Goal: Task Accomplishment & Management: Use online tool/utility

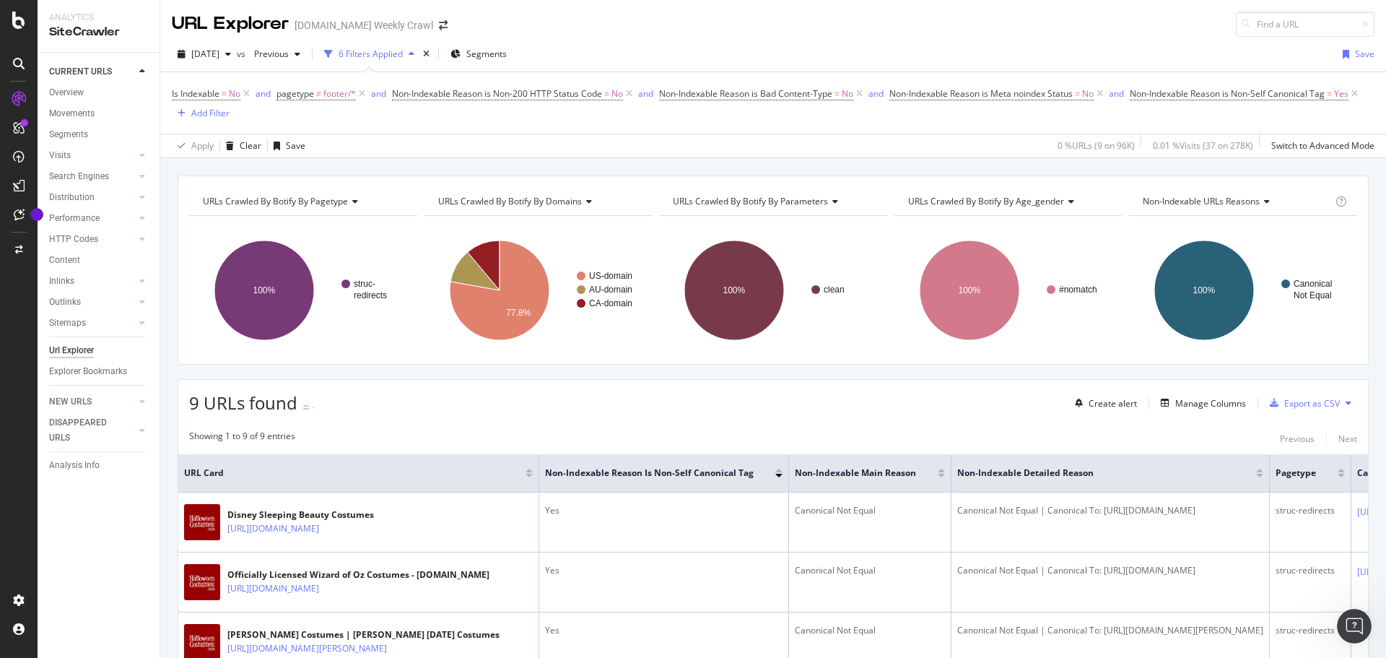
click at [682, 378] on div "URLs Crawled By Botify By pagetype Chart (by Value) Table Expand Export as CSV …" at bounding box center [773, 649] width 1226 height 949
click at [849, 372] on div "URLs Crawled By Botify By pagetype Chart (by Value) Table Expand Export as CSV …" at bounding box center [773, 649] width 1226 height 949
click at [170, 355] on div "URLs Crawled By Botify By pagetype Chart (by Value) Table Expand Export as CSV …" at bounding box center [773, 649] width 1226 height 949
click at [167, 365] on div "URLs Crawled By Botify By pagetype Chart (by Value) Table Expand Export as CSV …" at bounding box center [773, 649] width 1226 height 949
click at [173, 375] on div "URLs Crawled By Botify By pagetype Chart (by Value) Table Expand Export as CSV …" at bounding box center [773, 649] width 1226 height 949
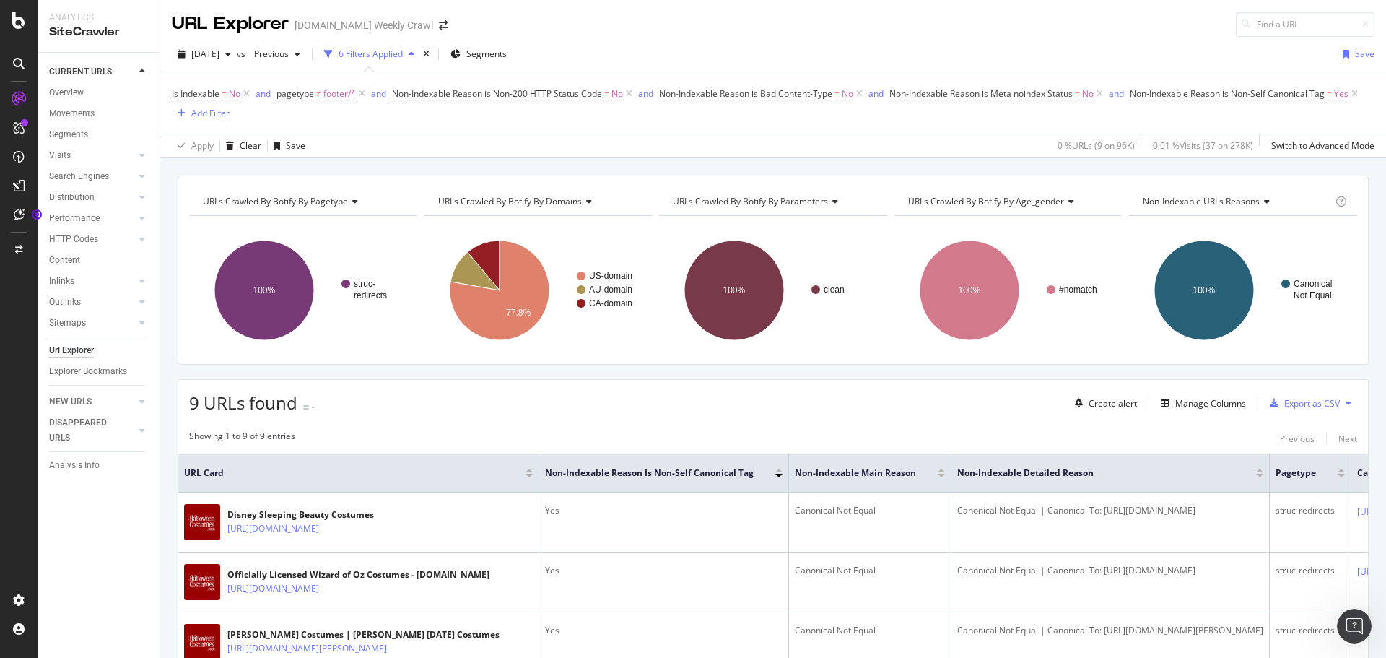
click at [162, 309] on div "URLs Crawled By Botify By pagetype Chart (by Value) Table Expand Export as CSV …" at bounding box center [773, 649] width 1226 height 949
click at [891, 29] on div "URL Explorer [DOMAIN_NAME] Weekly Crawl" at bounding box center [773, 18] width 1226 height 37
click at [1121, 30] on div "URL Explorer [DOMAIN_NAME] Weekly Crawl" at bounding box center [773, 18] width 1226 height 37
drag, startPoint x: 1060, startPoint y: 20, endPoint x: 1060, endPoint y: 31, distance: 10.9
click at [1060, 22] on div "URL Explorer [DOMAIN_NAME] Weekly Crawl" at bounding box center [773, 18] width 1226 height 37
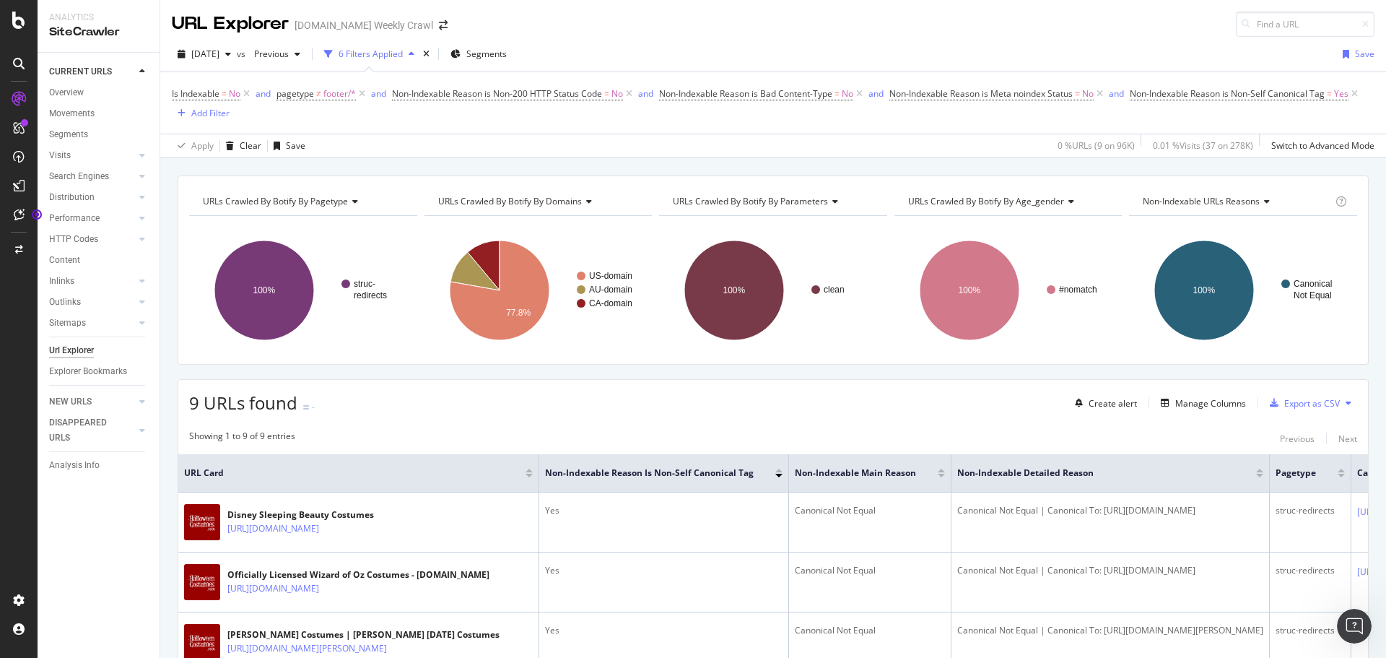
drag, startPoint x: 1087, startPoint y: 31, endPoint x: 1081, endPoint y: 22, distance: 10.4
click at [1088, 31] on div "URL Explorer [DOMAIN_NAME] Weekly Crawl" at bounding box center [773, 18] width 1226 height 37
click at [1042, 28] on div "URL Explorer [DOMAIN_NAME] Weekly Crawl" at bounding box center [773, 18] width 1226 height 37
click at [1047, 38] on div "[DATE] vs Previous 6 Filters Applied Segments Save Is Indexable = No and pagety…" at bounding box center [773, 97] width 1226 height 121
click at [1050, 37] on div "[DATE] vs Previous 6 Filters Applied Segments Save Is Indexable = No and pagety…" at bounding box center [773, 97] width 1226 height 121
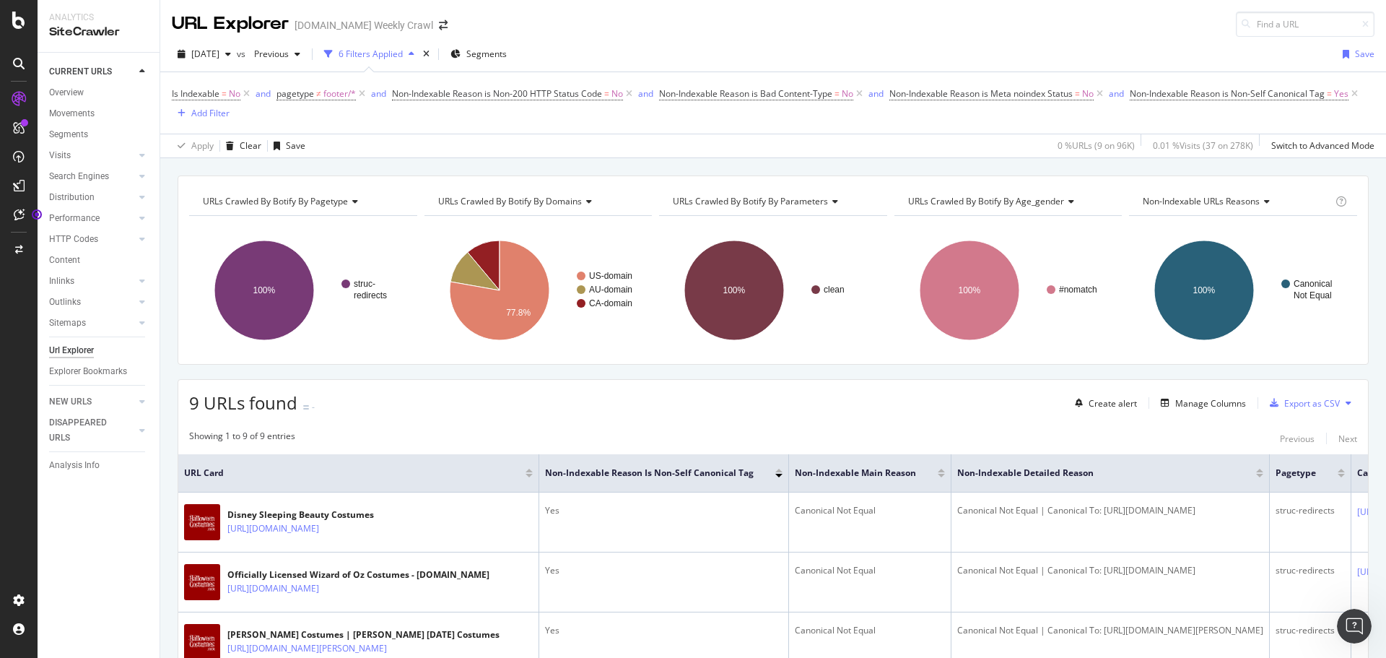
click at [933, 27] on div "URL Explorer [DOMAIN_NAME] Weekly Crawl" at bounding box center [773, 18] width 1226 height 37
click at [908, 28] on div "URL Explorer [DOMAIN_NAME] Weekly Crawl" at bounding box center [773, 18] width 1226 height 37
click at [993, 38] on div "[DATE] vs Previous 6 Filters Applied Segments Save Is Indexable = No and pagety…" at bounding box center [773, 97] width 1226 height 121
click at [830, 32] on div "URL Explorer [DOMAIN_NAME] Weekly Crawl" at bounding box center [773, 18] width 1226 height 37
click at [887, 26] on div "URL Explorer [DOMAIN_NAME] Weekly Crawl" at bounding box center [773, 18] width 1226 height 37
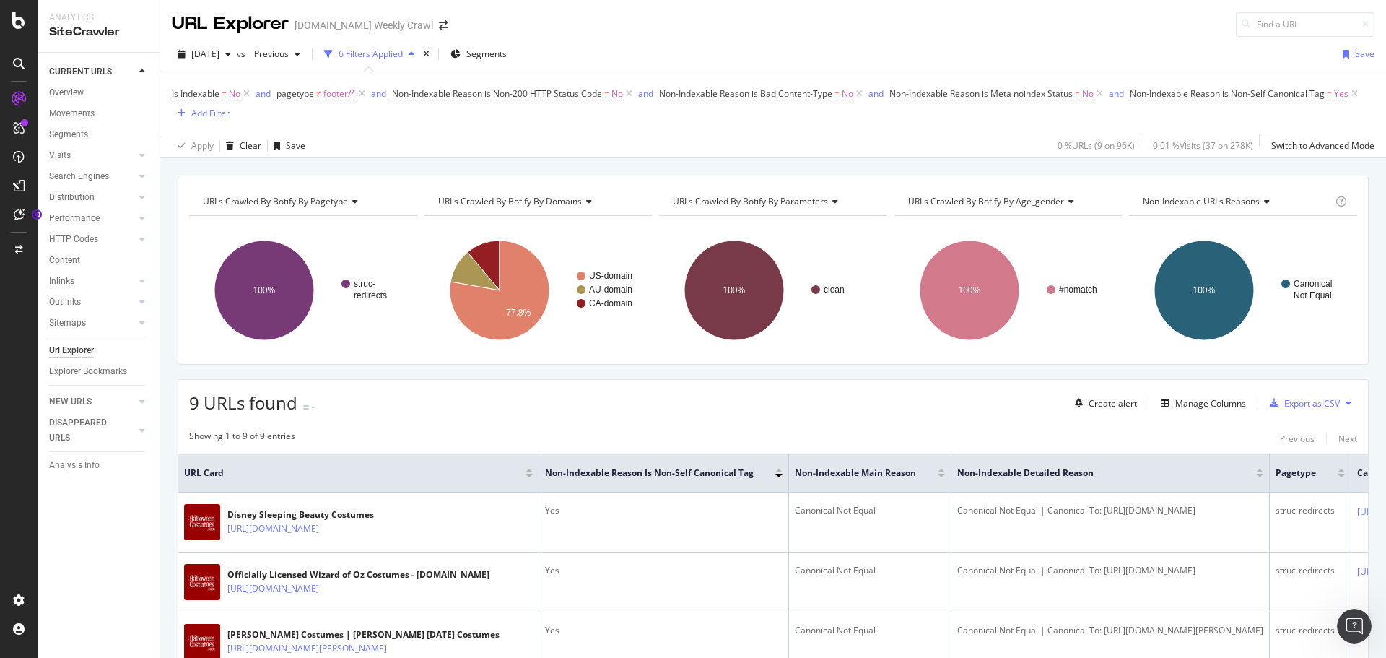
click at [1016, 43] on div "[DATE] vs Previous 6 Filters Applied Segments Save" at bounding box center [773, 57] width 1226 height 29
click at [1348, 101] on icon at bounding box center [1354, 94] width 12 height 14
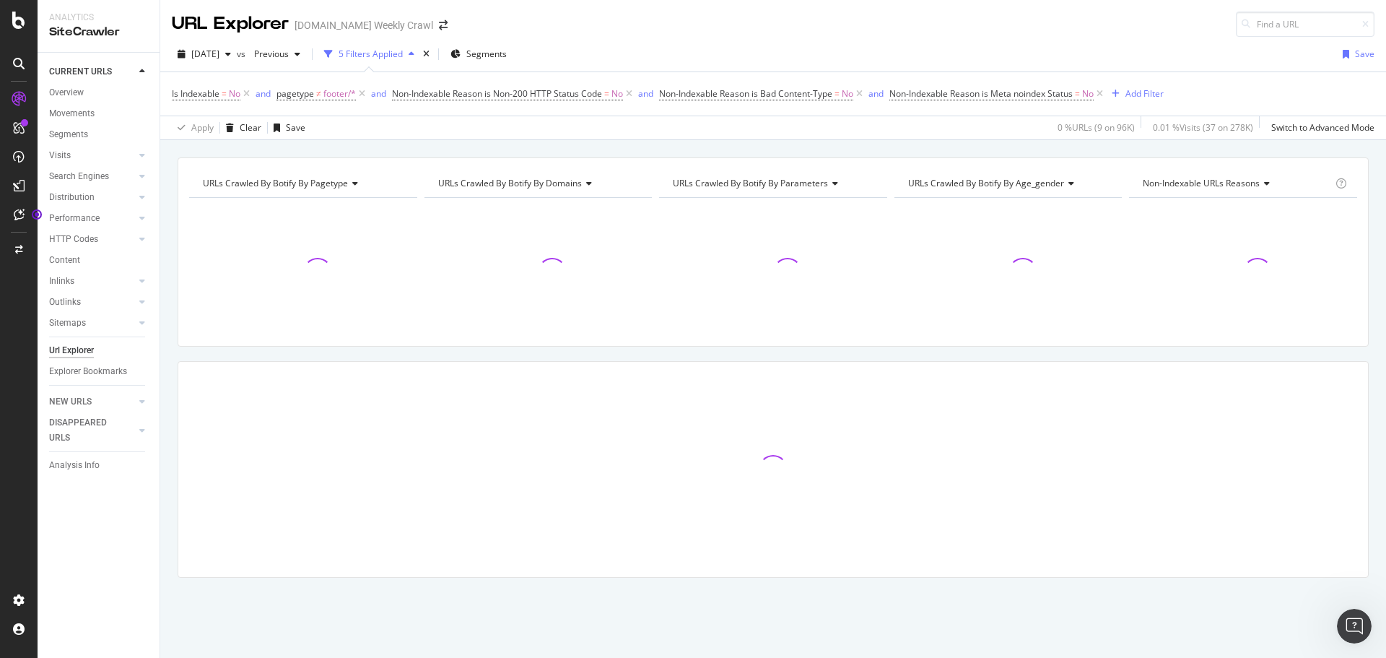
click at [490, 149] on div "URLs Crawled By Botify By pagetype Chart (by Value) Table Expand Export as CSV …" at bounding box center [773, 157] width 1226 height 35
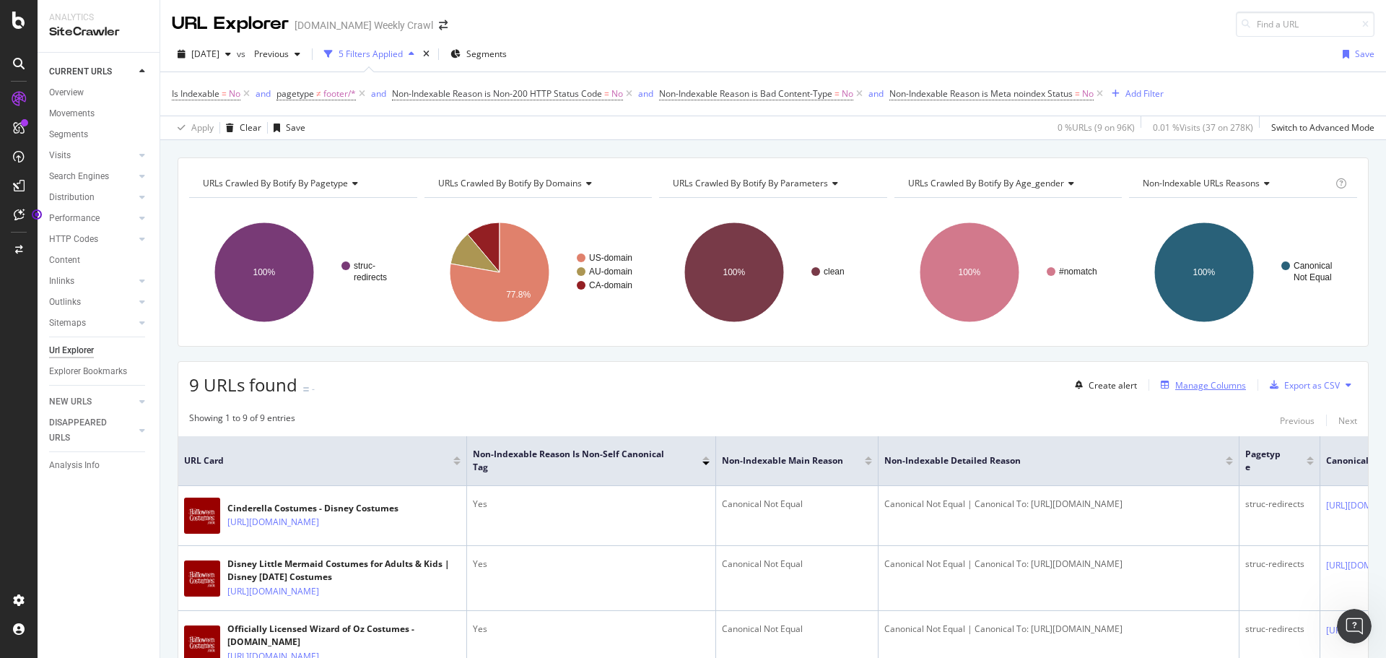
click at [1192, 381] on div "Manage Columns" at bounding box center [1210, 385] width 71 height 12
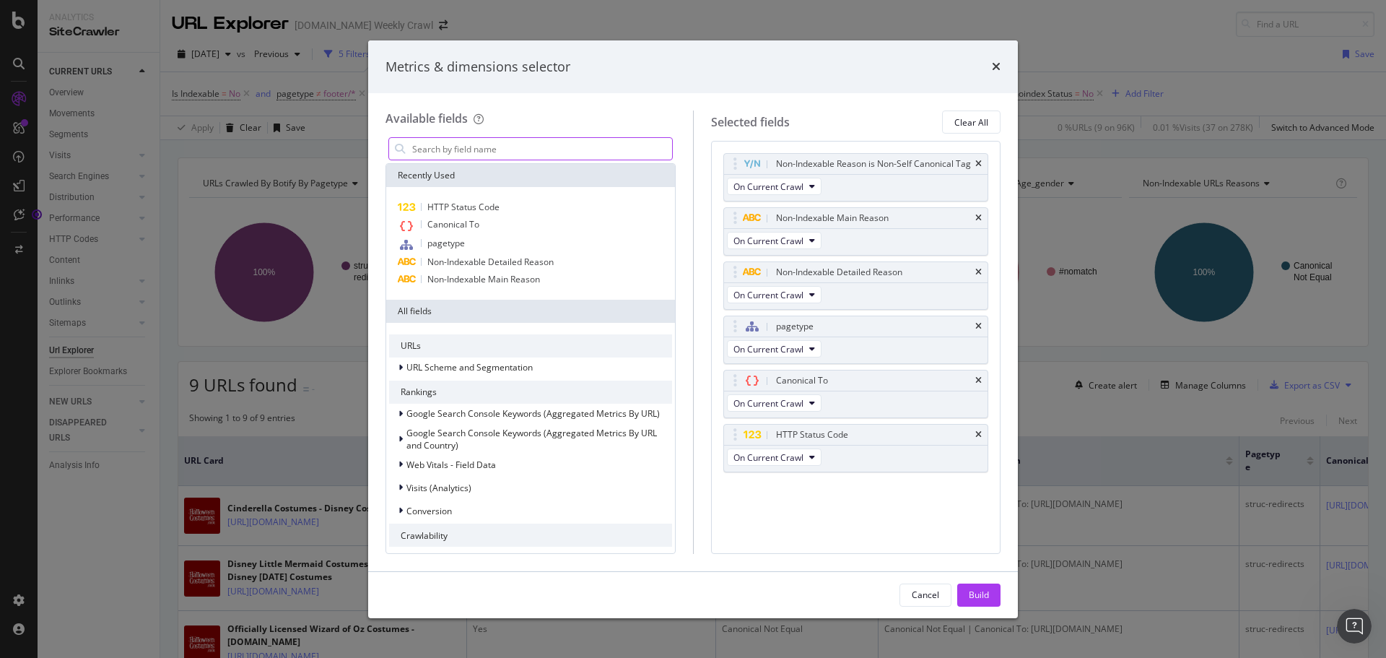
click at [540, 148] on input "modal" at bounding box center [541, 149] width 261 height 22
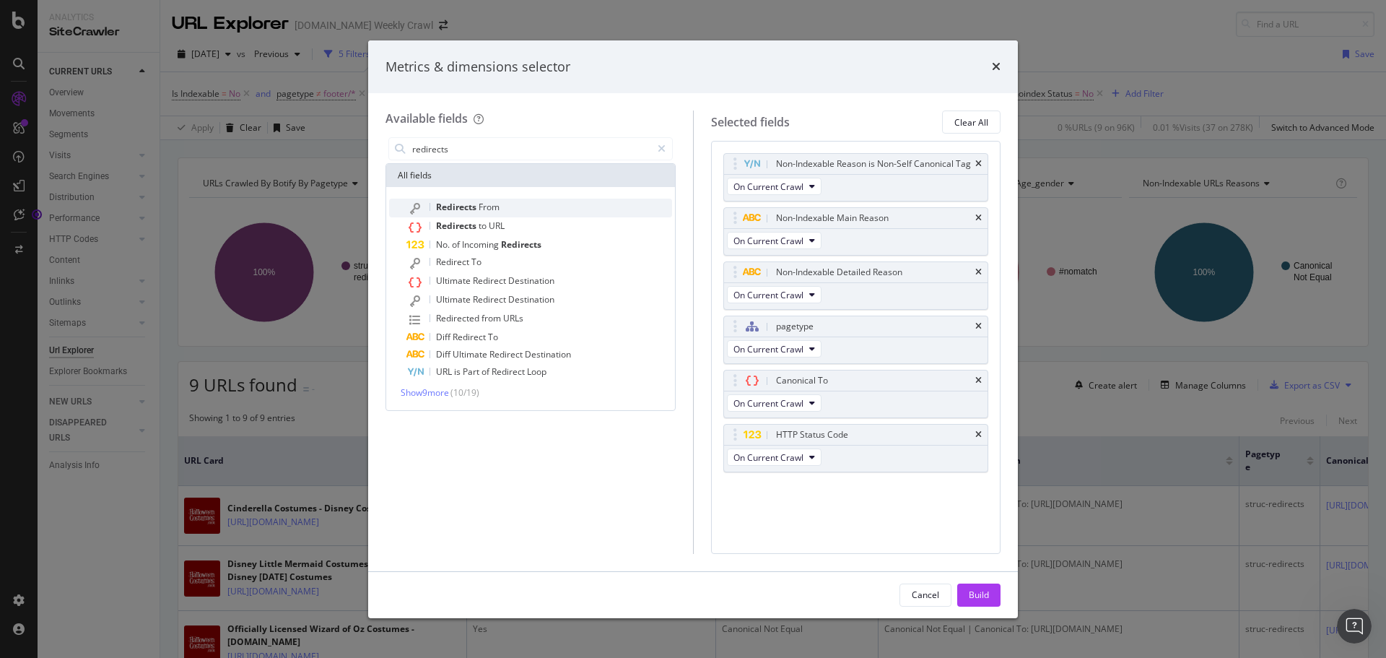
click at [497, 208] on span "From" at bounding box center [489, 207] width 21 height 12
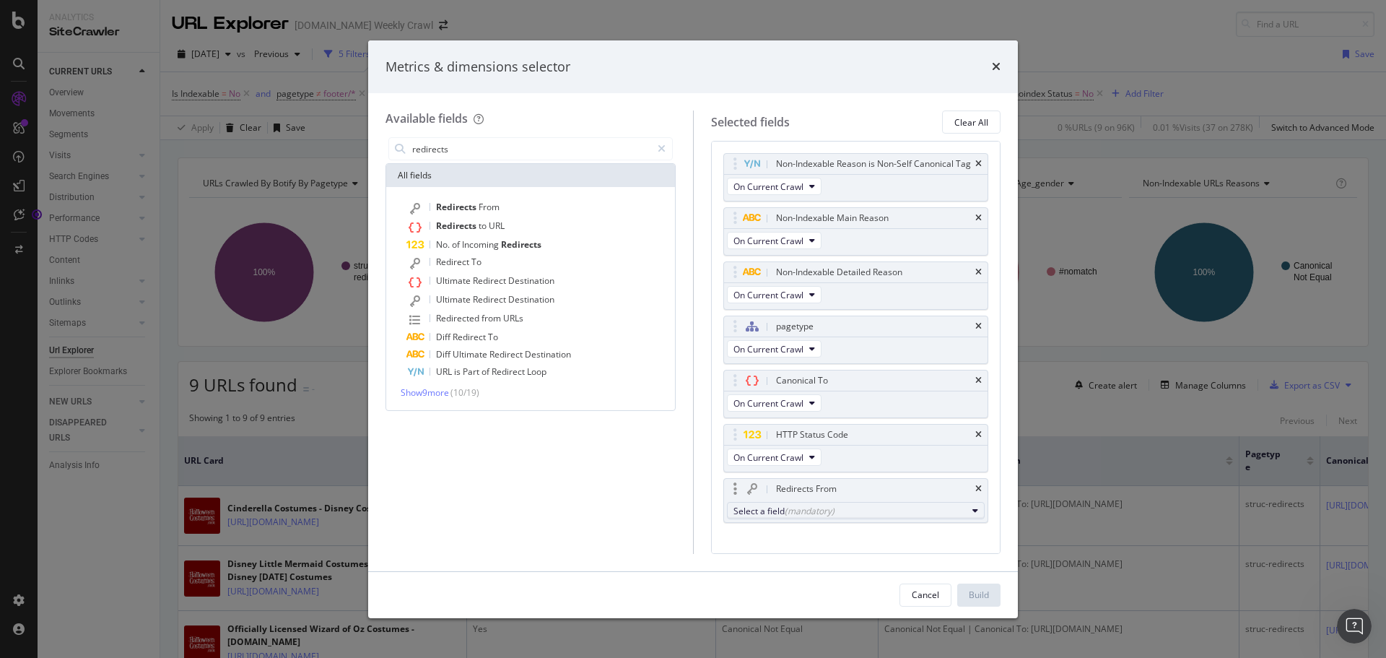
click at [848, 517] on div "Select a field (mandatory)" at bounding box center [850, 511] width 234 height 12
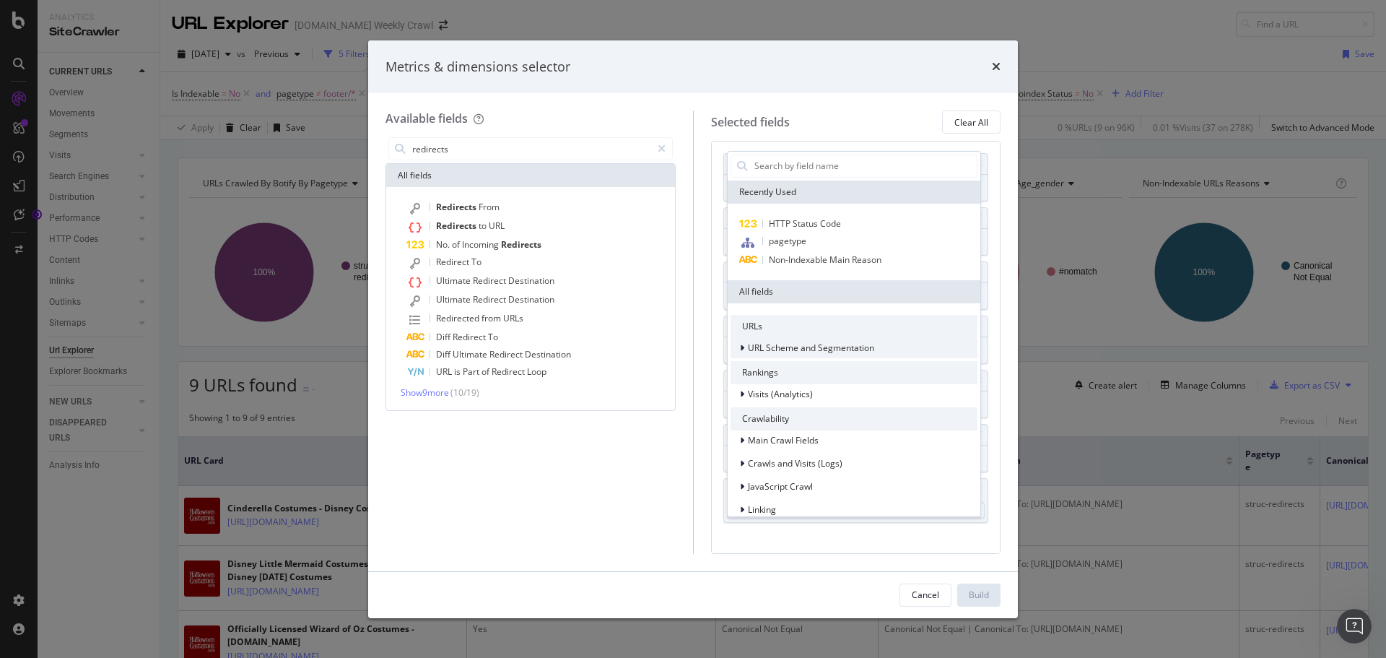
click at [811, 341] on div "URL Scheme and Segmentation" at bounding box center [811, 348] width 126 height 14
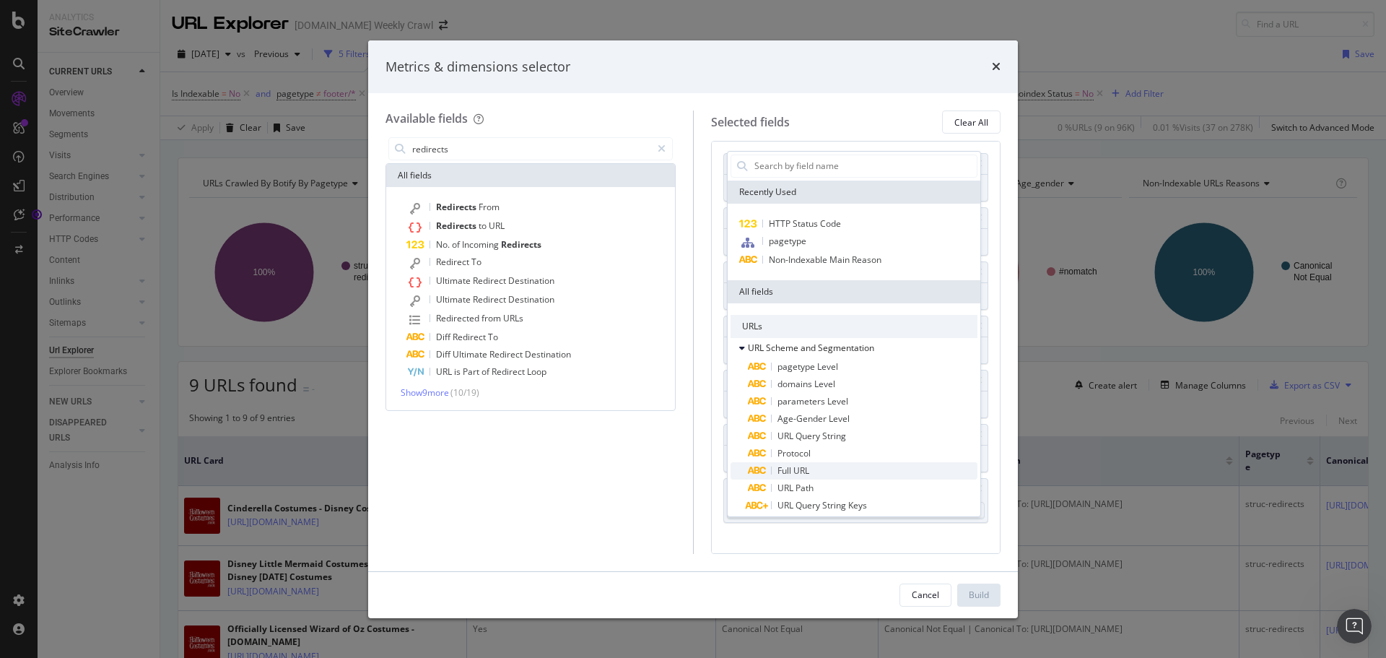
click at [806, 471] on span "Full URL" at bounding box center [793, 470] width 32 height 12
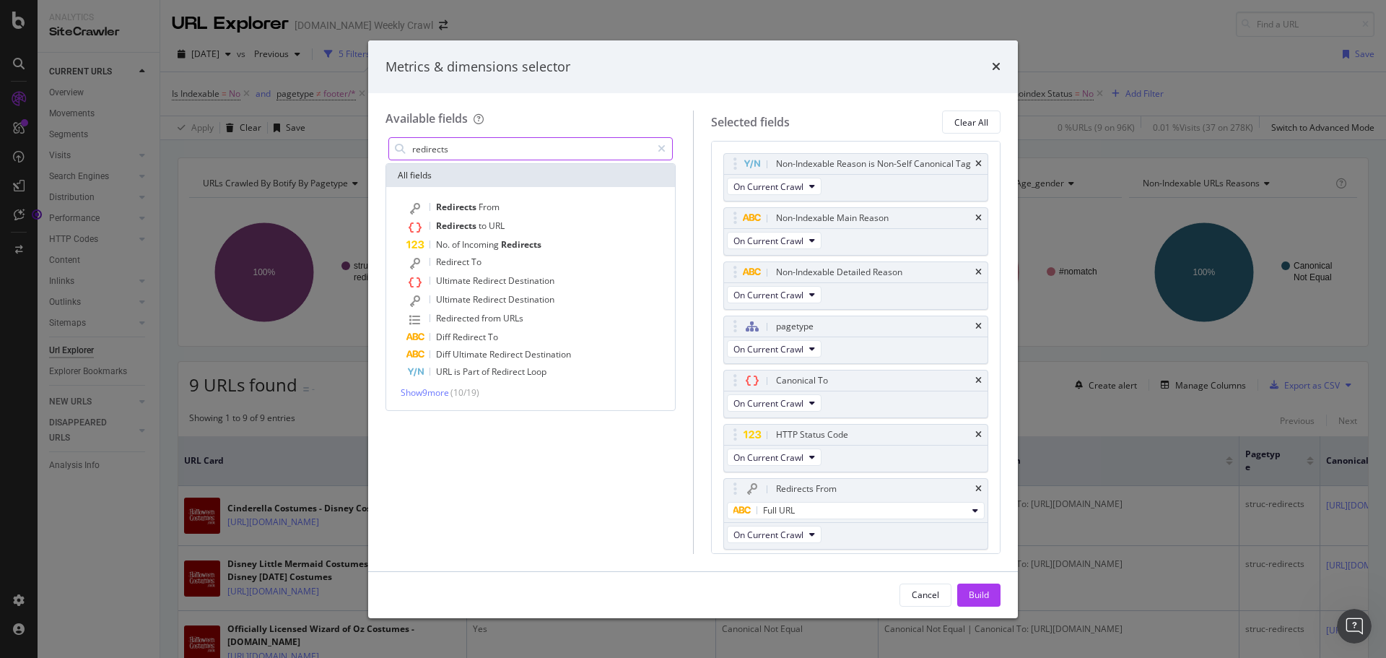
click at [502, 152] on input "redirects" at bounding box center [531, 149] width 240 height 22
click at [437, 230] on span "Redirects" at bounding box center [457, 225] width 43 height 12
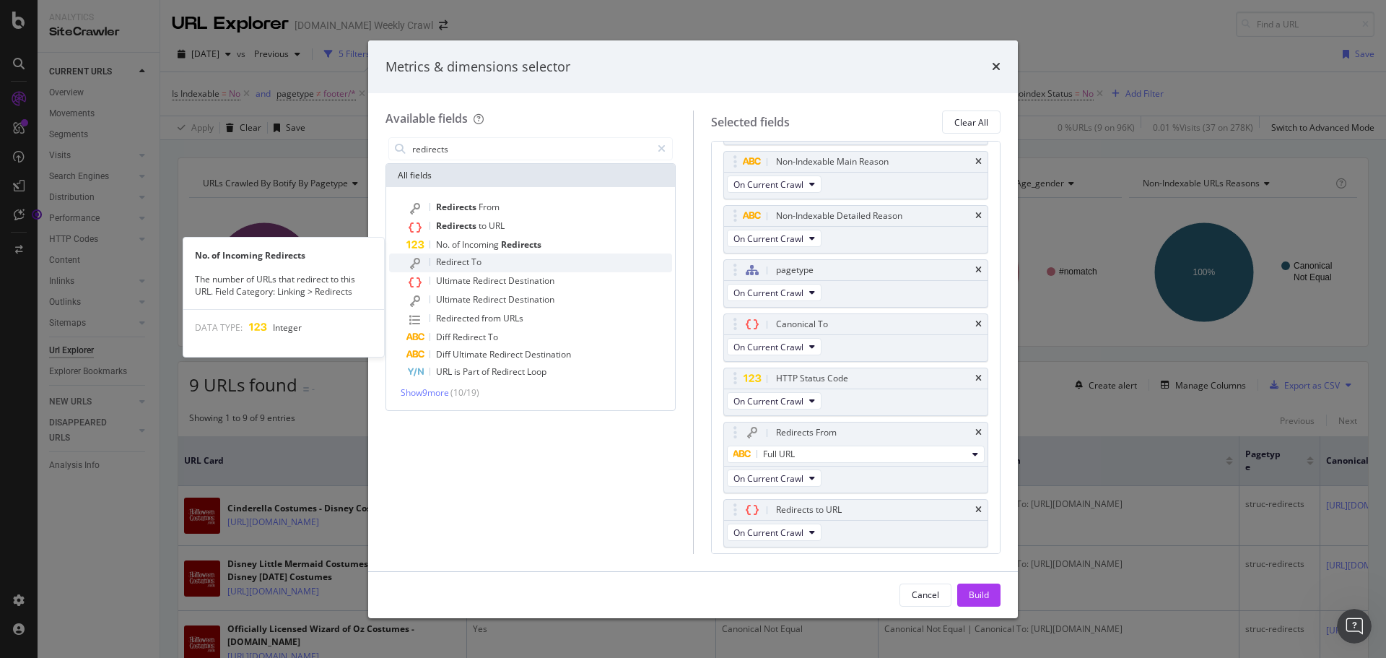
scroll to position [66, 0]
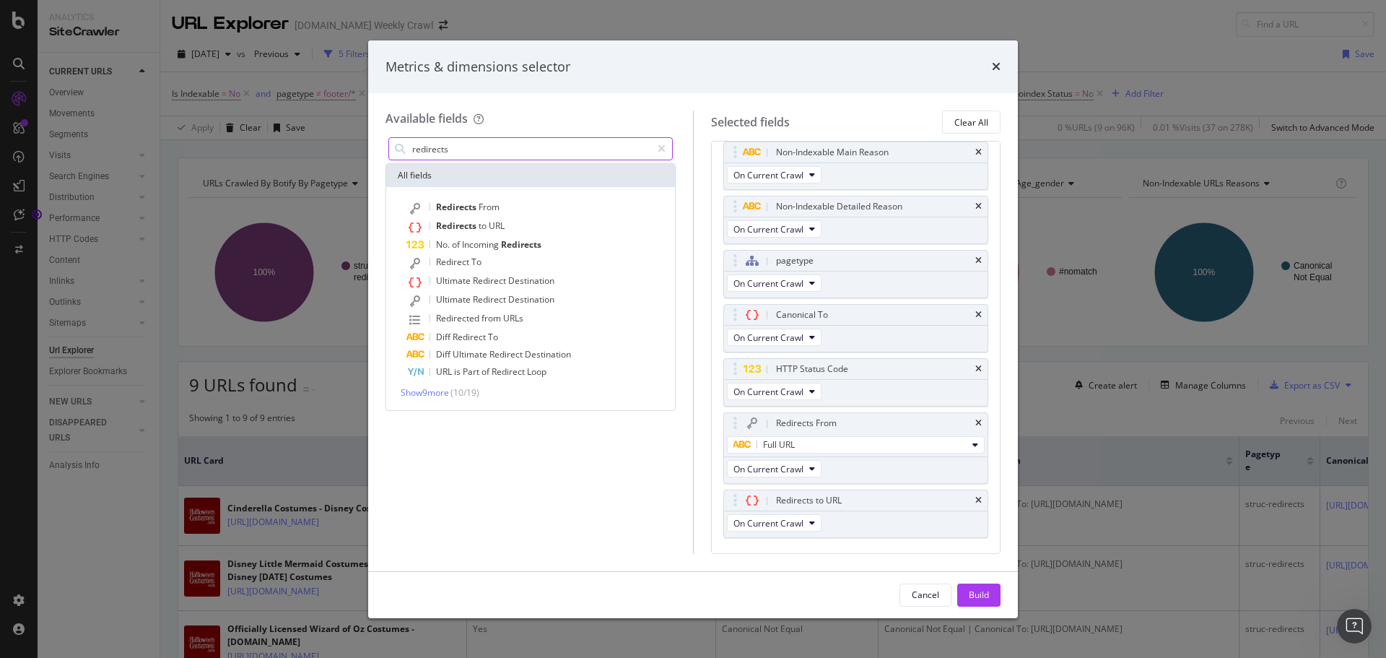
click at [455, 153] on input "redirects" at bounding box center [531, 149] width 240 height 22
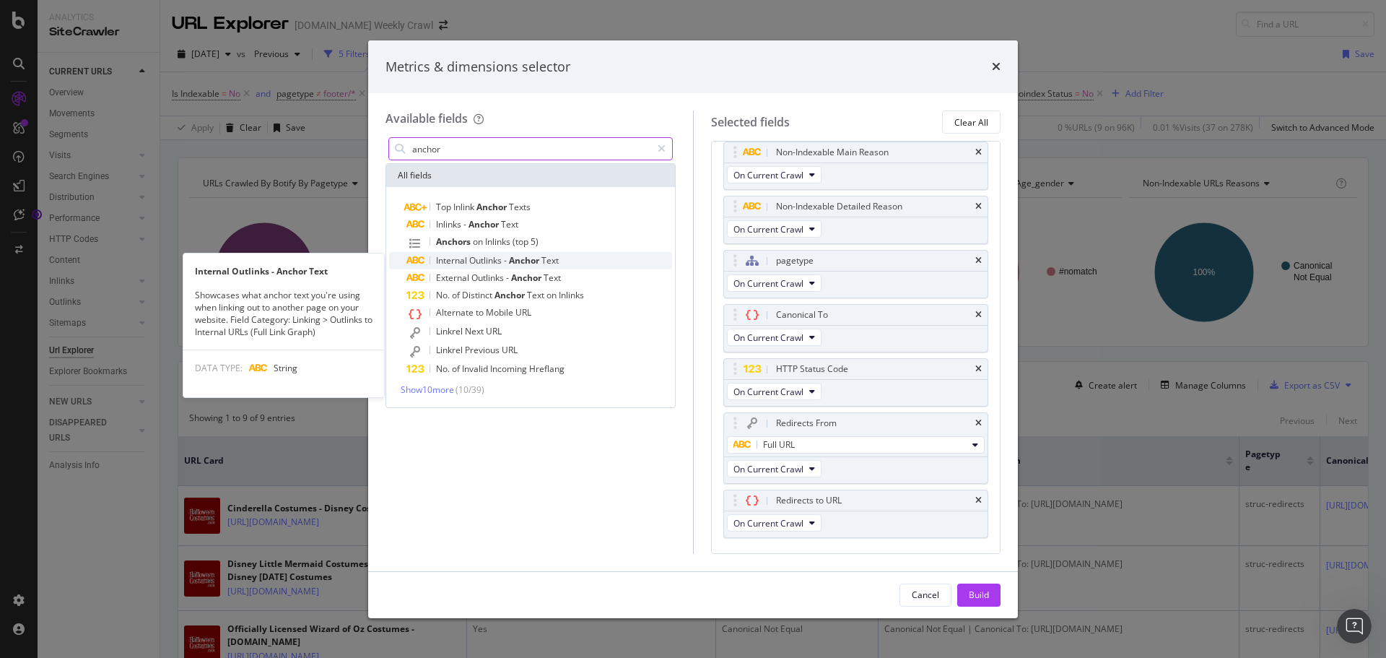
type input "anchor"
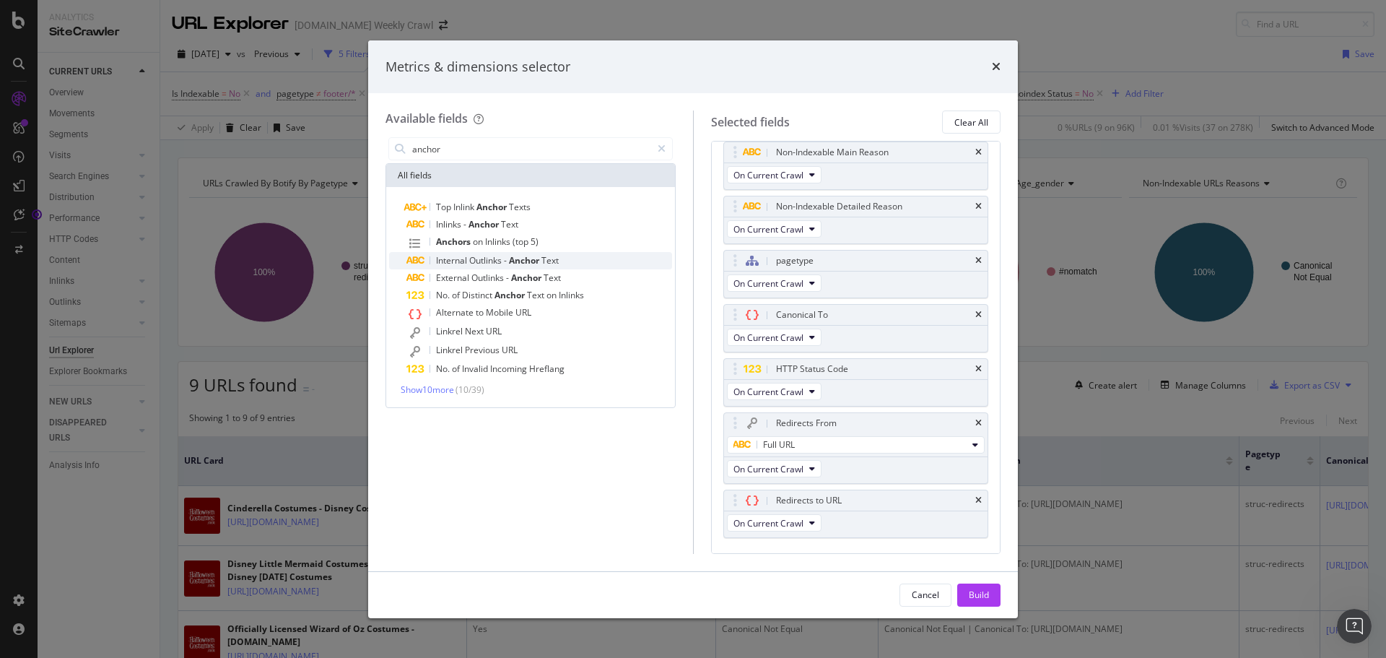
click at [484, 263] on span "Outlinks" at bounding box center [486, 260] width 35 height 12
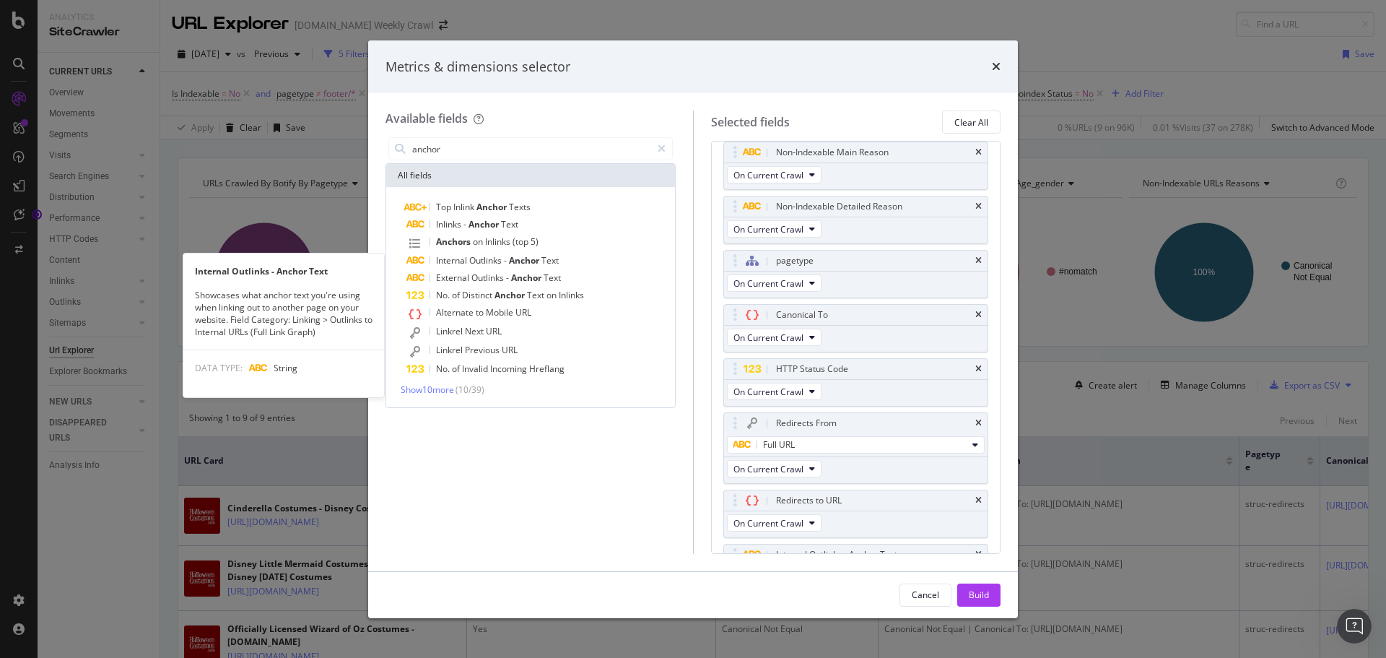
scroll to position [120, 0]
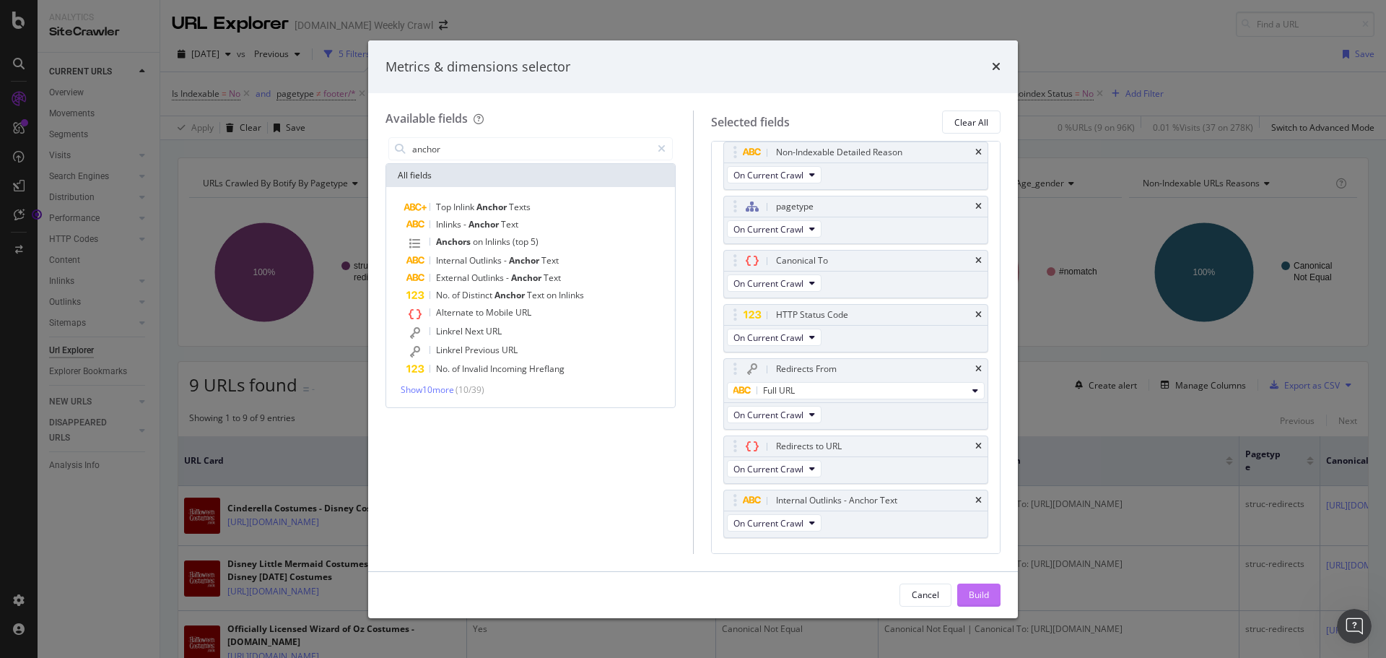
click at [987, 598] on div "Build" at bounding box center [979, 594] width 20 height 12
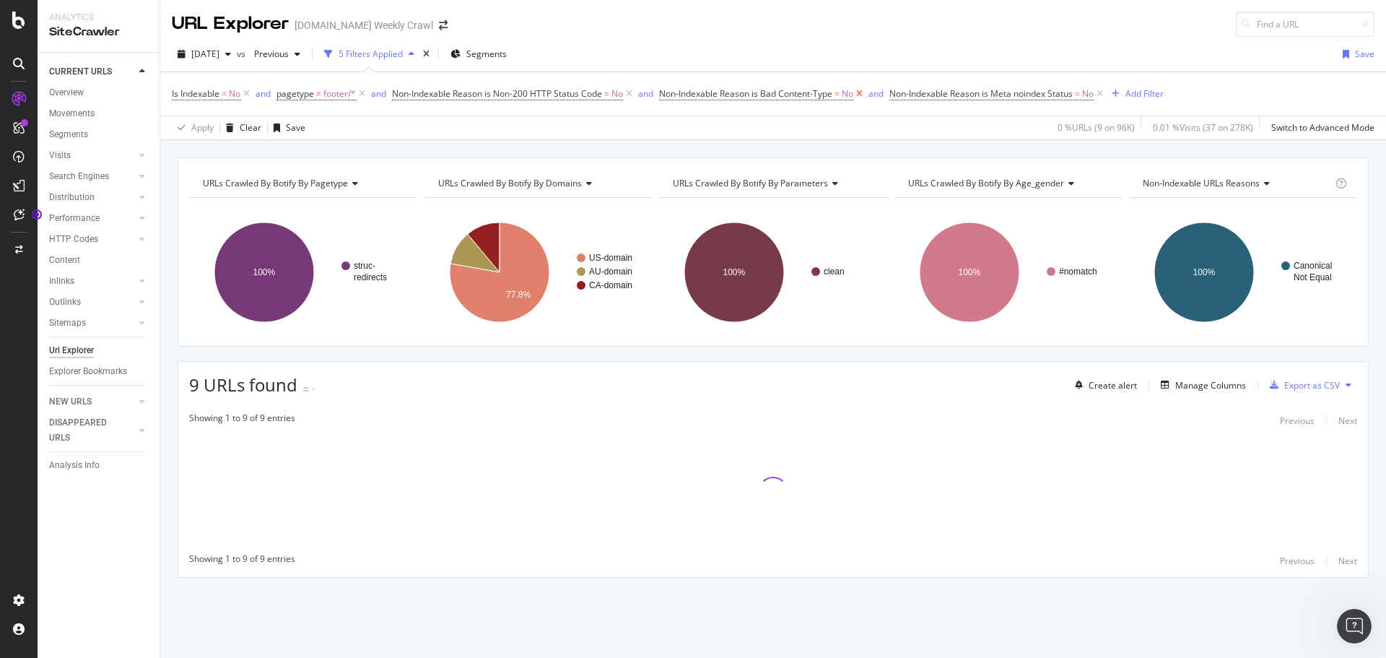
click at [865, 94] on icon at bounding box center [859, 94] width 12 height 14
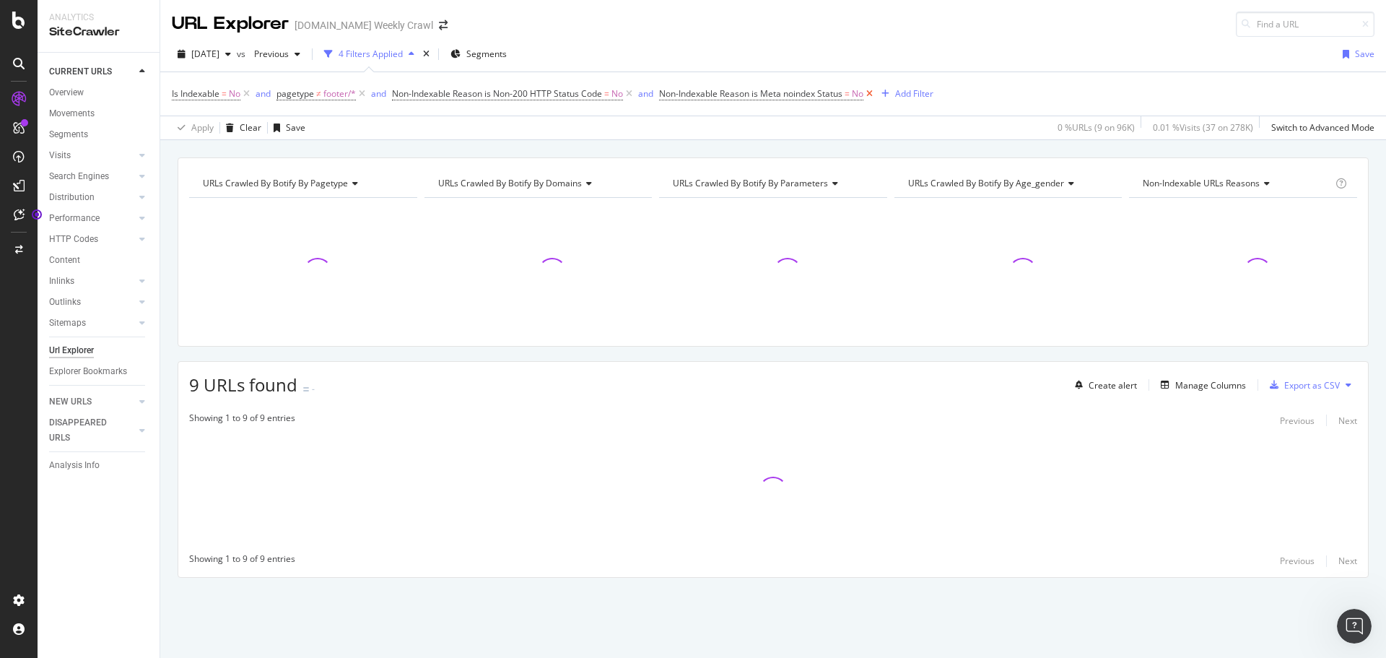
click at [876, 97] on icon at bounding box center [869, 94] width 12 height 14
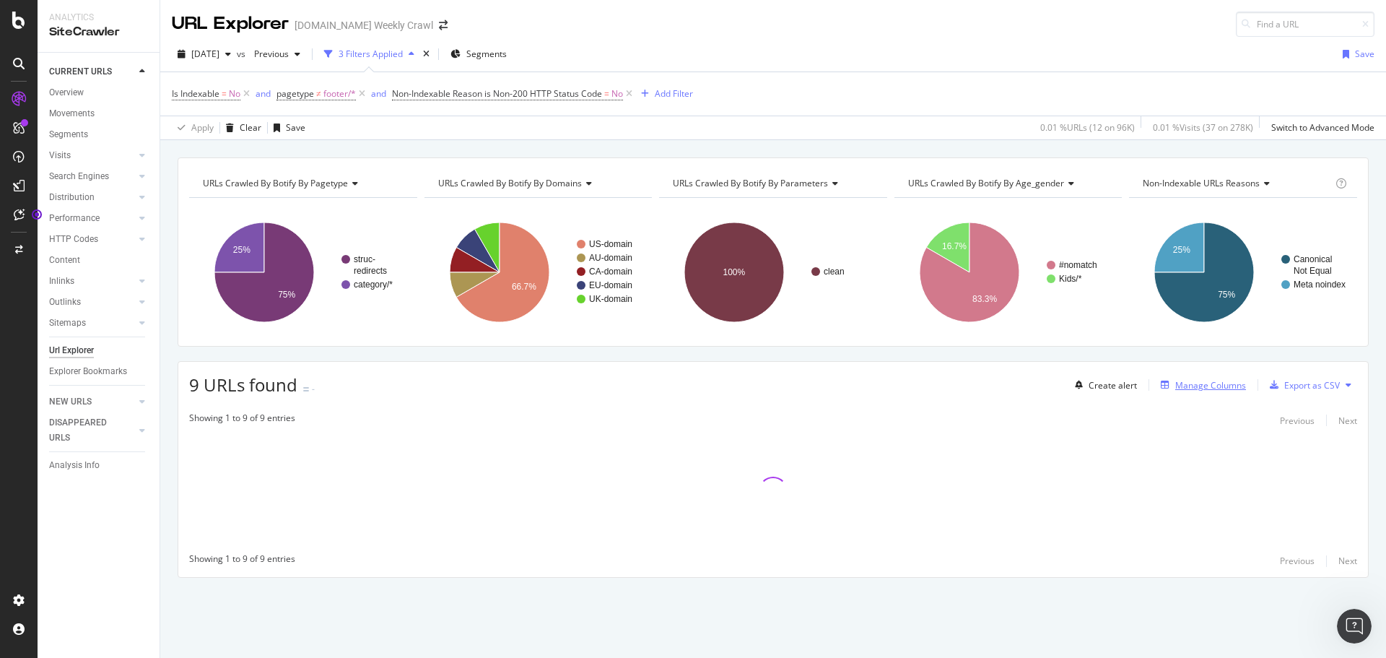
click at [1223, 391] on div "Manage Columns" at bounding box center [1210, 385] width 71 height 12
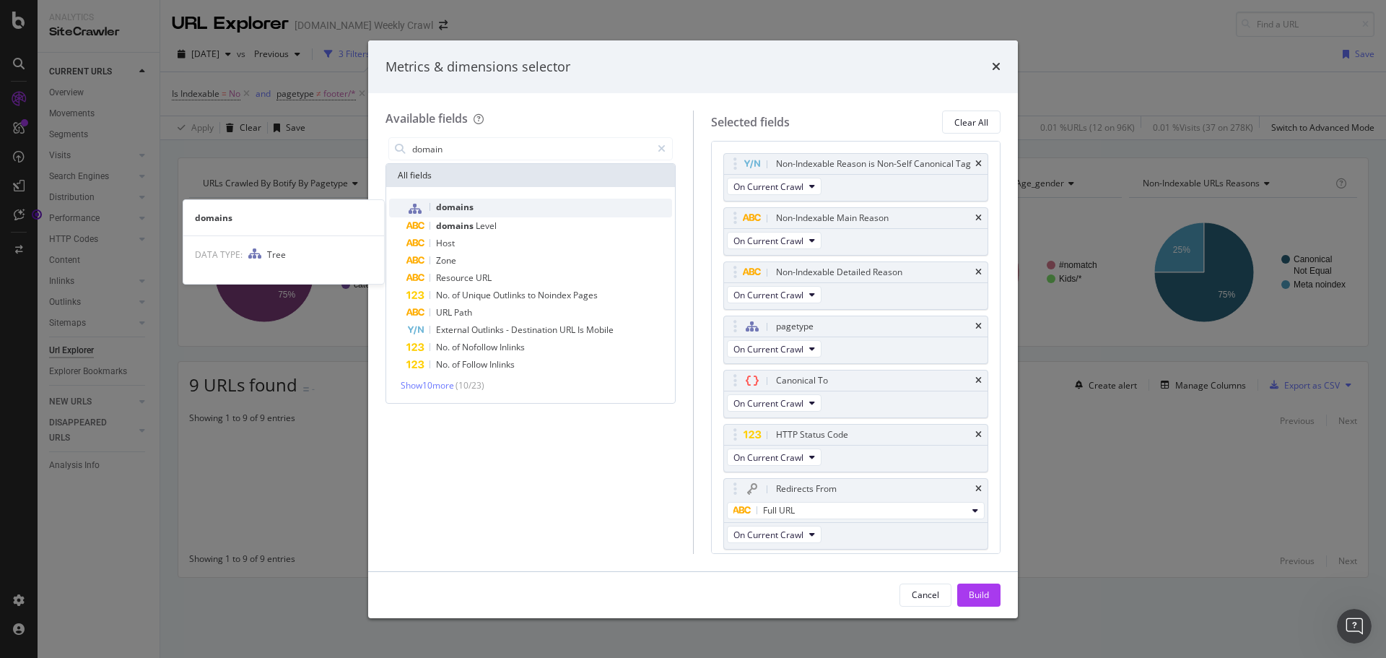
type input "domain"
click at [533, 209] on div "domains" at bounding box center [539, 208] width 266 height 19
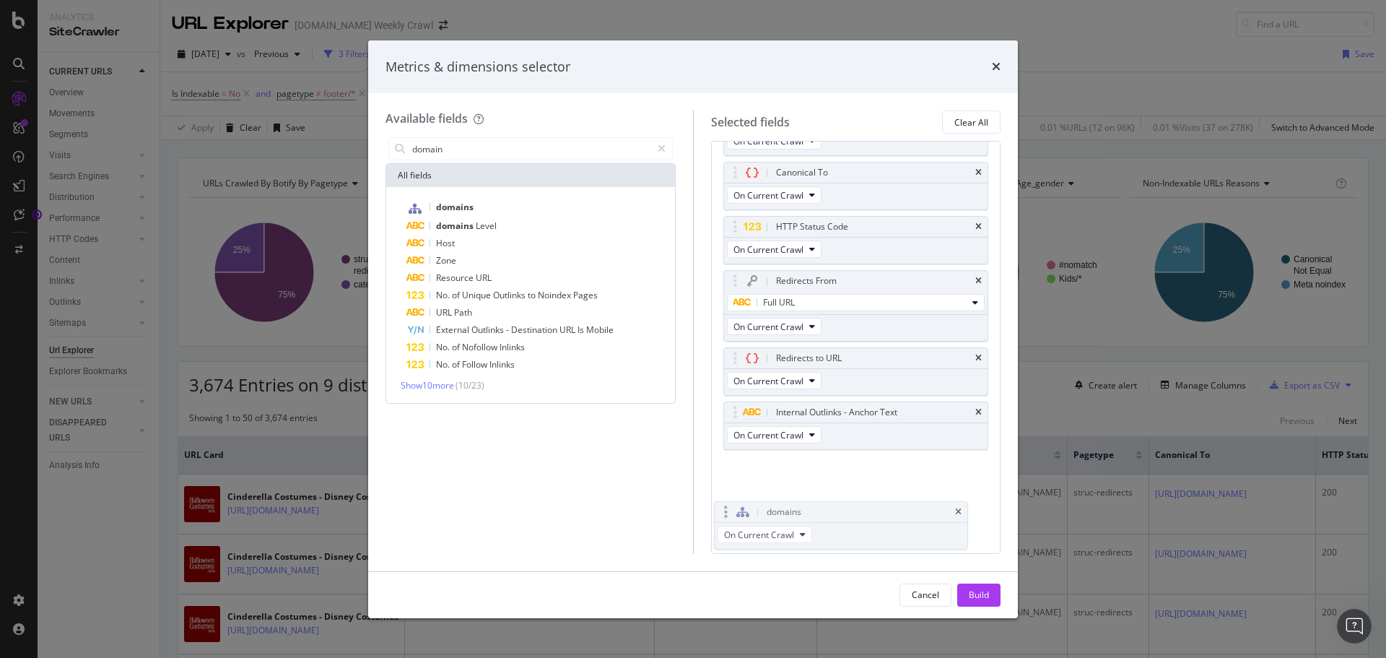
scroll to position [222, 0]
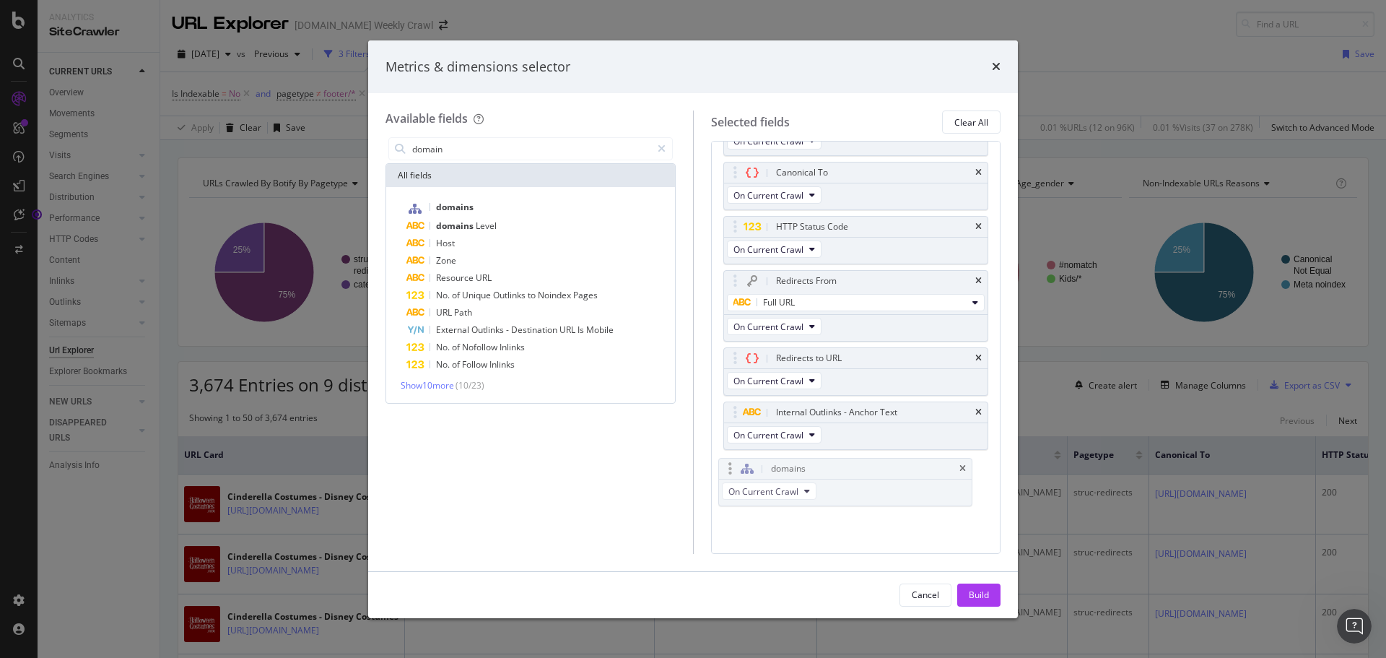
drag, startPoint x: 736, startPoint y: 514, endPoint x: 730, endPoint y: 468, distance: 46.5
click at [730, 468] on body "Analytics SiteCrawler CURRENT URLS Overview Movements Segments Visits Analysis …" at bounding box center [693, 329] width 1386 height 658
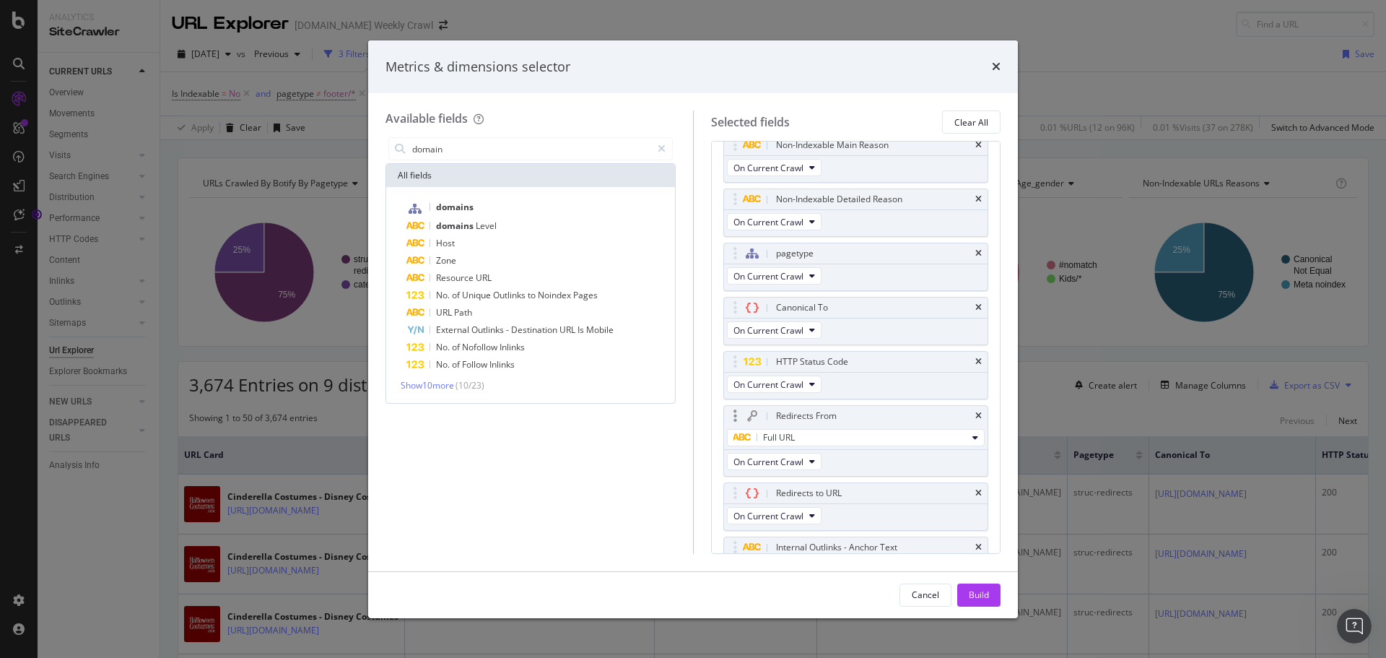
scroll to position [0, 0]
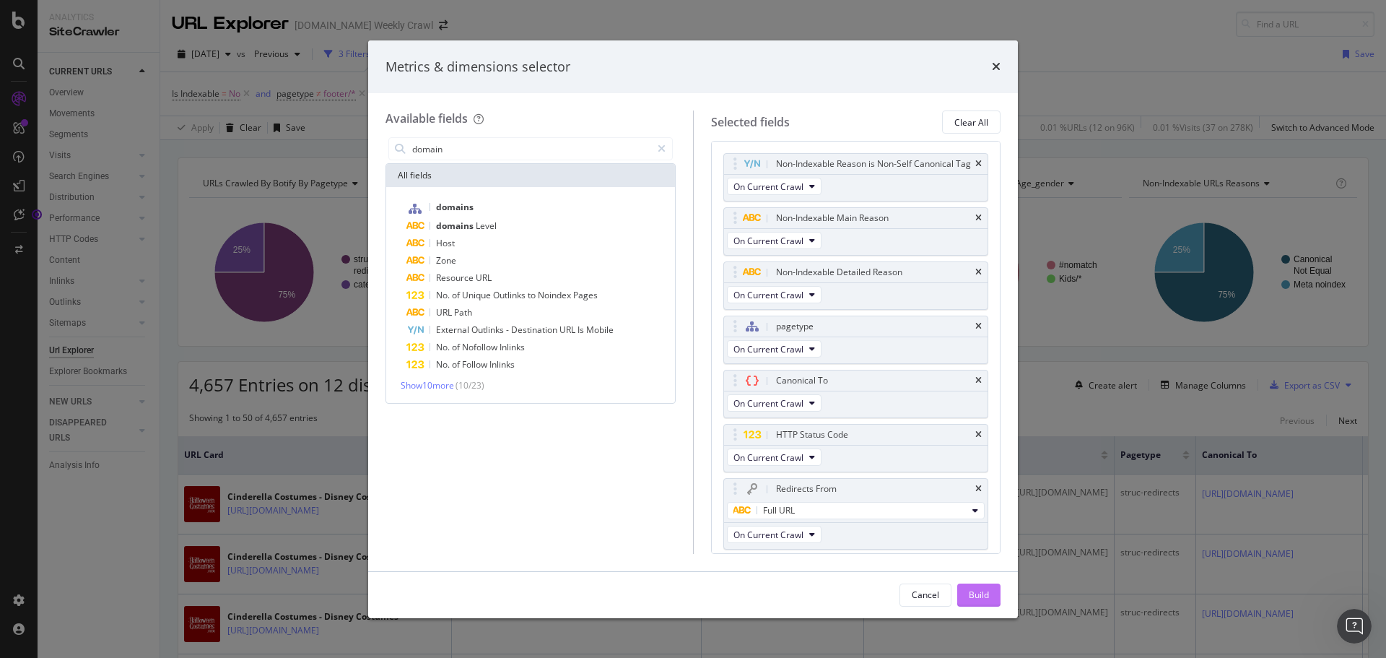
click at [986, 593] on div "Build" at bounding box center [979, 594] width 20 height 12
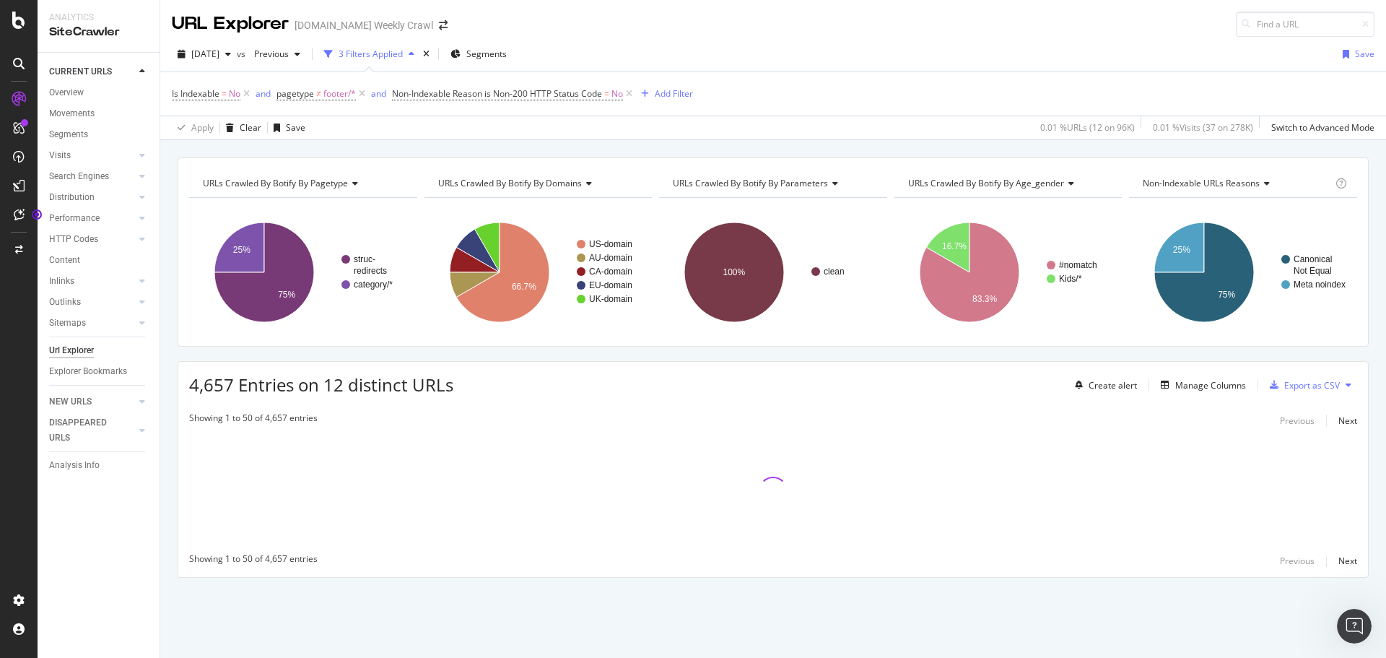
click at [165, 444] on div "URLs Crawled By Botify By pagetype Chart (by Value) Table Expand Export as CSV …" at bounding box center [773, 392] width 1226 height 471
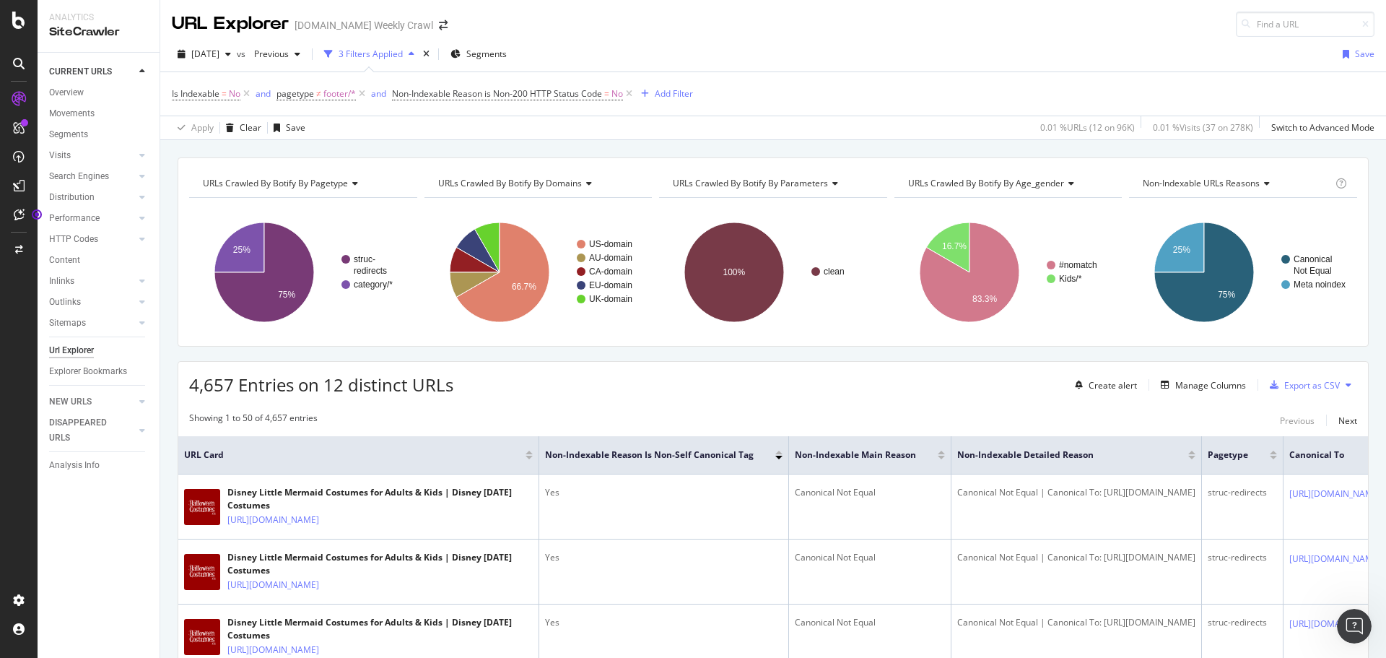
click at [677, 95] on div "Add Filter" at bounding box center [674, 93] width 38 height 12
click at [362, 93] on icon at bounding box center [362, 94] width 12 height 14
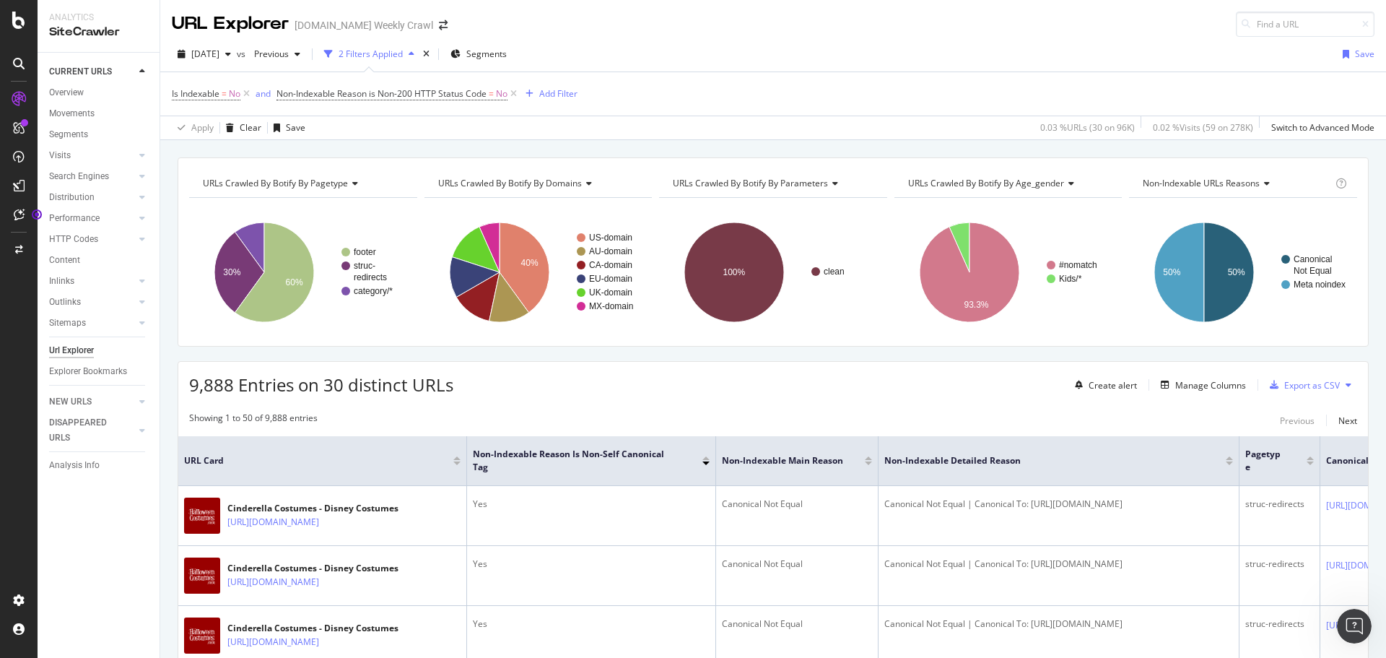
click at [808, 32] on div "URL Explorer [DOMAIN_NAME] Weekly Crawl" at bounding box center [773, 18] width 1226 height 37
click at [518, 94] on icon at bounding box center [513, 94] width 12 height 14
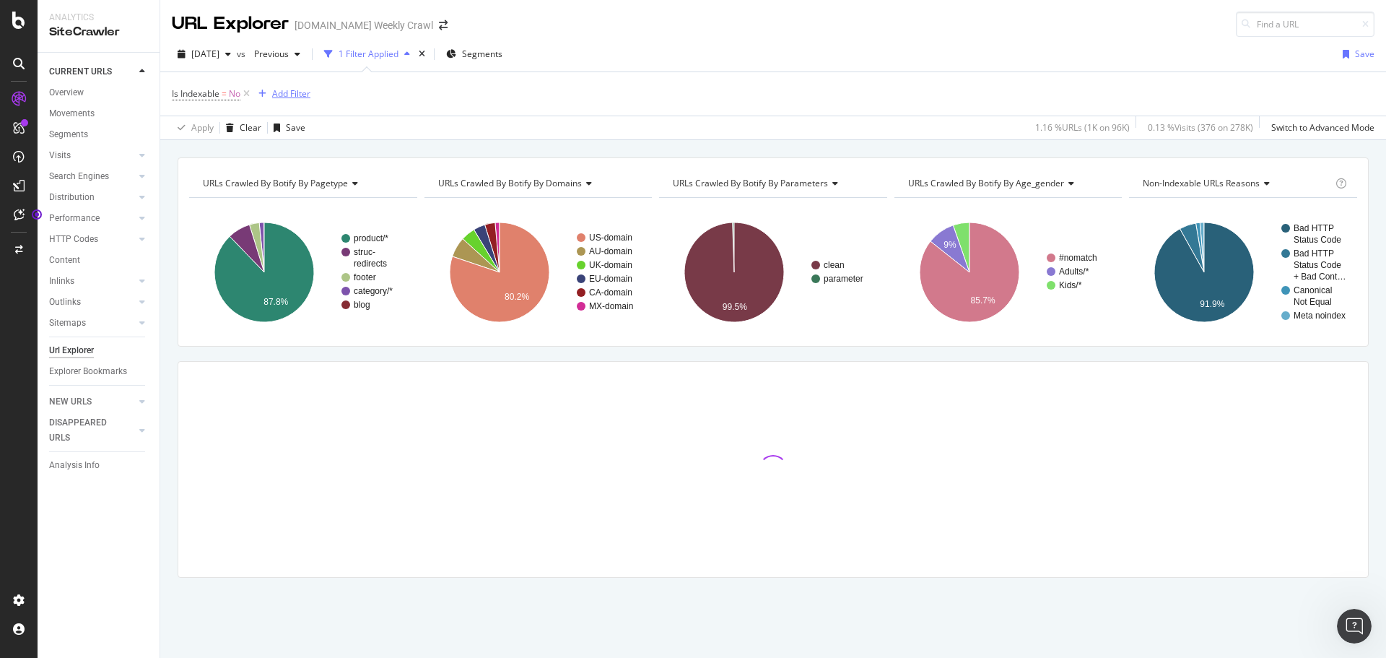
click at [304, 93] on div "Add Filter" at bounding box center [291, 93] width 38 height 12
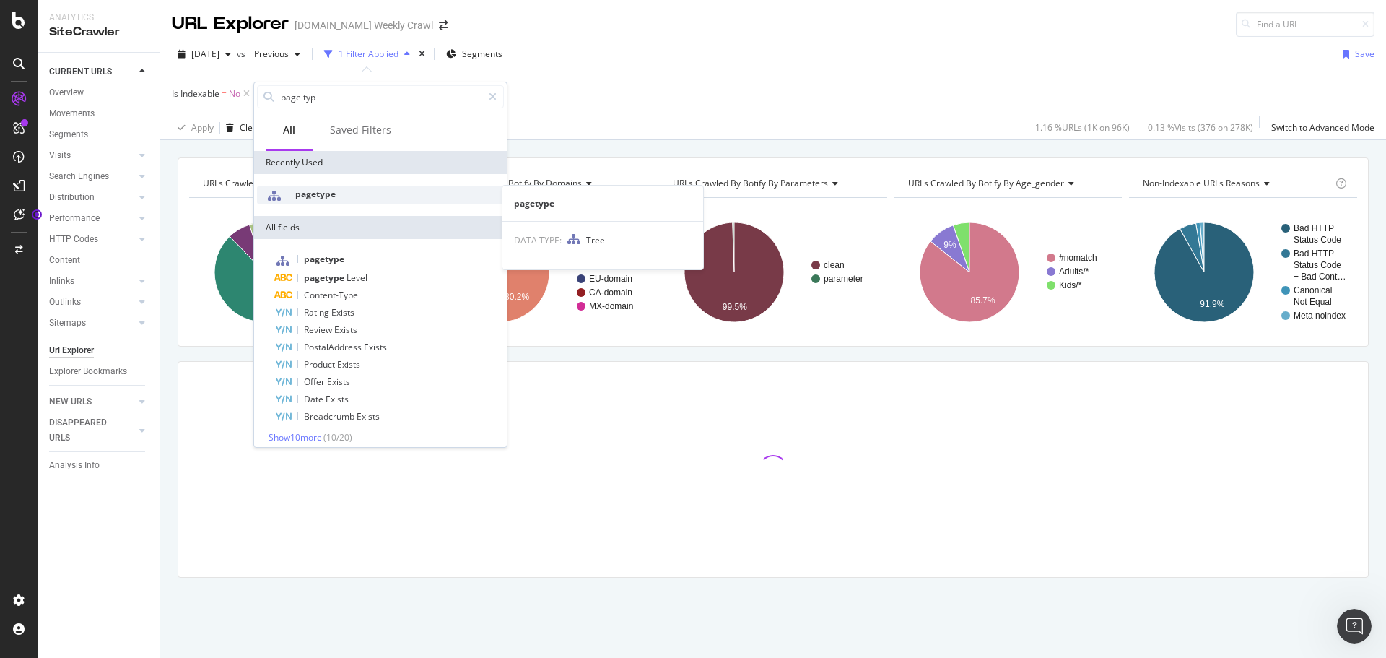
scroll to position [8, 0]
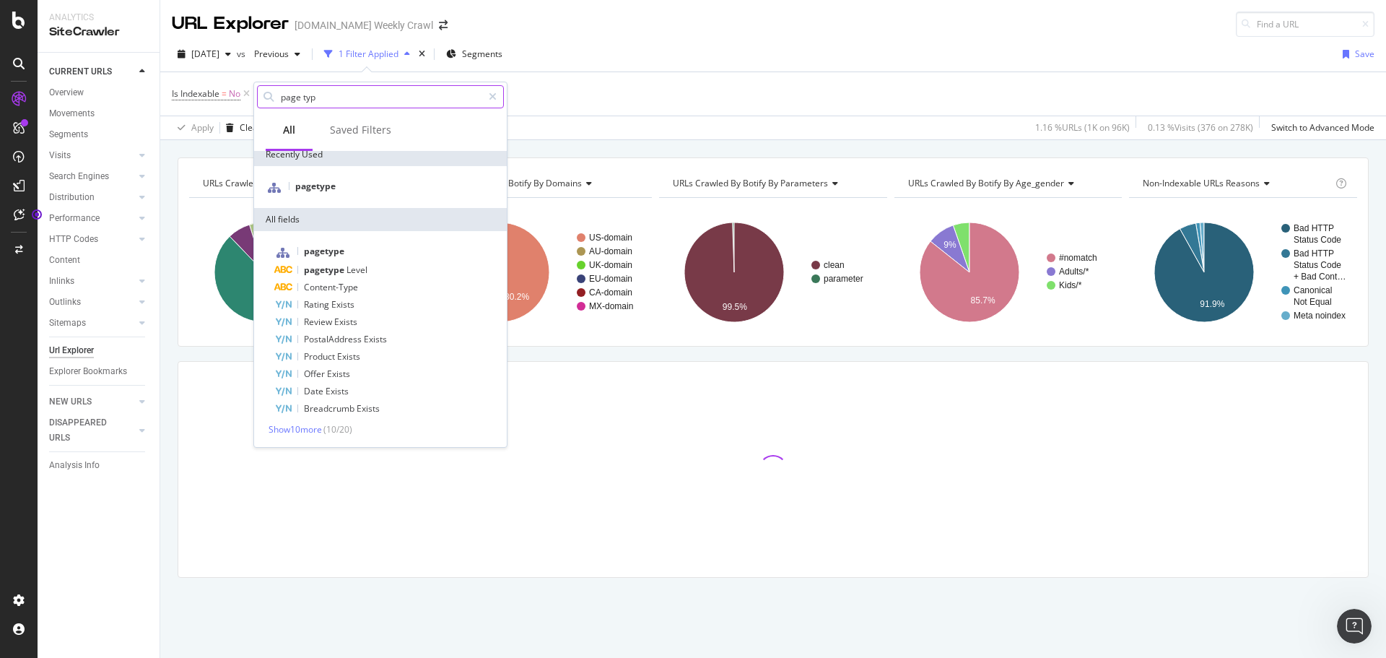
click at [341, 96] on input "page typ" at bounding box center [380, 97] width 203 height 22
click at [340, 96] on input "page typ" at bounding box center [380, 97] width 203 height 22
click at [339, 96] on input "page typ" at bounding box center [380, 97] width 203 height 22
click at [337, 97] on input "page typ" at bounding box center [380, 97] width 203 height 22
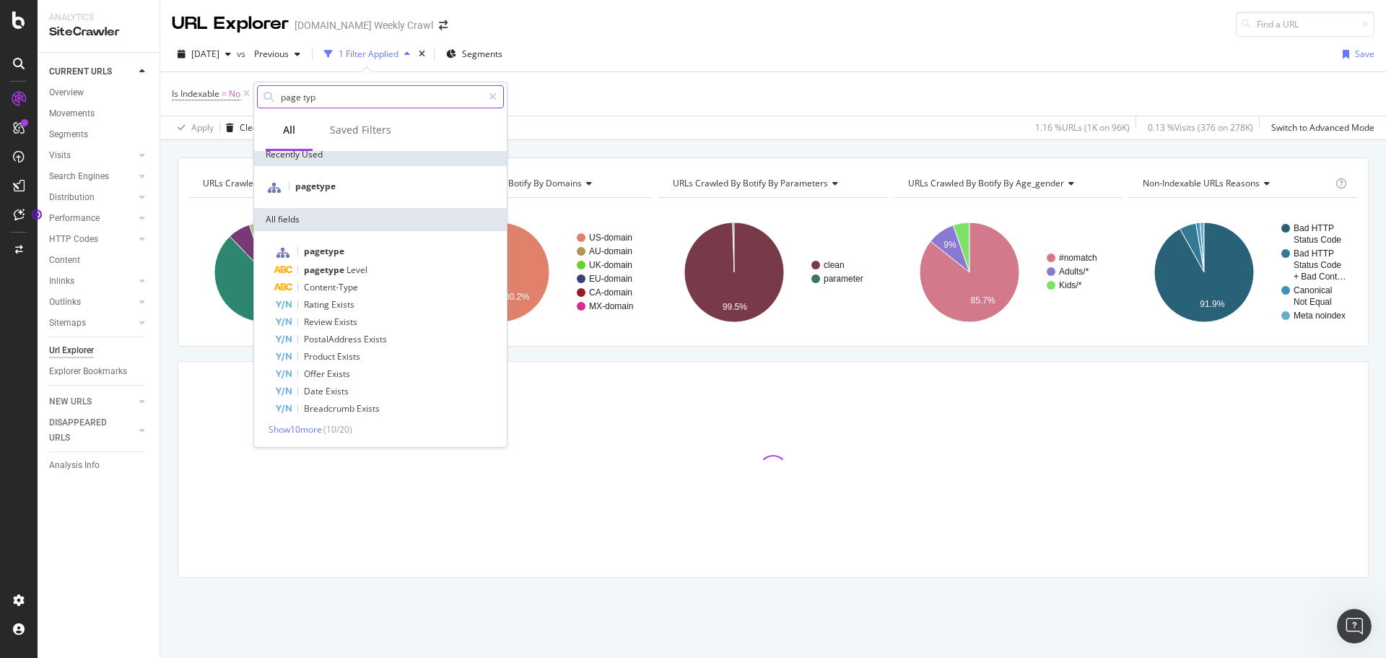
click at [337, 97] on input "page typ" at bounding box center [380, 97] width 203 height 22
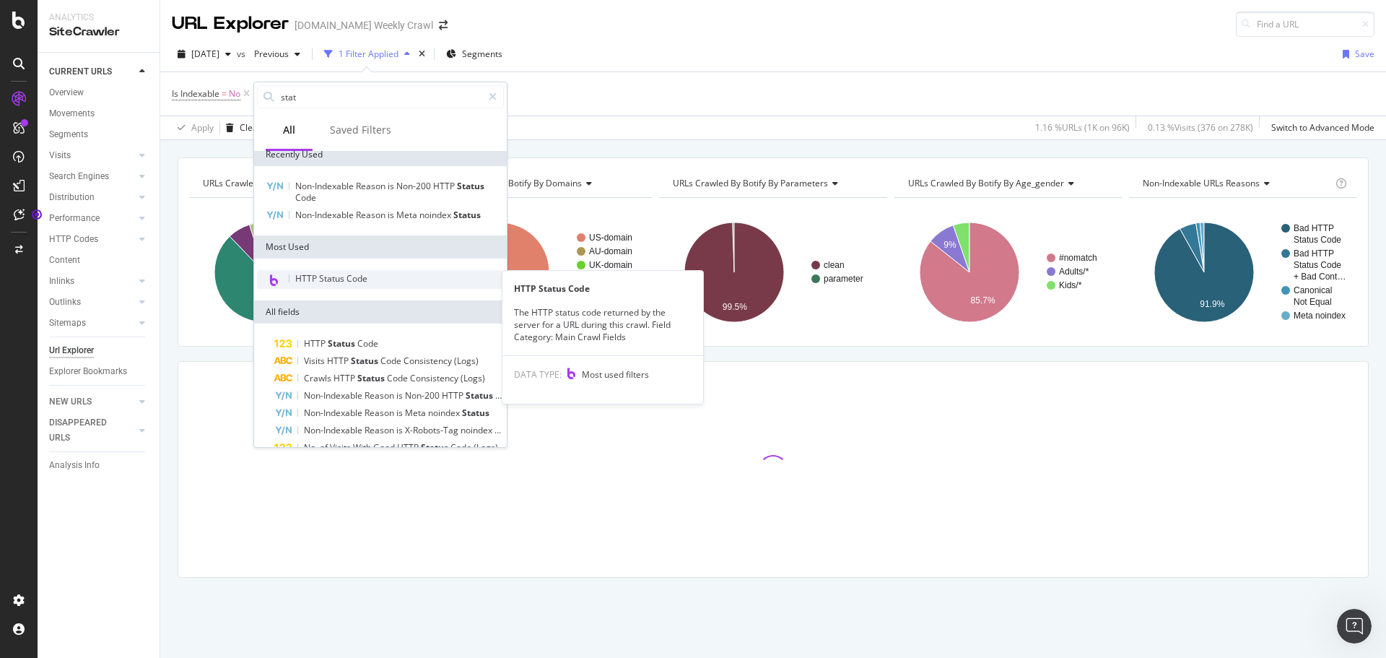
type input "stat"
click at [373, 278] on div "HTTP Status Code" at bounding box center [380, 279] width 247 height 19
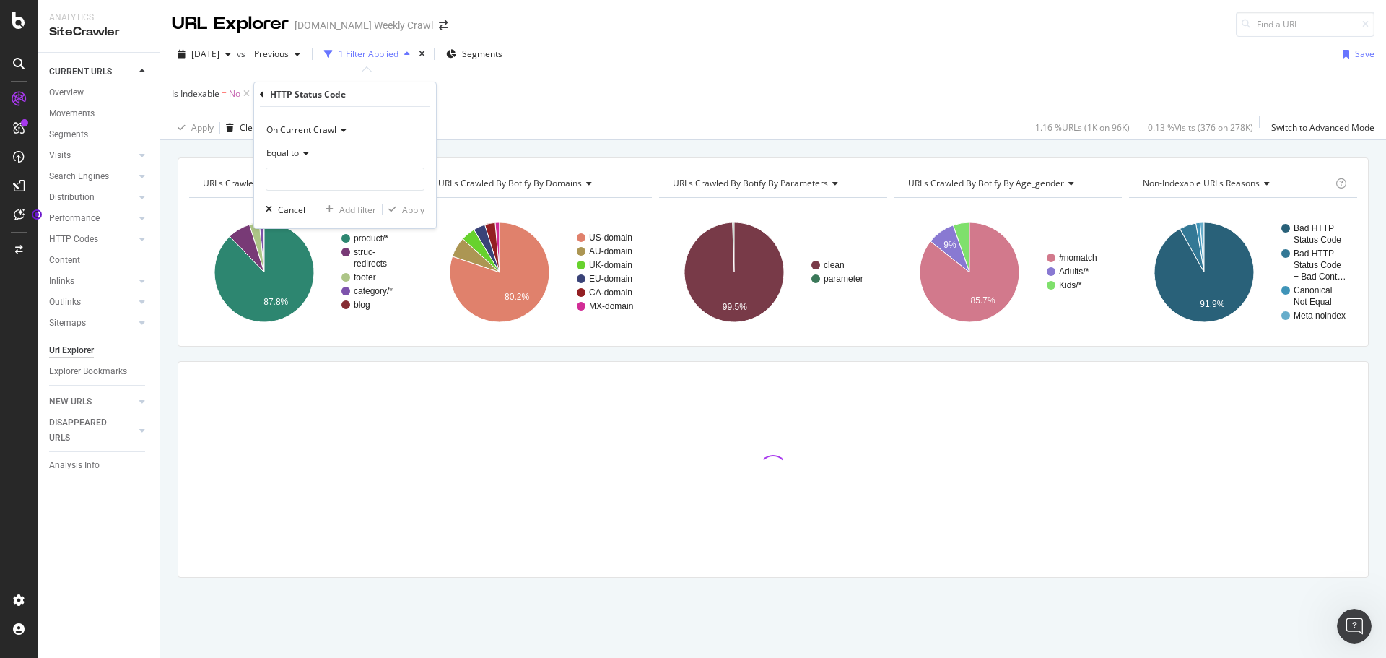
click at [315, 151] on div "Equal to" at bounding box center [345, 152] width 159 height 23
click at [306, 201] on span "Not Equal to" at bounding box center [297, 202] width 49 height 12
click at [315, 179] on input "number" at bounding box center [345, 178] width 159 height 23
click at [299, 199] on span "200" at bounding box center [320, 198] width 101 height 12
type input "200"
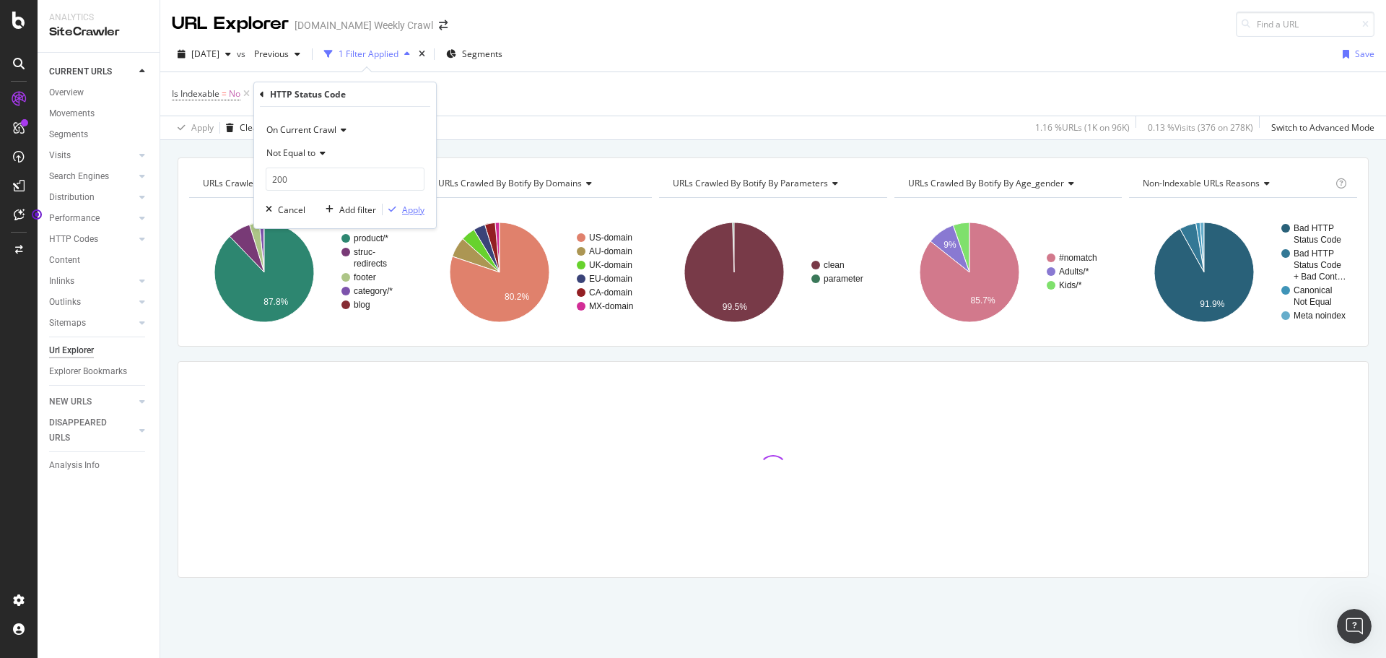
click at [406, 214] on div "Apply" at bounding box center [413, 210] width 22 height 12
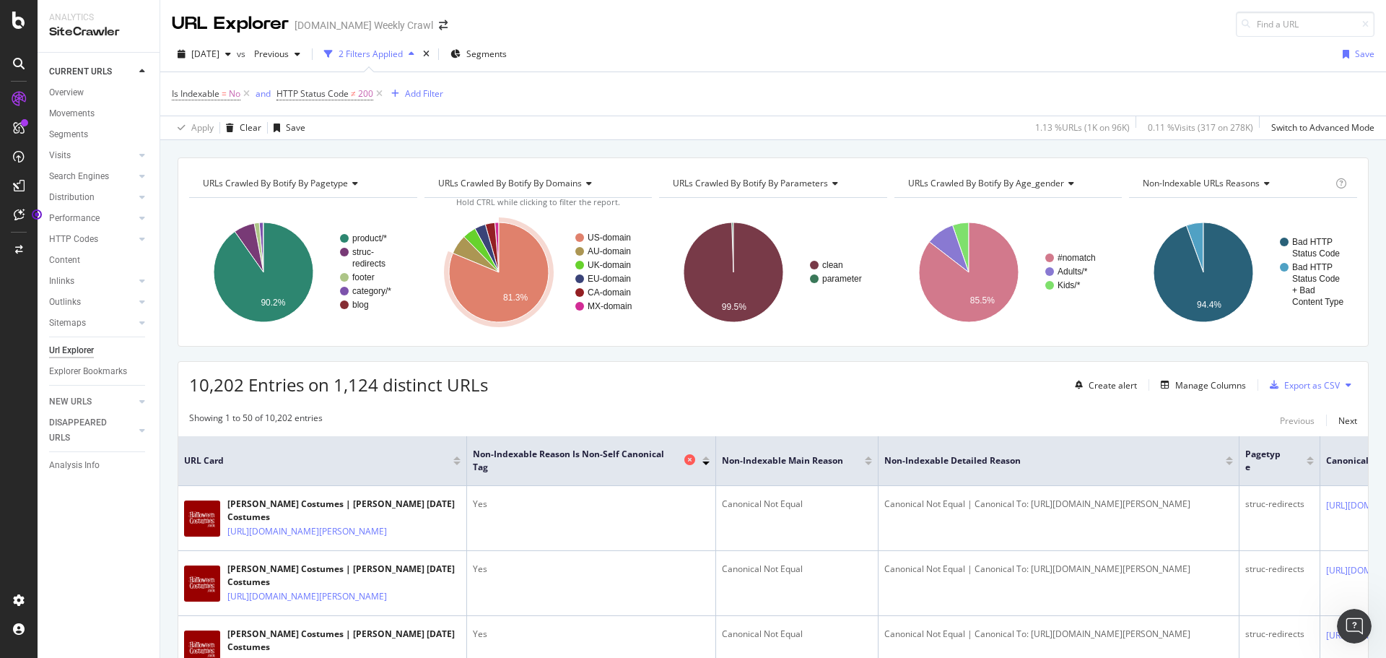
click at [688, 461] on icon at bounding box center [689, 459] width 11 height 11
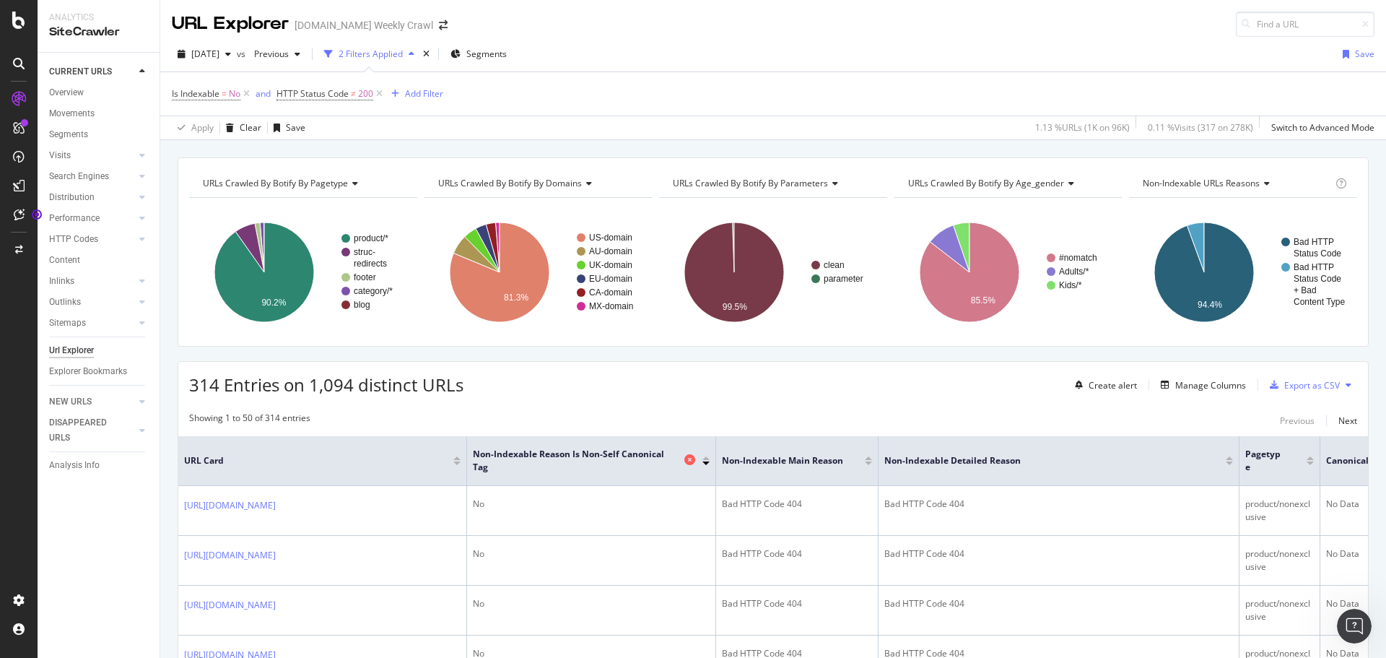
click at [689, 458] on icon at bounding box center [689, 459] width 11 height 11
click at [688, 460] on icon at bounding box center [689, 459] width 11 height 11
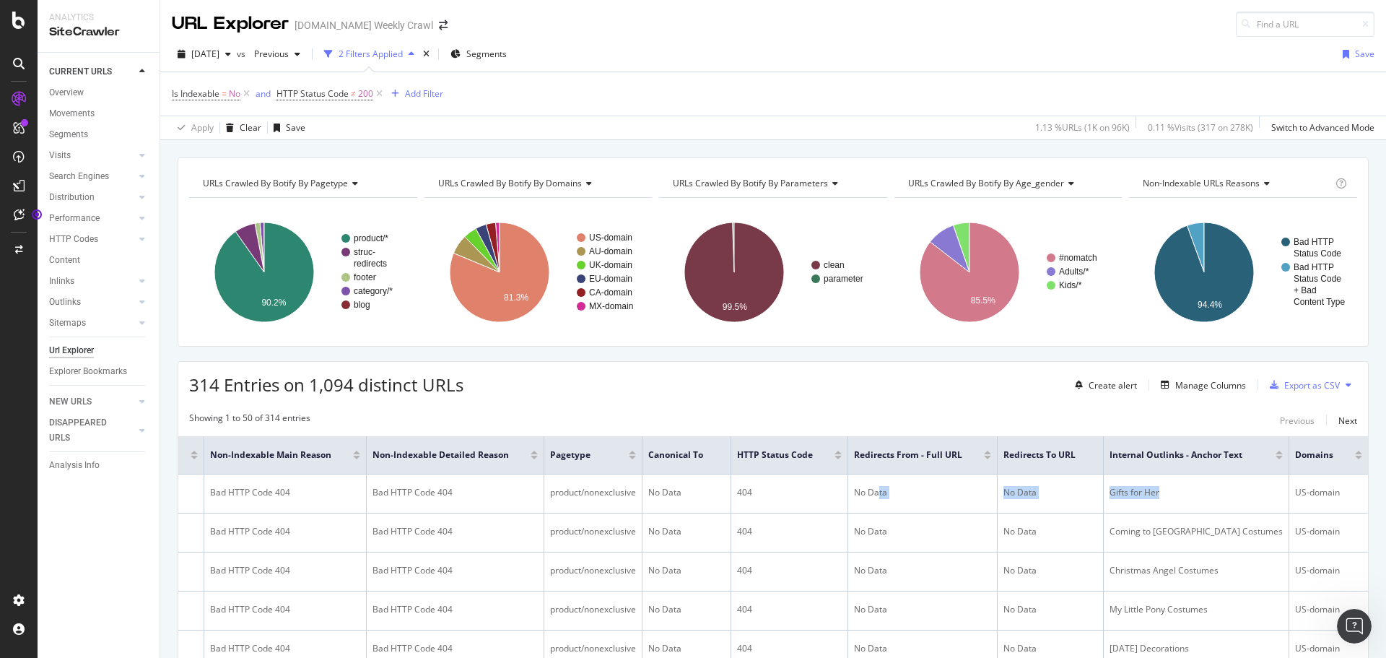
scroll to position [0, 336]
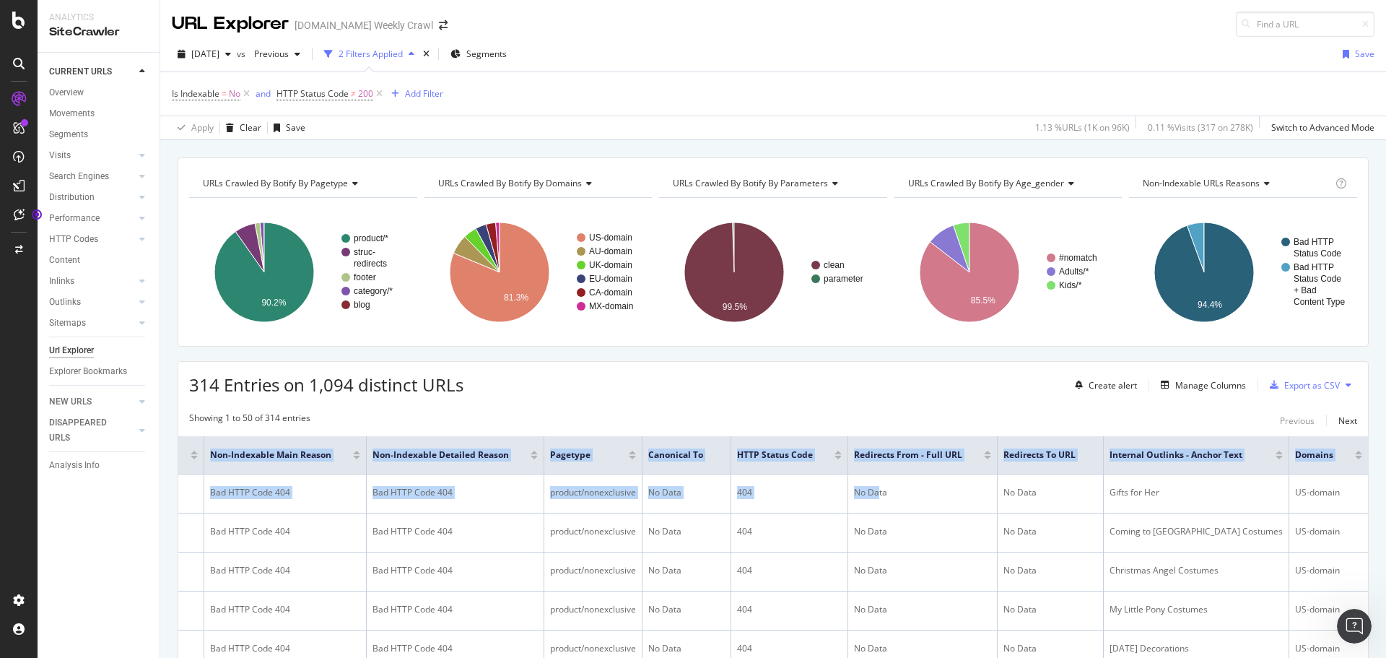
drag, startPoint x: 1216, startPoint y: 497, endPoint x: 1377, endPoint y: 493, distance: 161.7
click at [1377, 493] on div "URL Explorer [DOMAIN_NAME] Weekly Crawl [DATE] vs Previous 2 Filters Applied Se…" at bounding box center [773, 329] width 1226 height 658
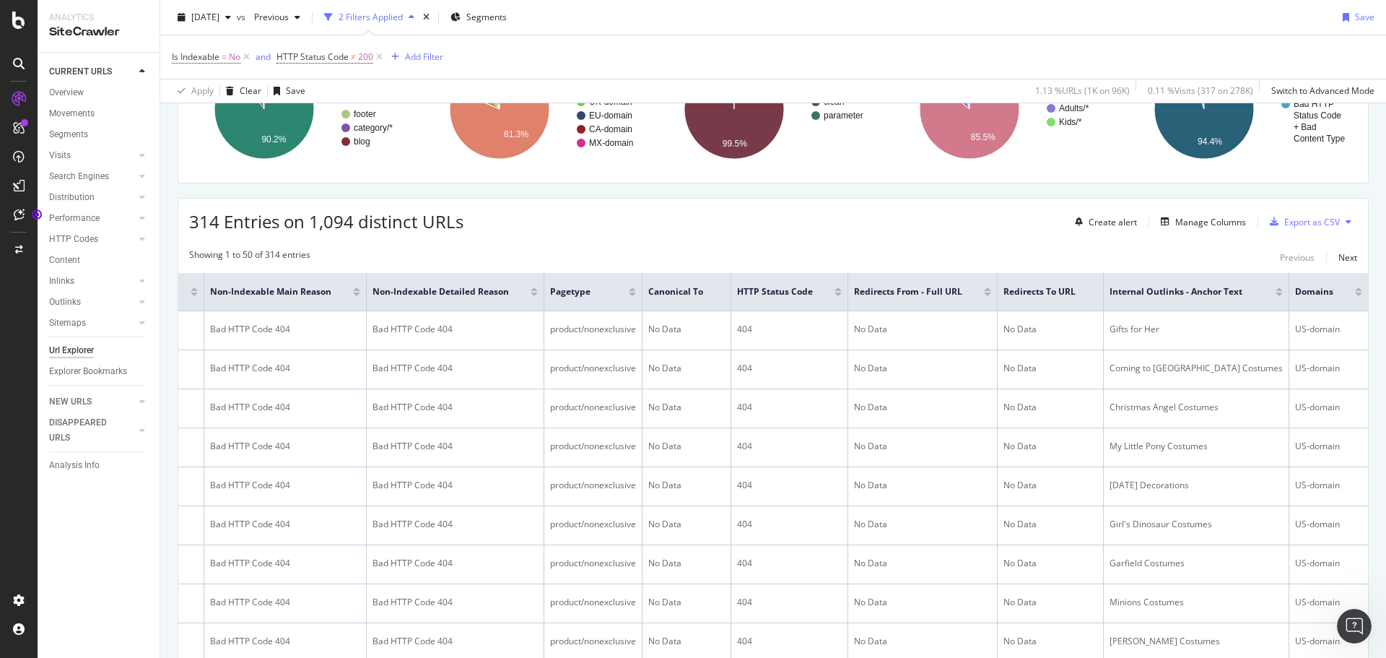
scroll to position [0, 0]
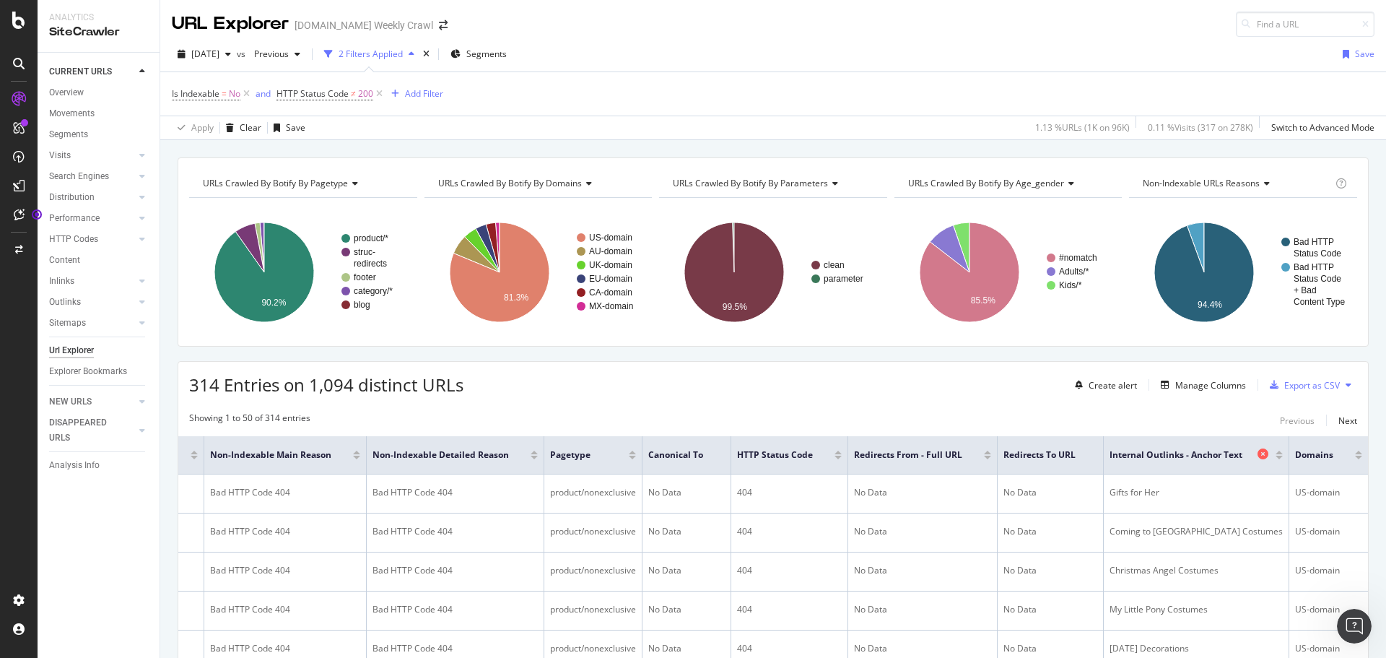
click at [1257, 455] on icon at bounding box center [1262, 453] width 11 height 11
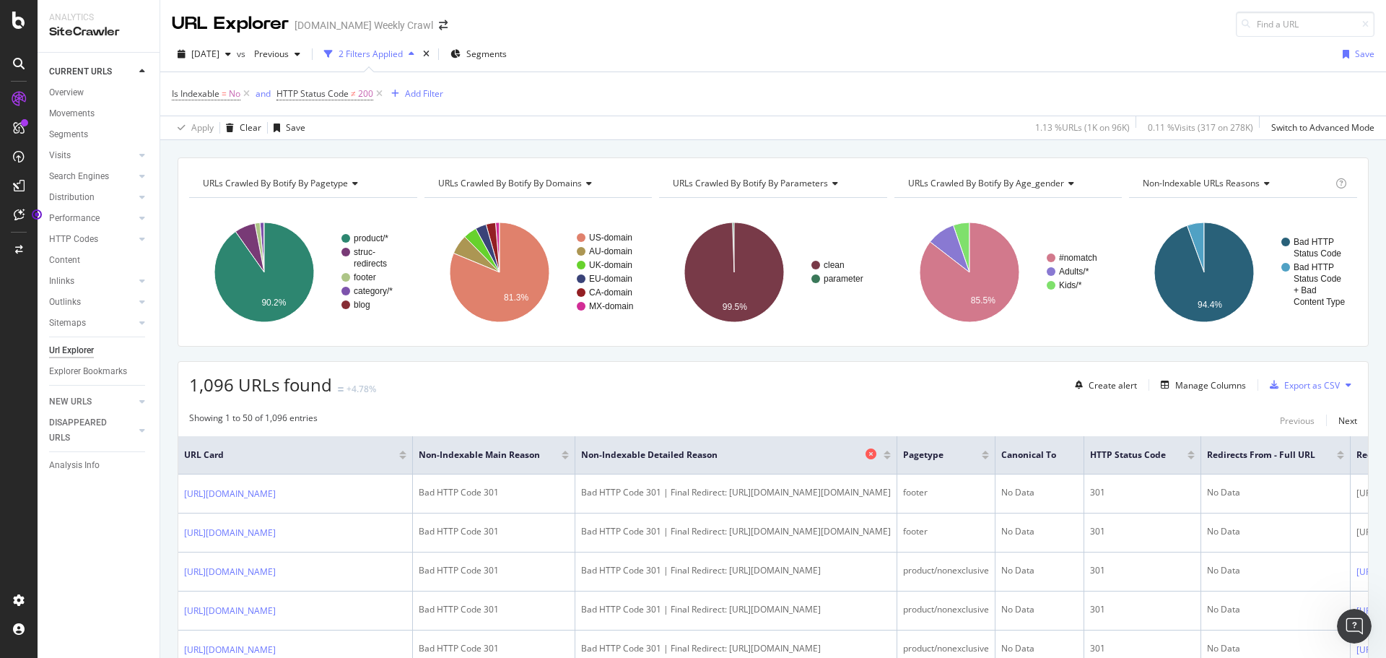
click at [876, 453] on icon at bounding box center [870, 453] width 11 height 11
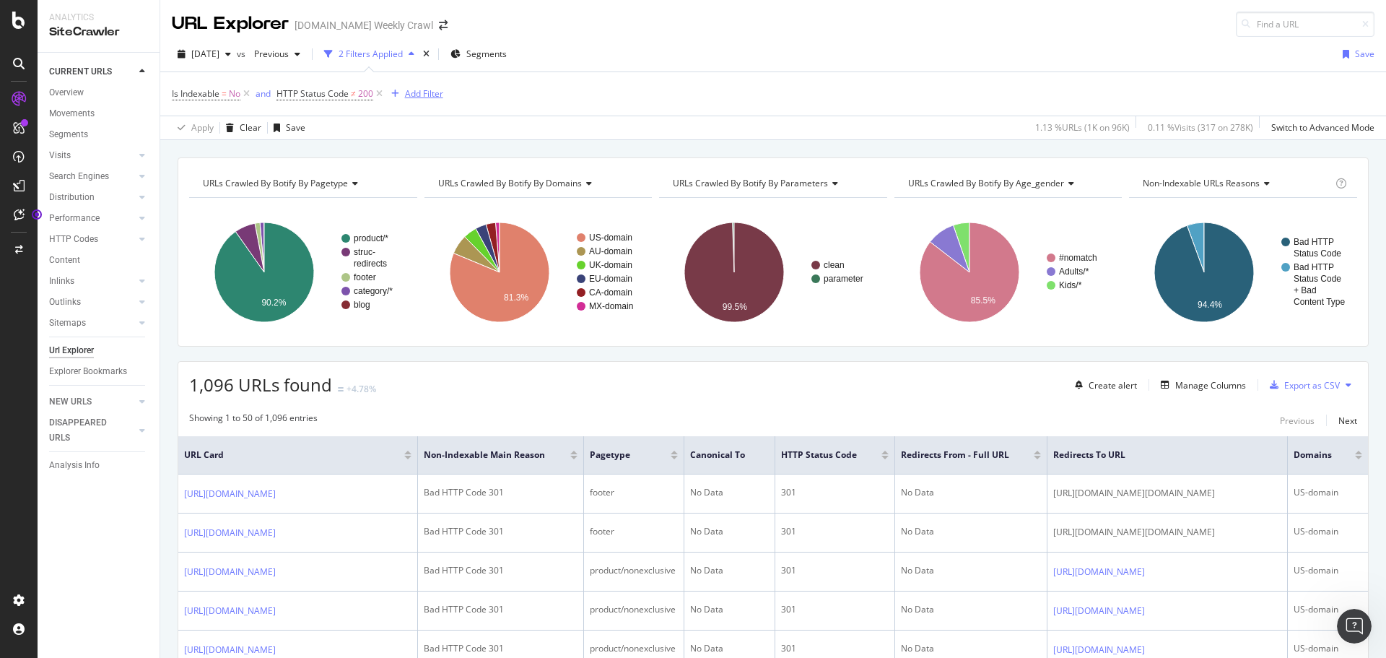
click at [416, 95] on div "Add Filter" at bounding box center [424, 93] width 38 height 12
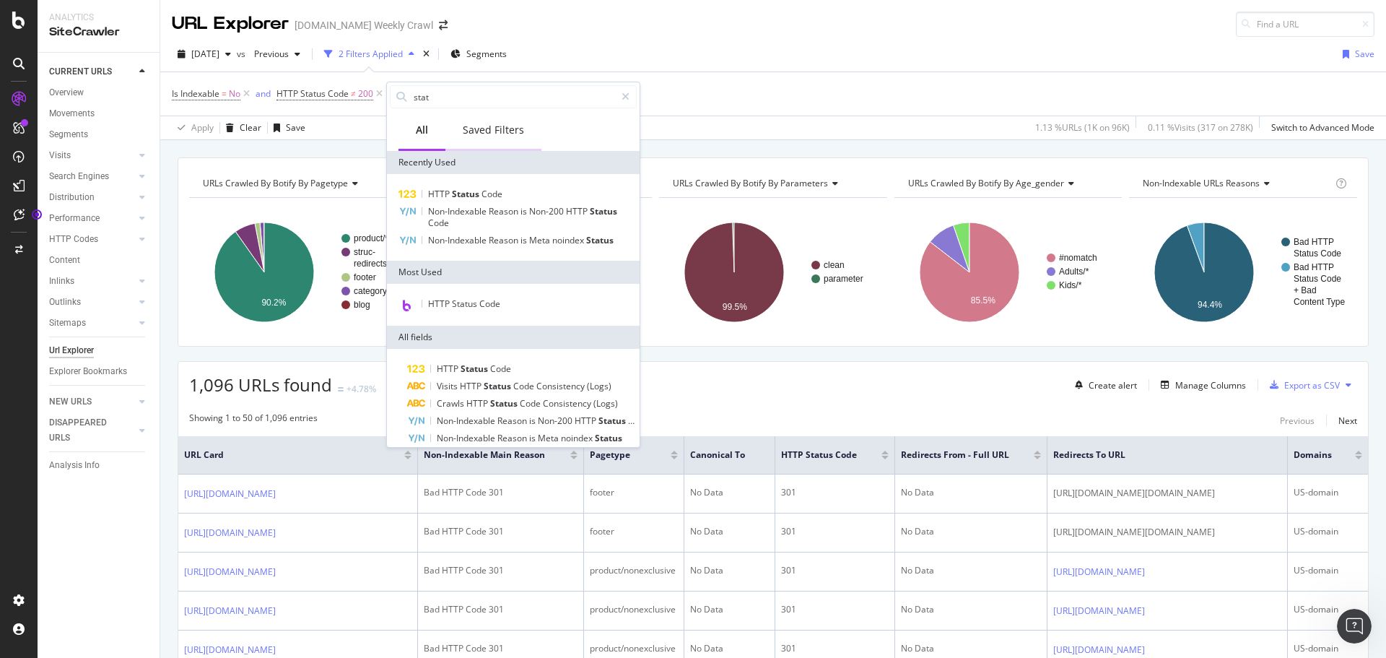
click at [474, 125] on div "Saved Filters" at bounding box center [493, 130] width 61 height 14
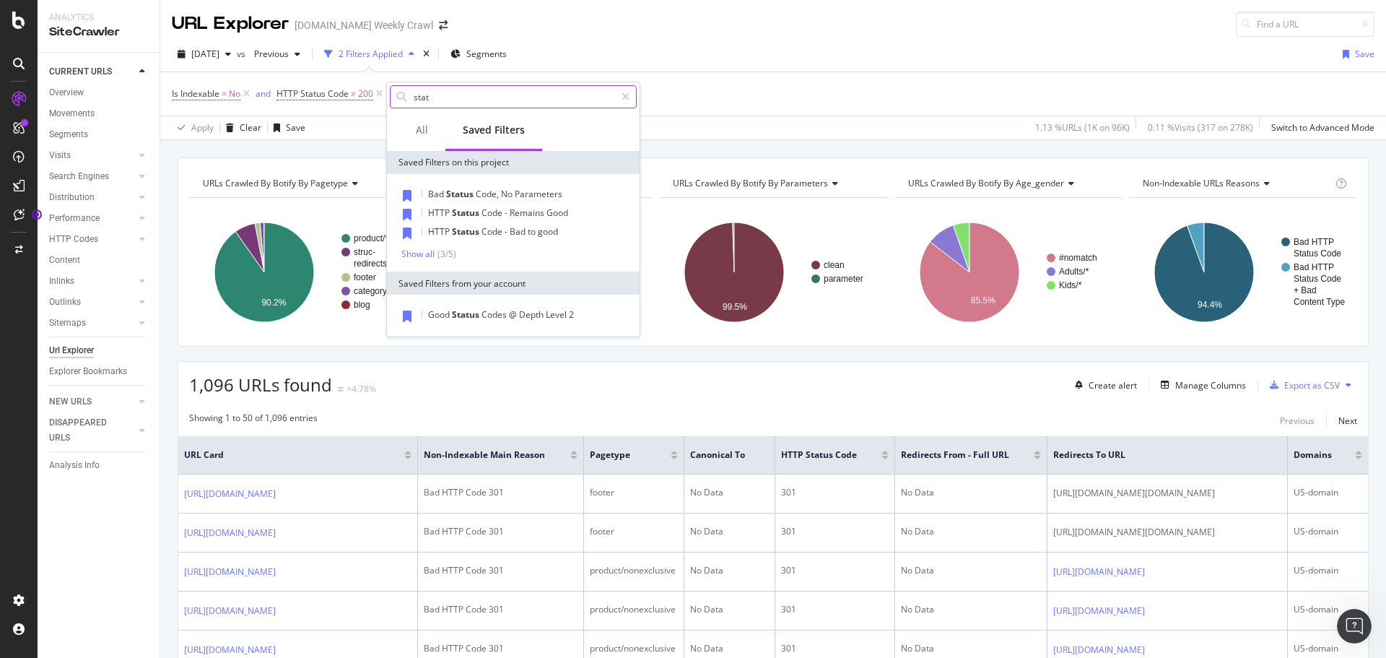
click at [434, 97] on input "stat" at bounding box center [513, 97] width 203 height 22
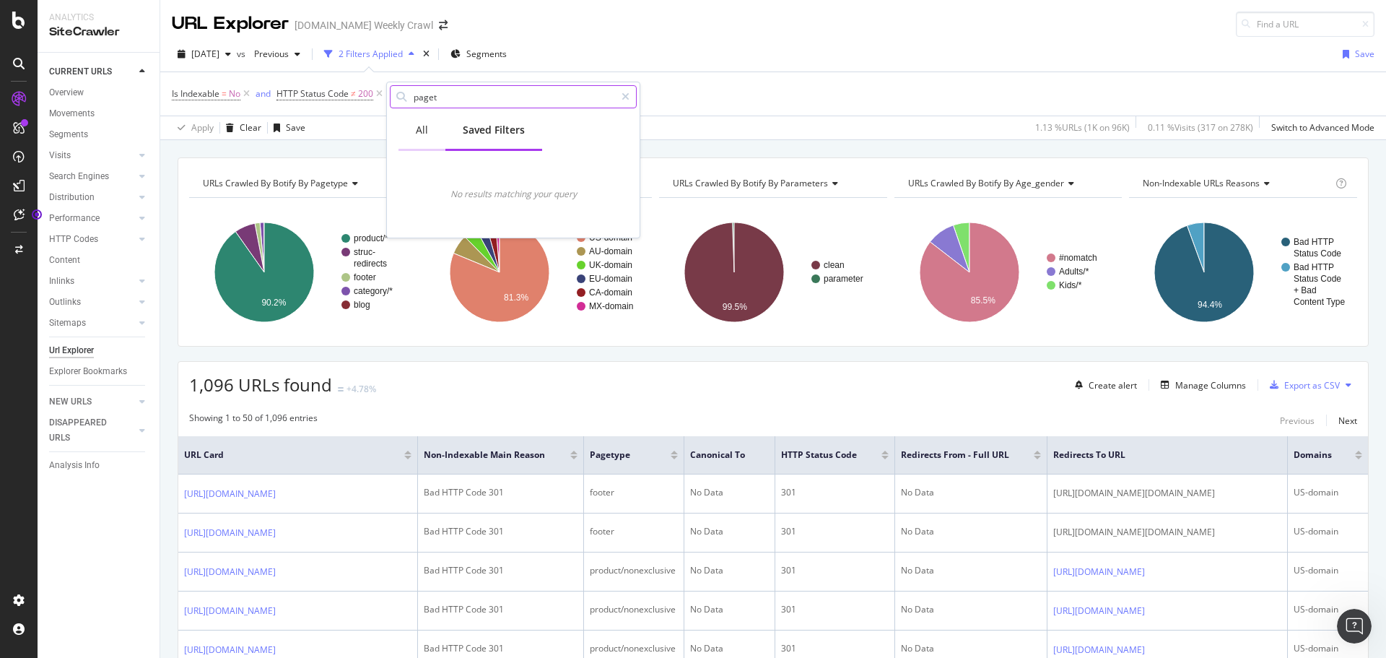
type input "paget"
click at [411, 135] on div "All" at bounding box center [421, 131] width 47 height 40
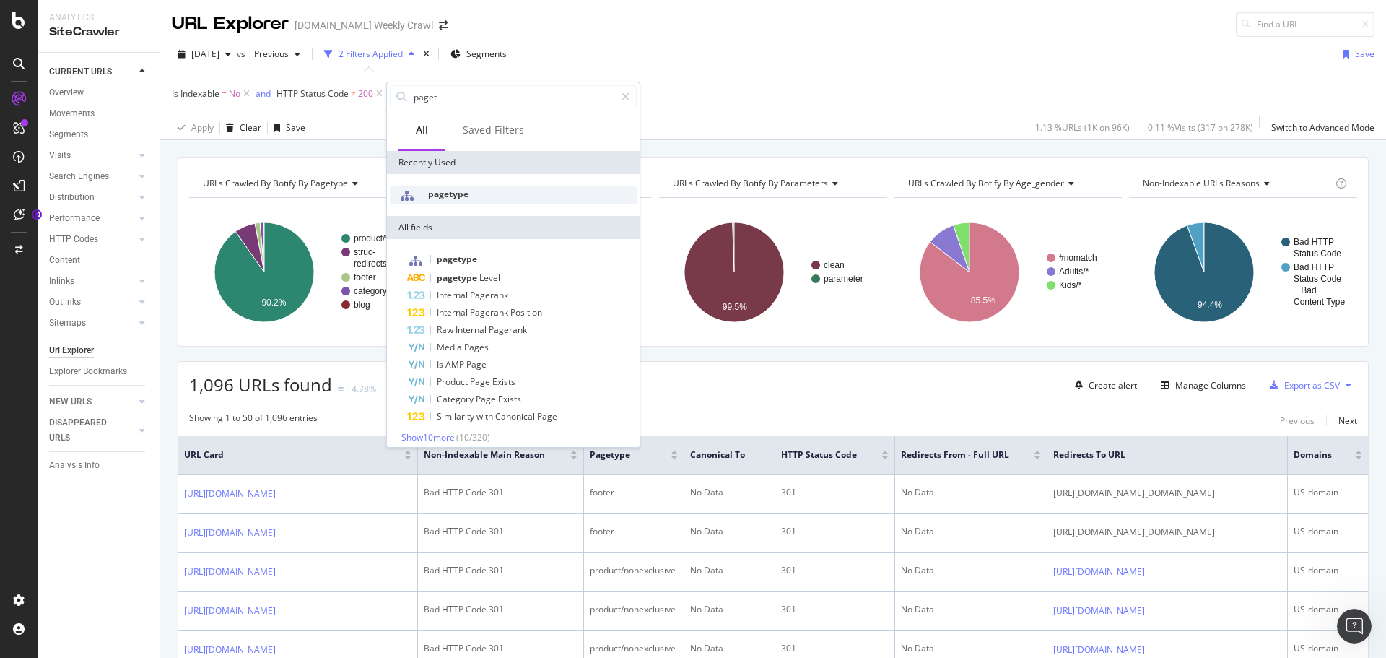
click at [475, 196] on div "pagetype" at bounding box center [513, 195] width 247 height 19
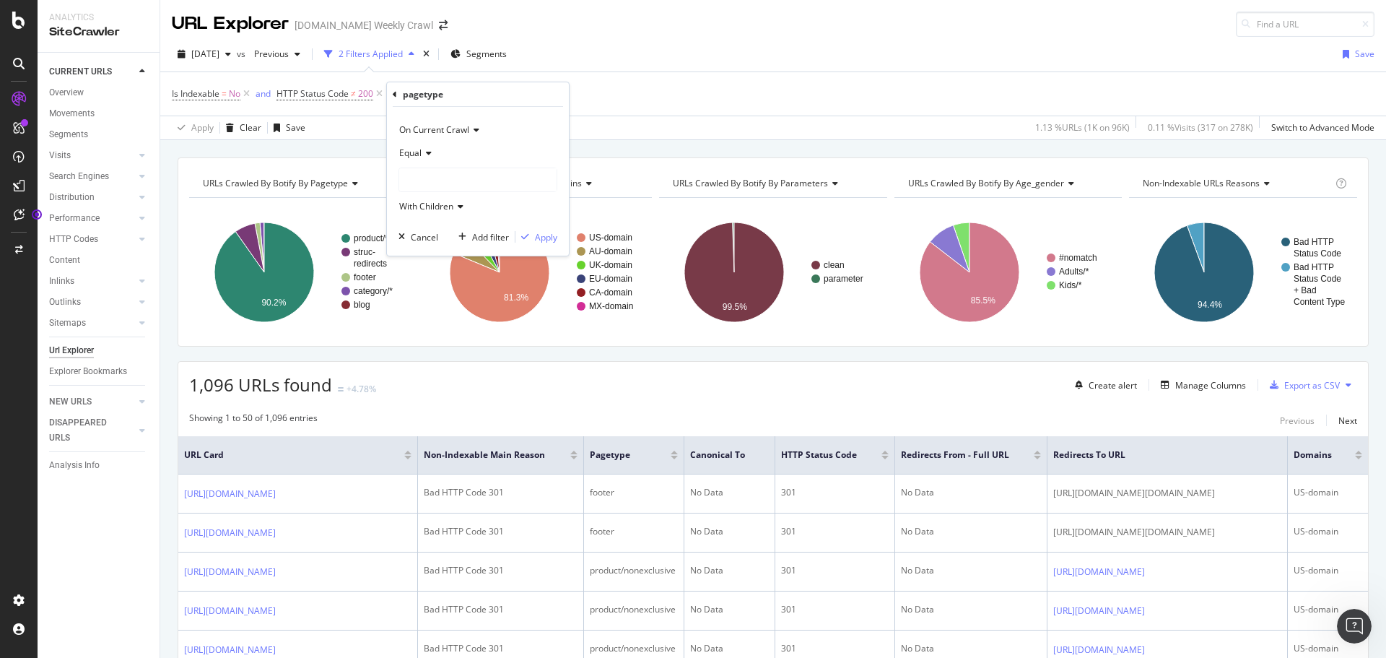
click at [411, 154] on span "Equal" at bounding box center [410, 153] width 22 height 12
click at [424, 199] on span "Not Equal" at bounding box center [425, 202] width 39 height 12
click at [437, 176] on div at bounding box center [477, 179] width 157 height 23
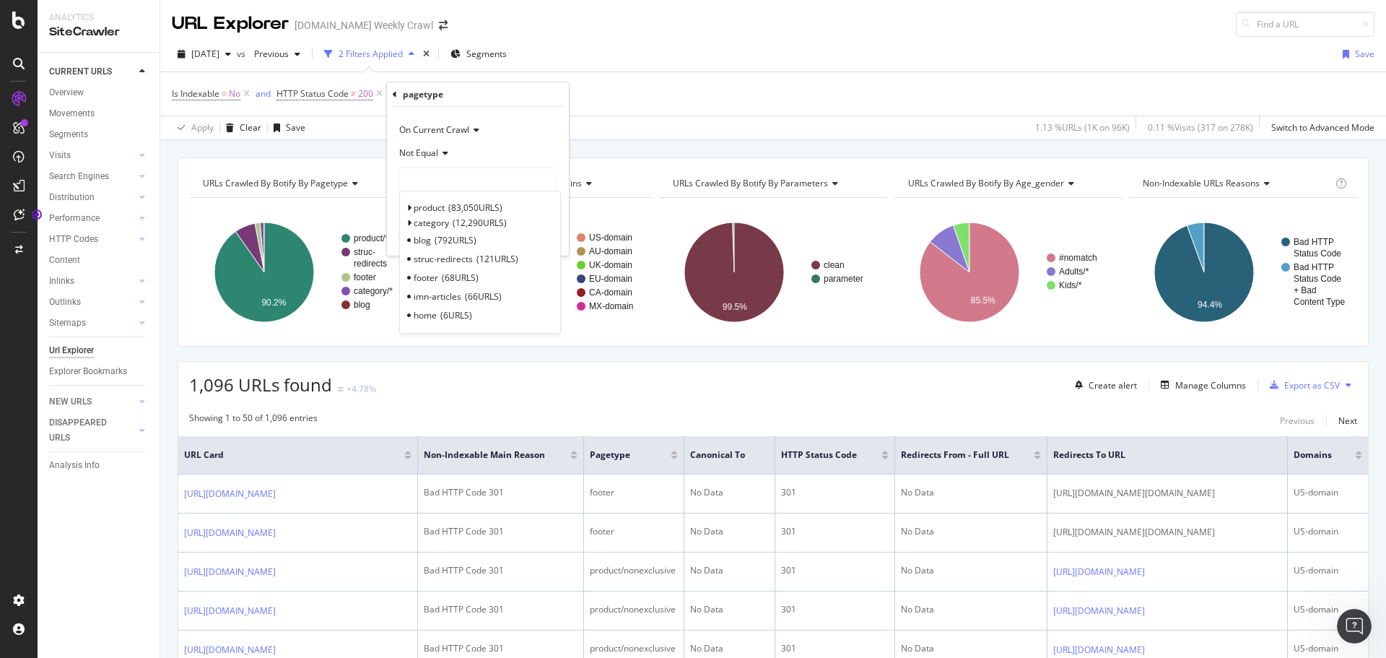
click at [452, 279] on span "68 URLS" at bounding box center [460, 277] width 37 height 12
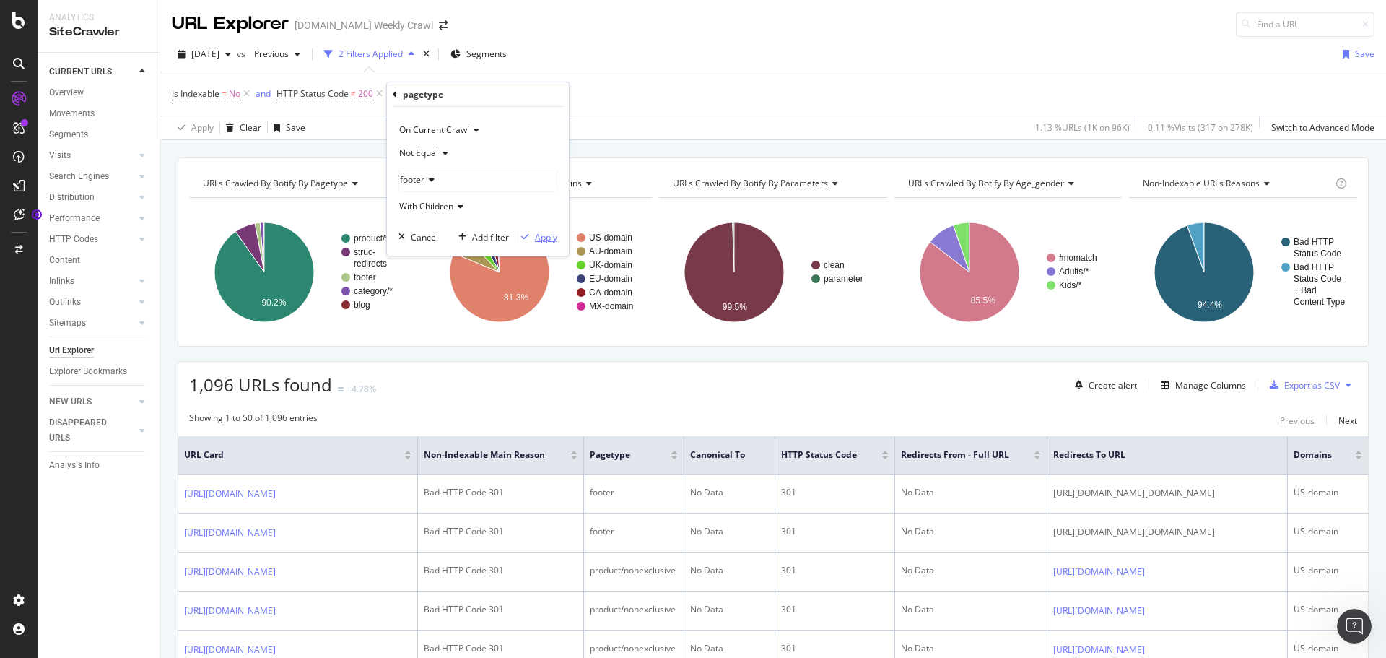
click at [536, 236] on div "Apply" at bounding box center [546, 237] width 22 height 12
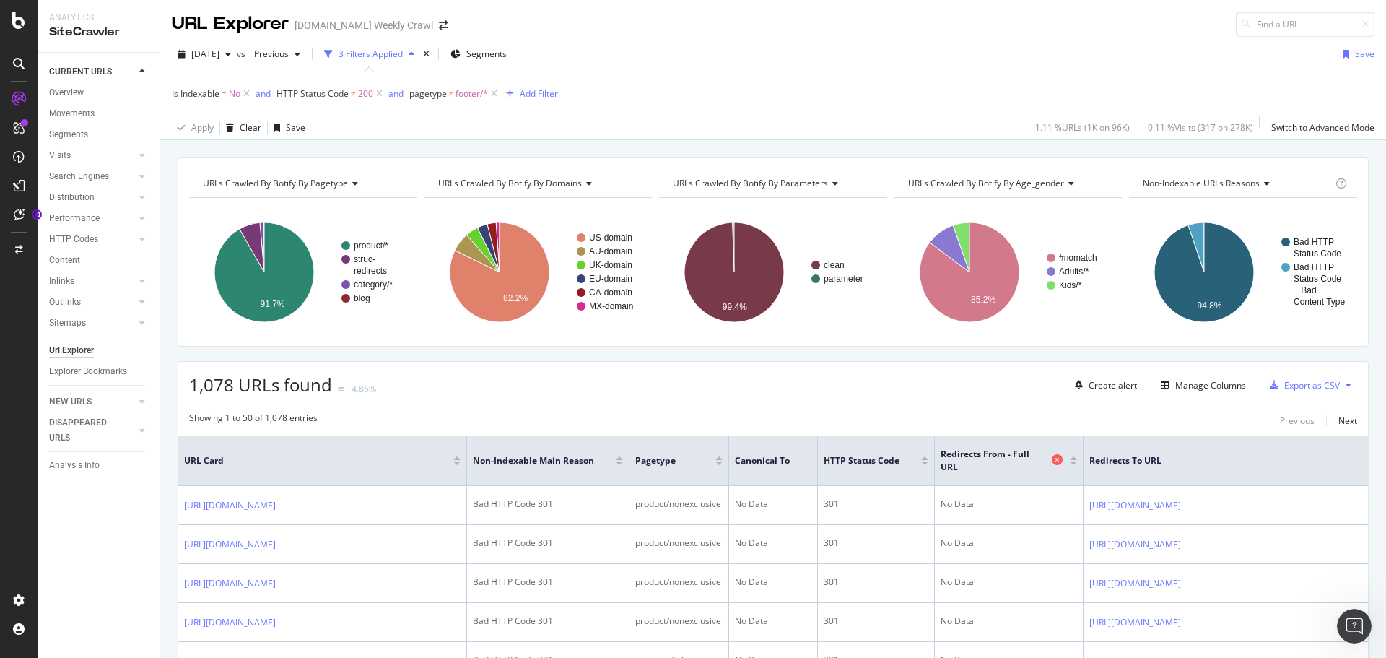
click at [1057, 458] on icon at bounding box center [1057, 459] width 11 height 11
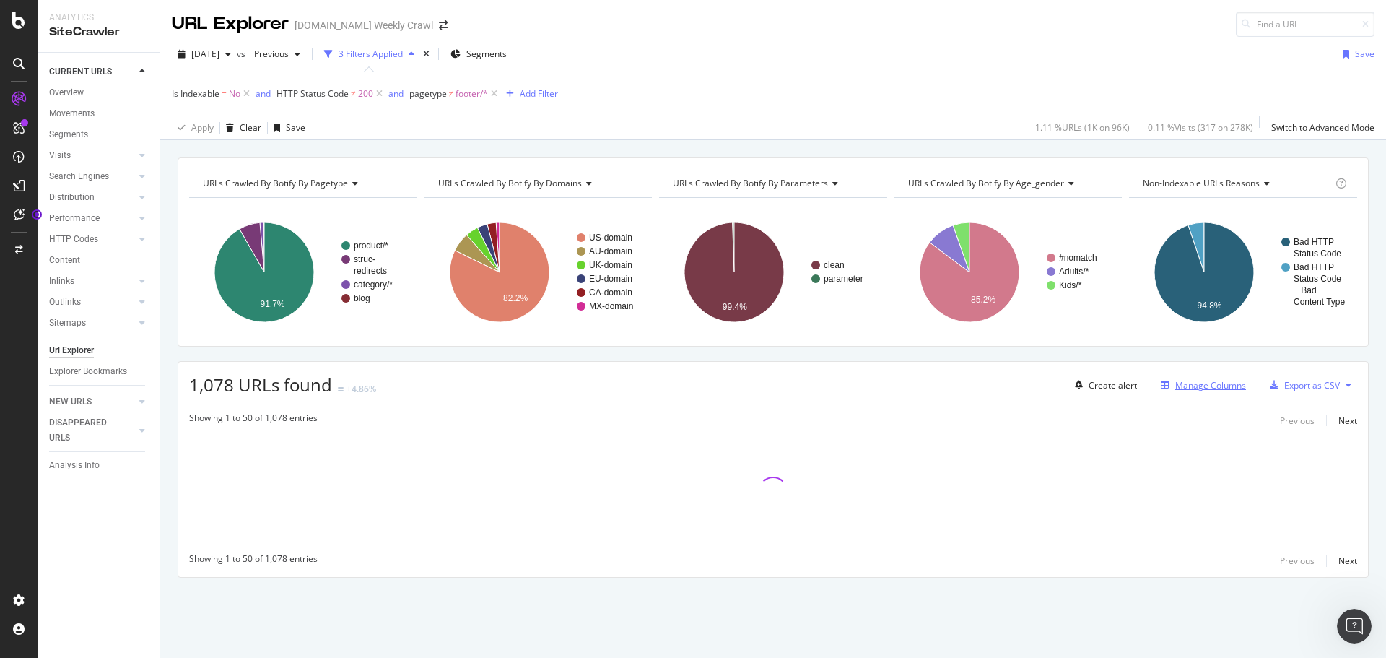
click at [1208, 388] on div "Manage Columns" at bounding box center [1210, 385] width 71 height 12
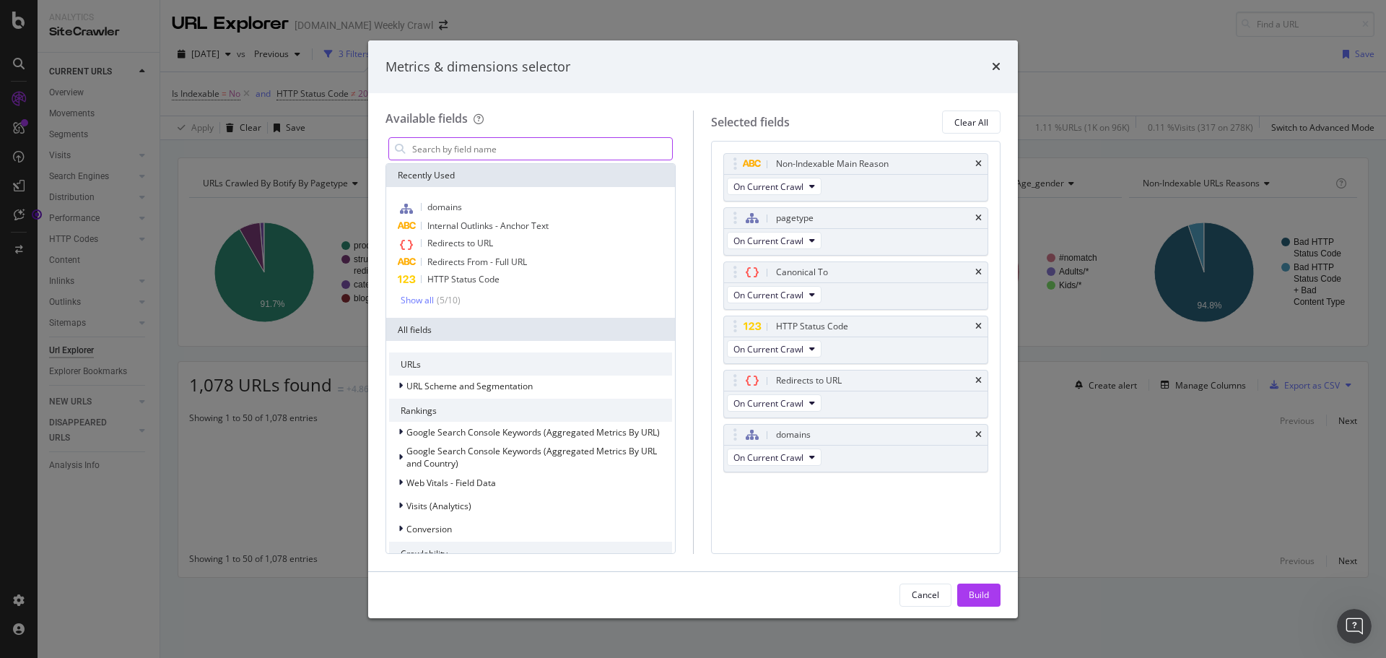
click at [487, 153] on input "modal" at bounding box center [541, 149] width 261 height 22
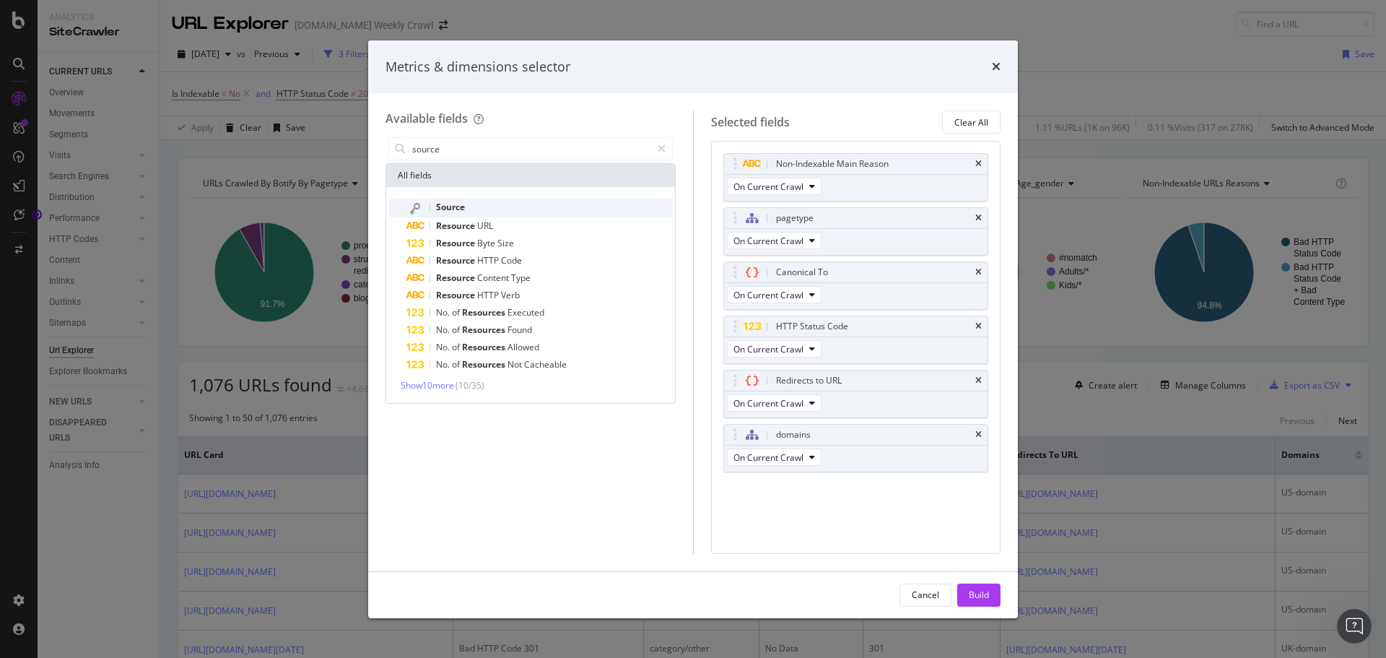
click at [453, 204] on span "Source" at bounding box center [450, 207] width 29 height 12
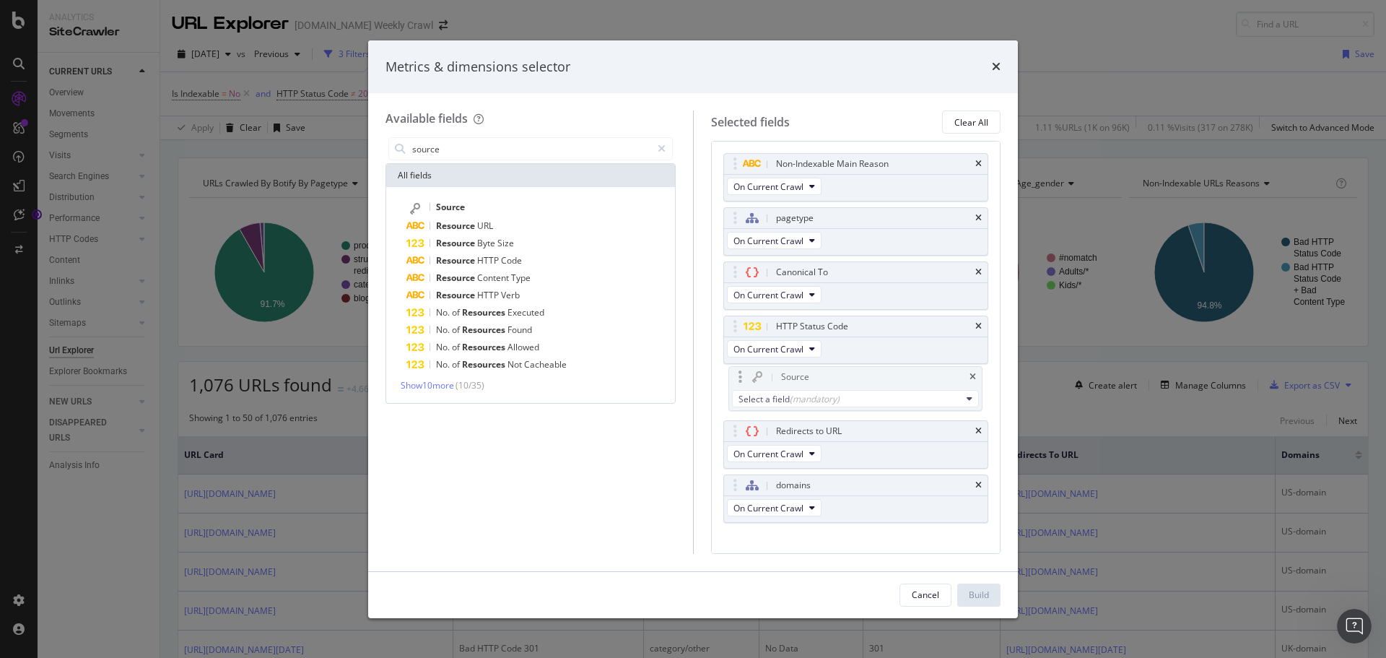
drag, startPoint x: 800, startPoint y: 486, endPoint x: 805, endPoint y: 374, distance: 112.0
click at [805, 374] on body "Analytics SiteCrawler CURRENT URLS Overview Movements Segments Visits Analysis …" at bounding box center [693, 329] width 1386 height 658
click at [813, 401] on div "(mandatory)" at bounding box center [810, 402] width 50 height 12
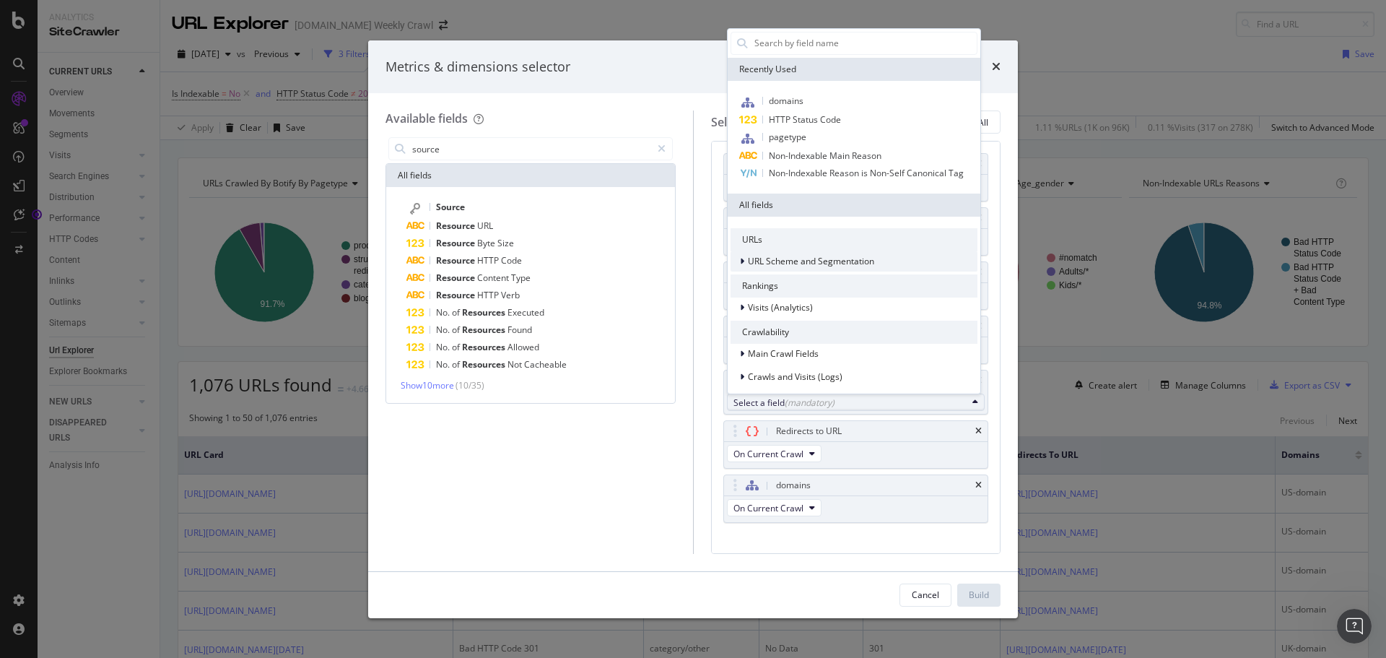
click at [804, 266] on span "URL Scheme and Segmentation" at bounding box center [811, 261] width 126 height 12
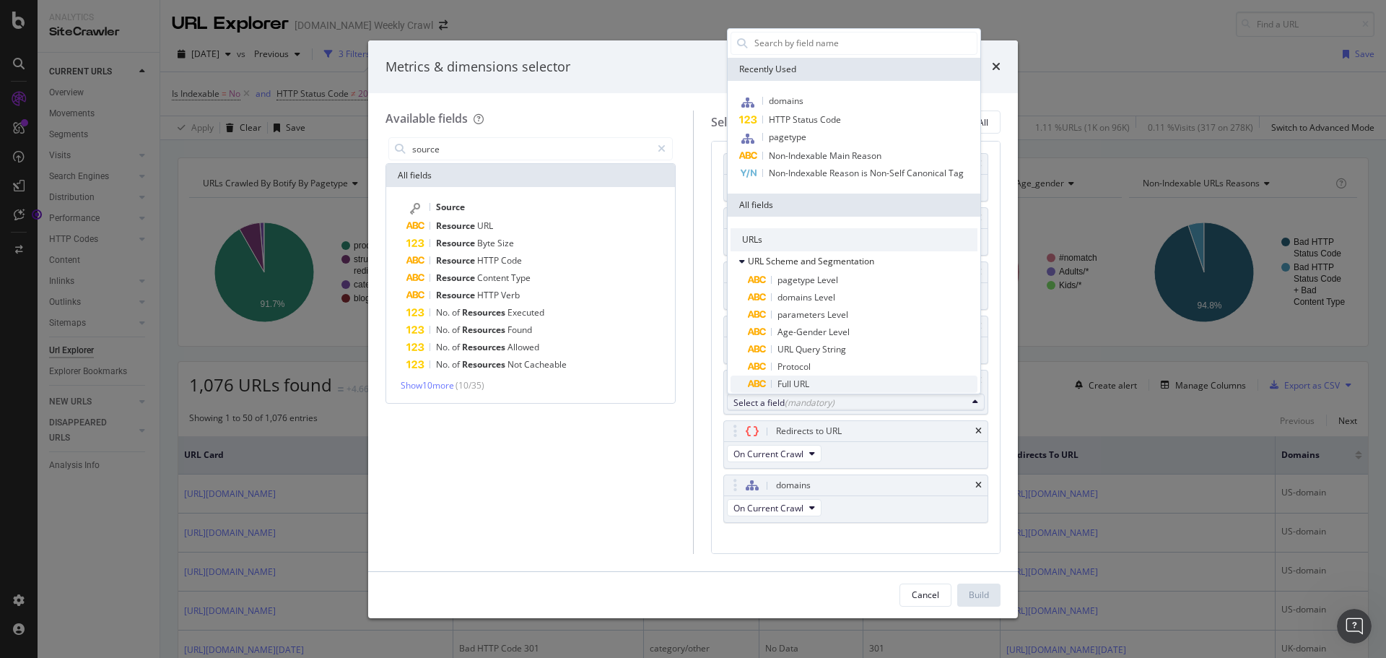
click at [807, 383] on span "Full URL" at bounding box center [793, 384] width 32 height 12
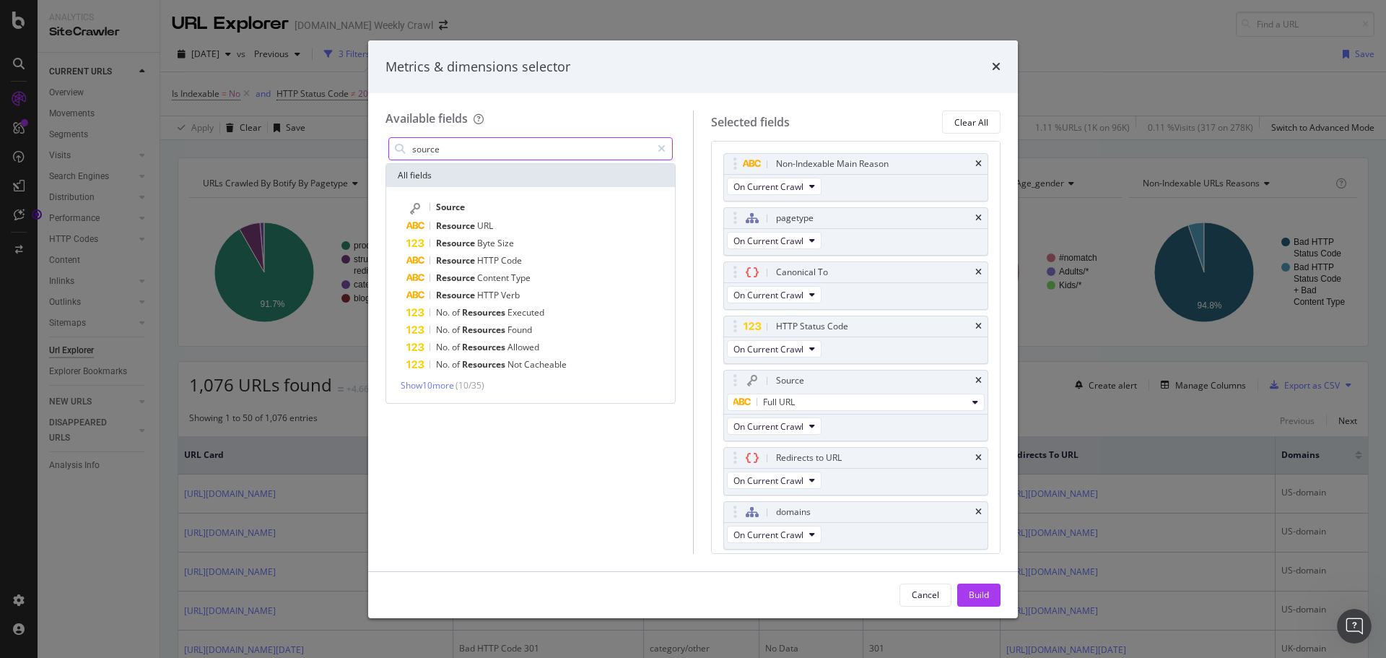
click at [450, 150] on input "source" at bounding box center [531, 149] width 240 height 22
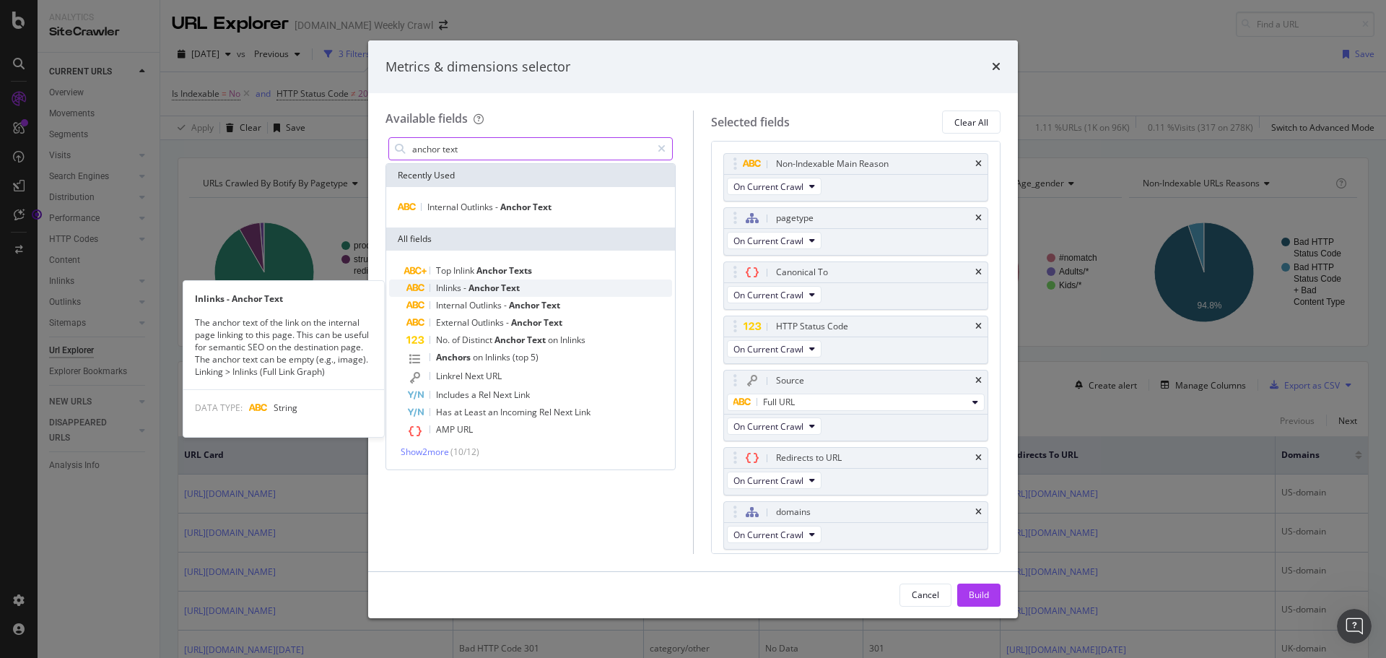
type input "anchor text"
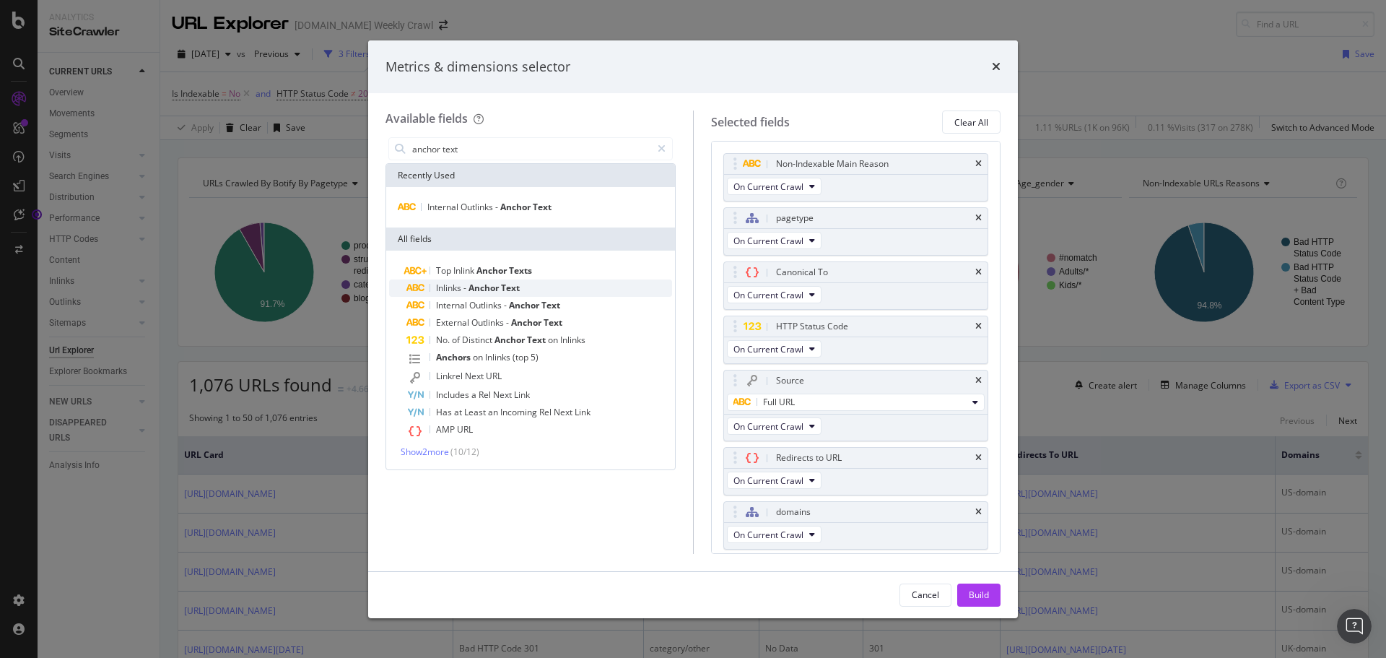
click at [511, 290] on span "Text" at bounding box center [510, 288] width 19 height 12
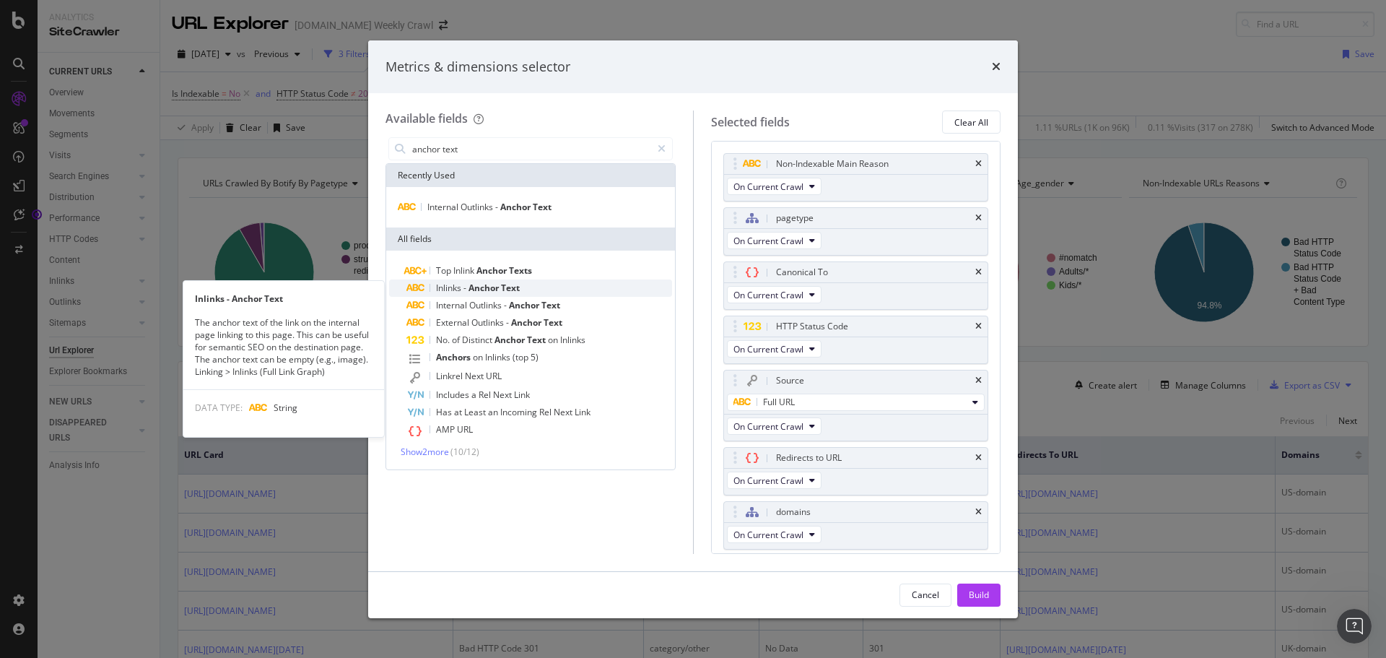
scroll to position [51, 0]
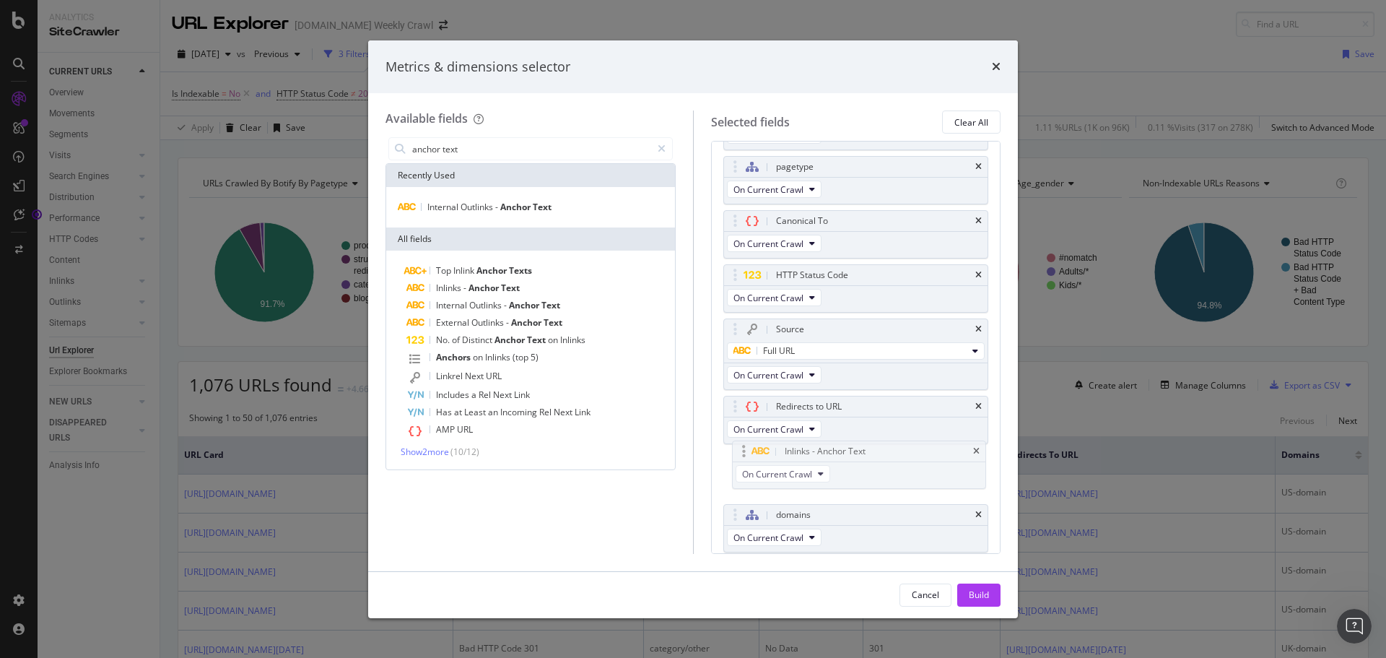
drag, startPoint x: 871, startPoint y: 518, endPoint x: 879, endPoint y: 455, distance: 64.1
click at [879, 455] on body "Analytics SiteCrawler CURRENT URLS Overview Movements Segments Visits Analysis …" at bounding box center [693, 329] width 1386 height 658
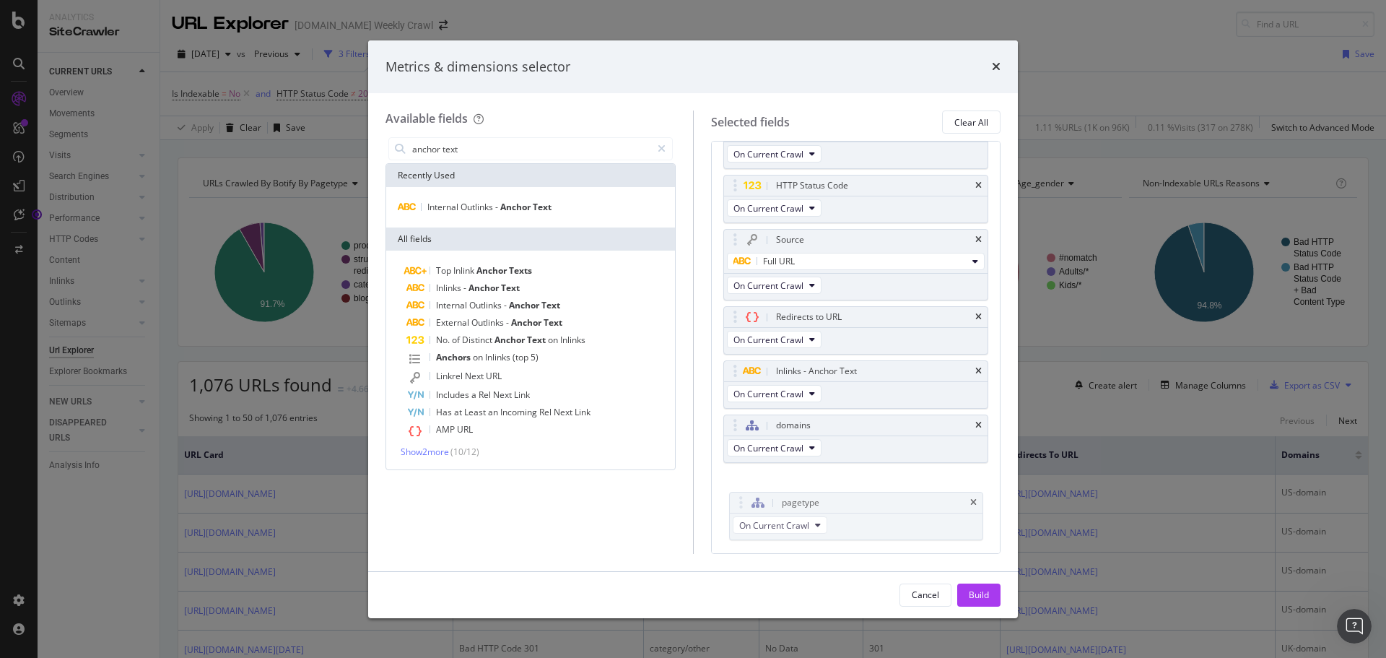
drag, startPoint x: 846, startPoint y: 160, endPoint x: 842, endPoint y: 484, distance: 323.4
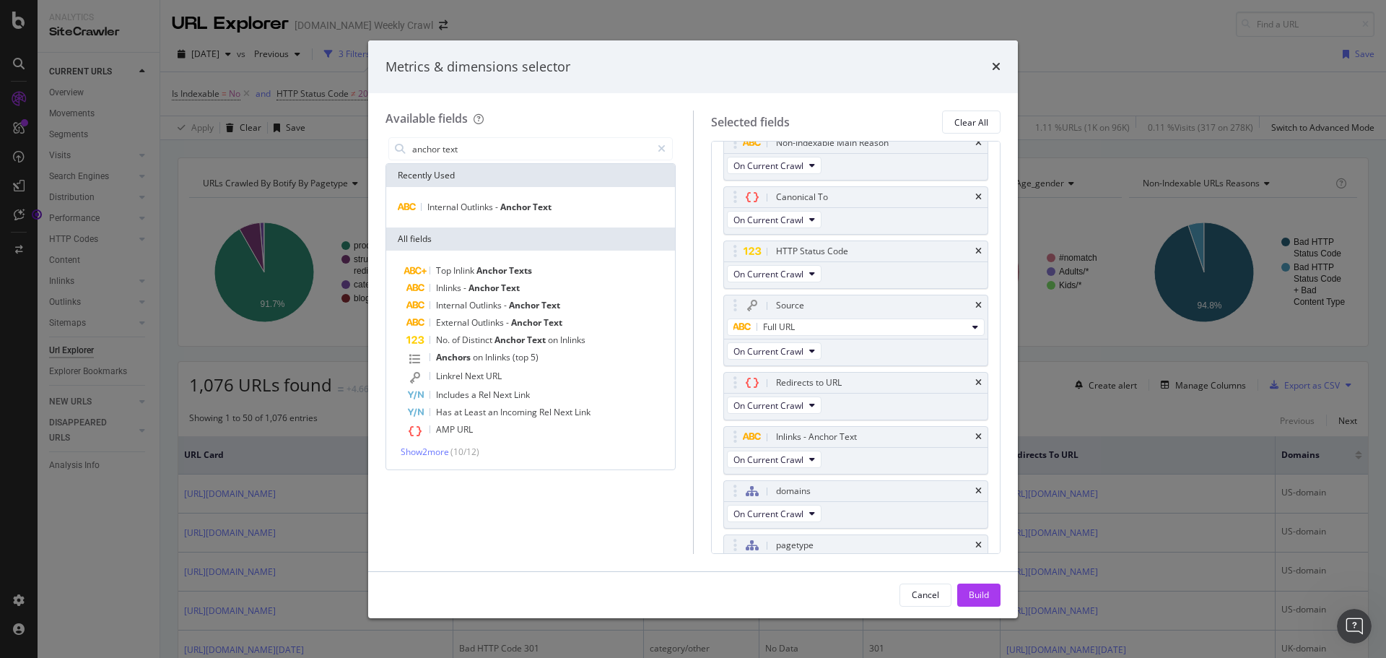
scroll to position [0, 0]
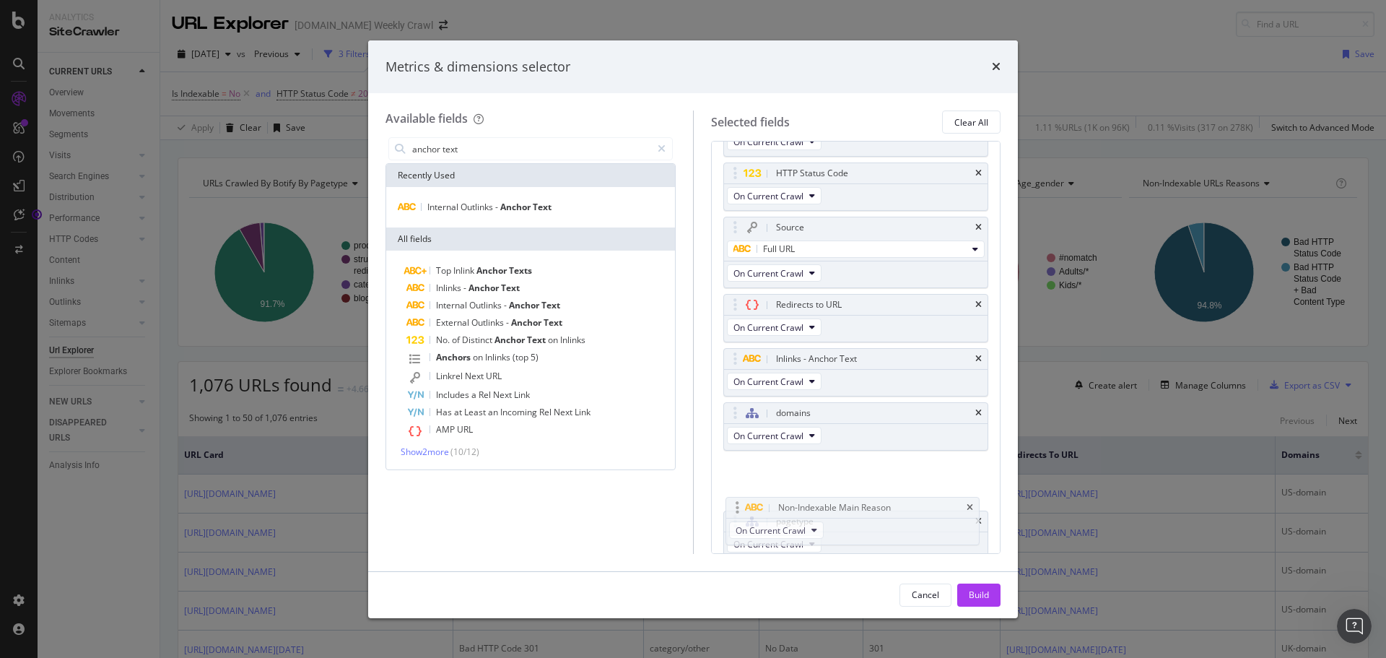
drag, startPoint x: 904, startPoint y: 163, endPoint x: 904, endPoint y: 492, distance: 328.4
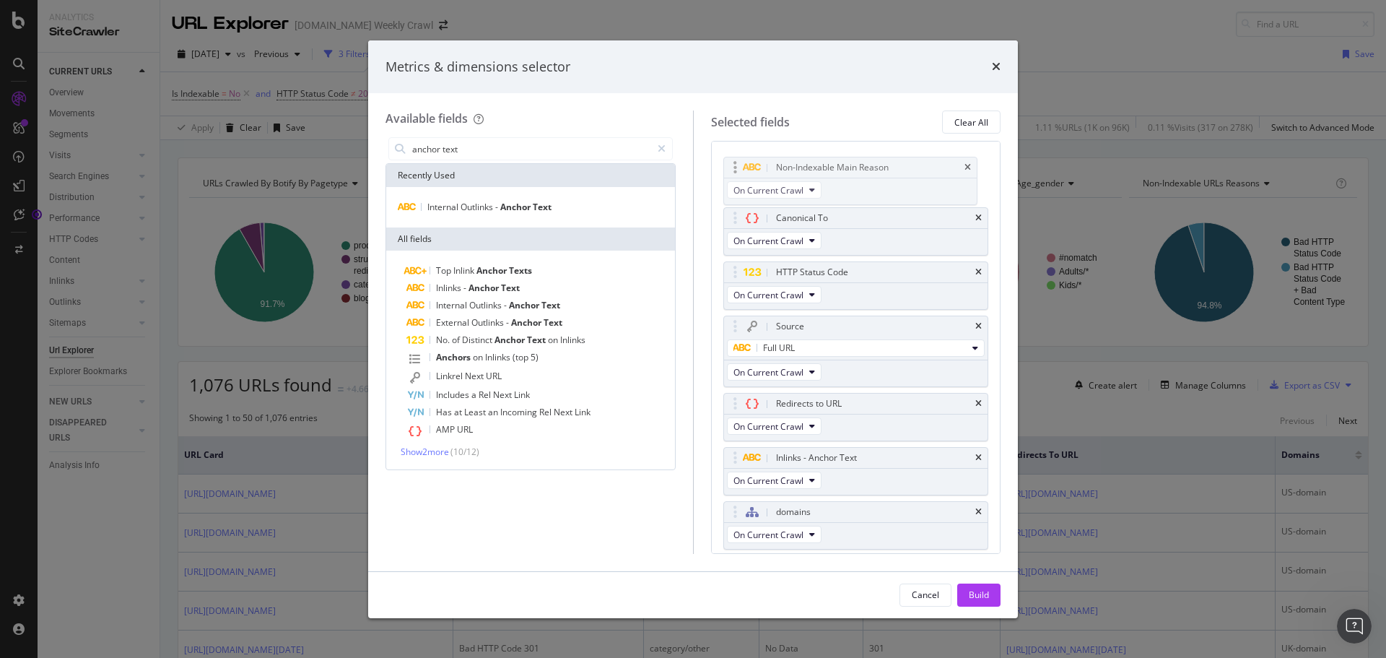
drag, startPoint x: 906, startPoint y: 464, endPoint x: 906, endPoint y: 167, distance: 296.7
click at [906, 167] on body "Analytics SiteCrawler CURRENT URLS Overview Movements Segments Visits Analysis …" at bounding box center [693, 329] width 1386 height 658
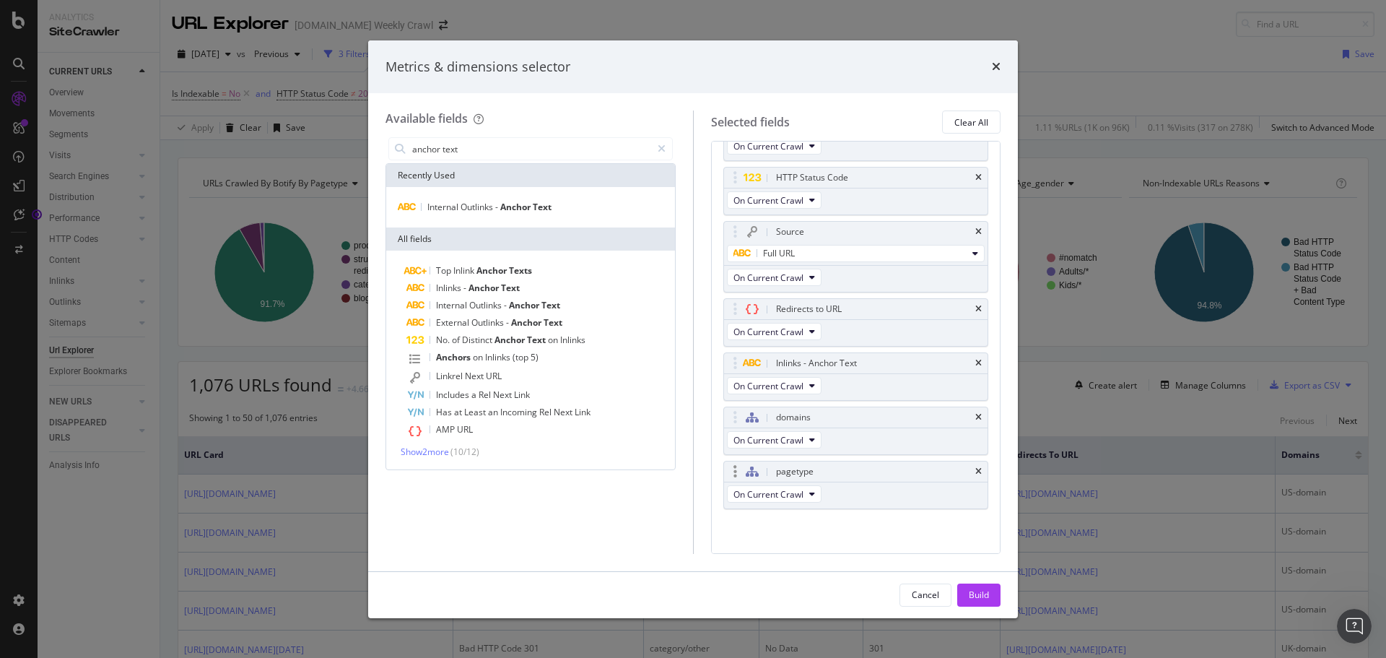
scroll to position [99, 0]
click at [981, 597] on div "Build" at bounding box center [979, 594] width 20 height 12
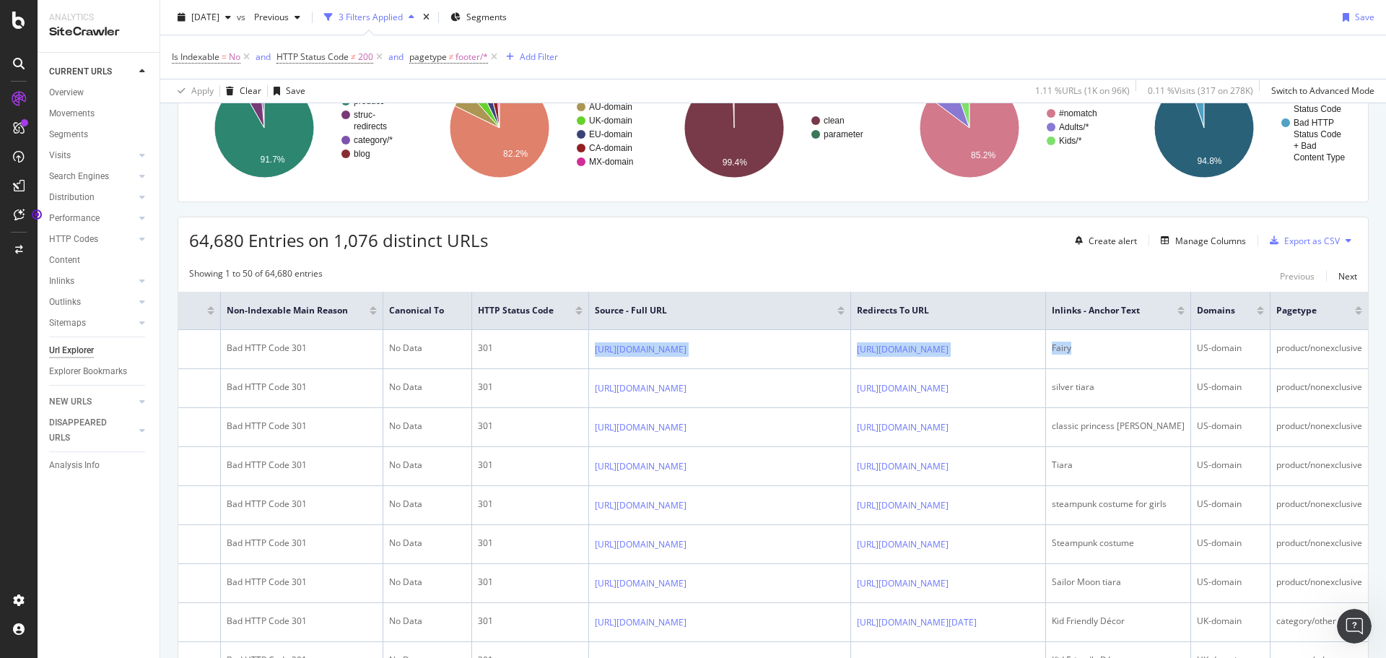
scroll to position [0, 580]
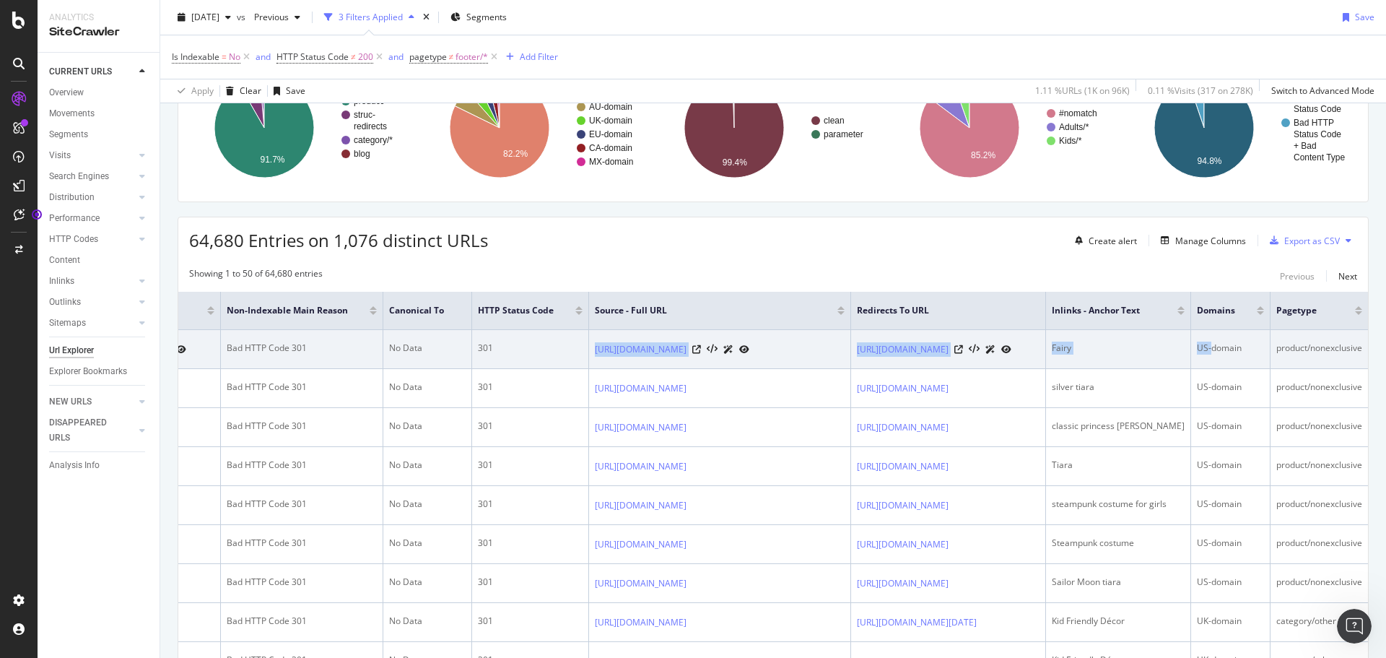
drag, startPoint x: 817, startPoint y: 354, endPoint x: 1198, endPoint y: 363, distance: 380.5
click at [1198, 363] on tr "[URL][DOMAIN_NAME] Bad HTTP Code 301 No Data 301 [URL][DOMAIN_NAME] [URL][DOMAI…" at bounding box center [697, 349] width 1342 height 39
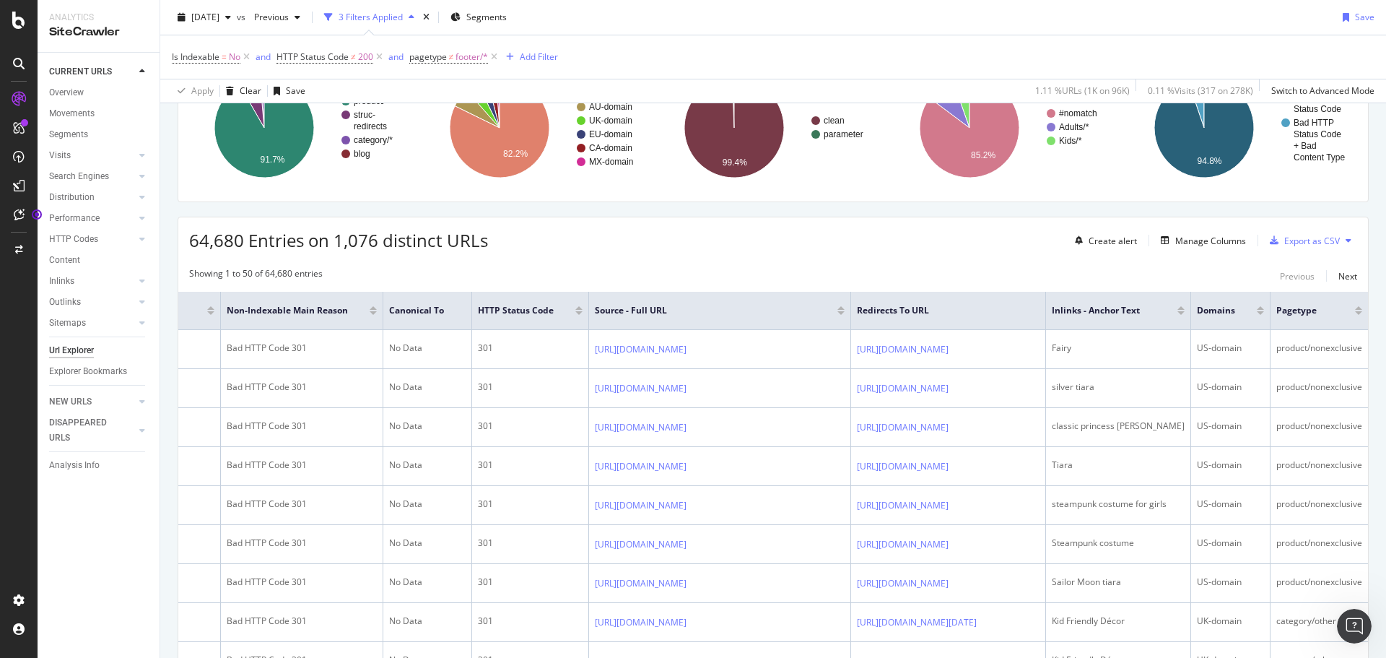
click at [589, 301] on th "Source - Full URL" at bounding box center [720, 311] width 262 height 38
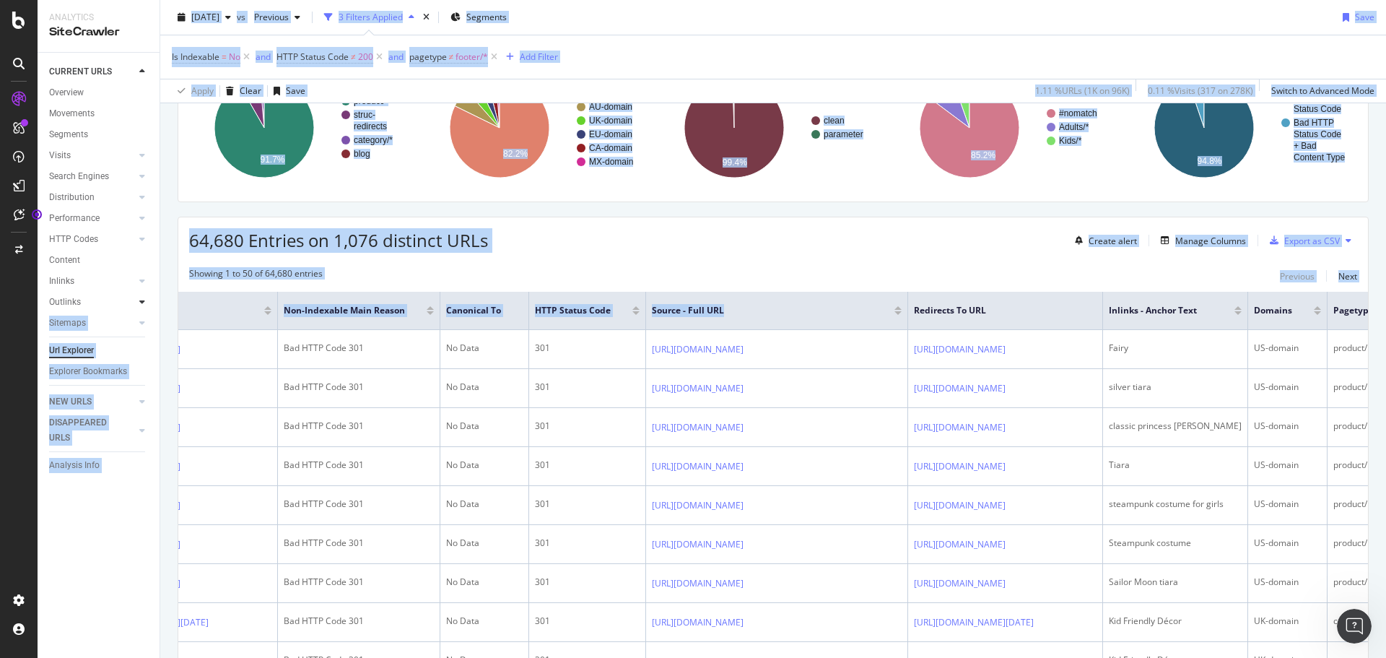
scroll to position [0, 0]
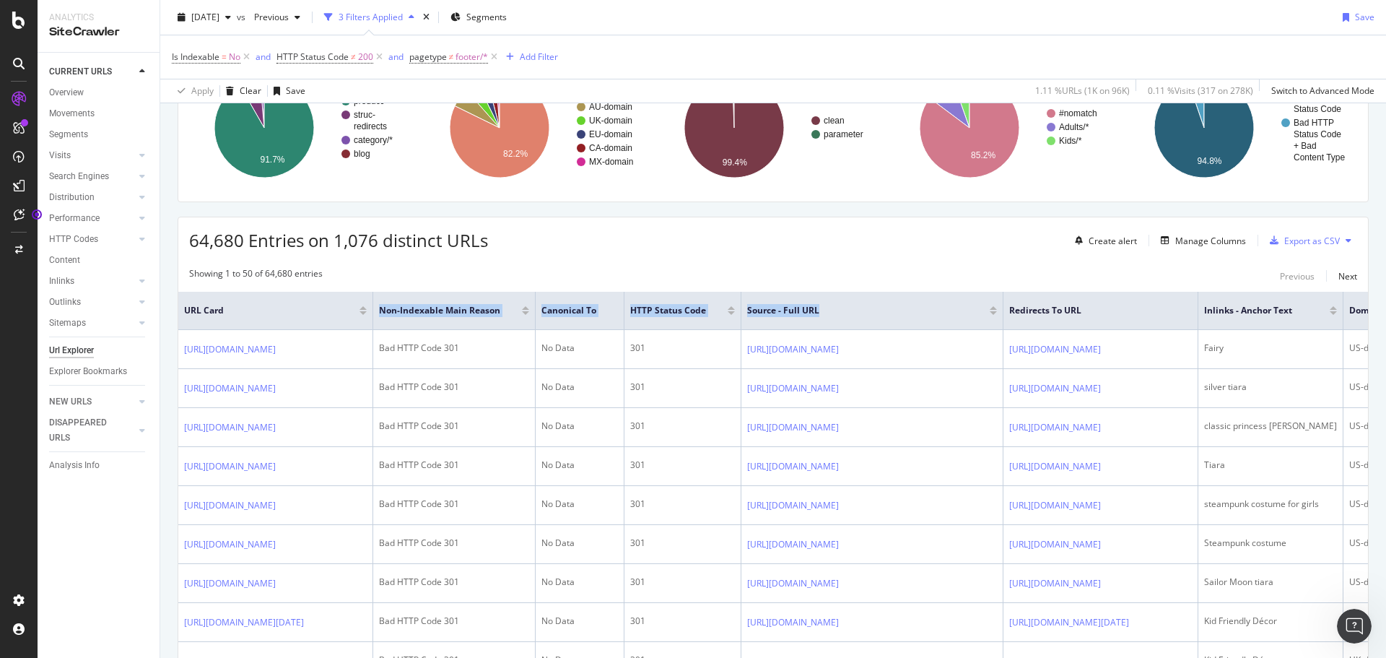
drag, startPoint x: 417, startPoint y: 310, endPoint x: 322, endPoint y: 305, distance: 95.4
click at [322, 305] on tr "URL Card Non-Indexable Main Reason Canonical To HTTP Status Code Source - Full …" at bounding box center [849, 311] width 1342 height 38
click at [500, 230] on div "64,680 Entries on 1,076 distinct URLs Create alert Manage Columns Export as CSV" at bounding box center [773, 234] width 1190 height 35
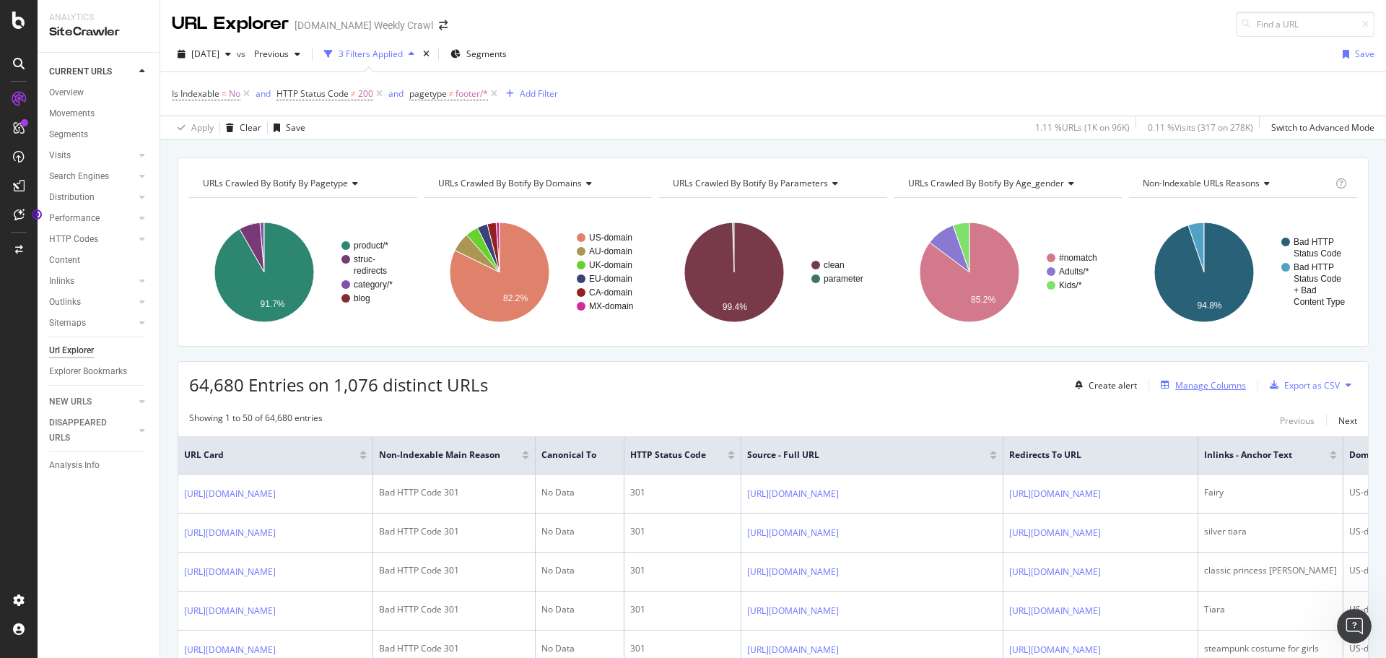
click at [1206, 390] on div "Manage Columns" at bounding box center [1210, 385] width 71 height 12
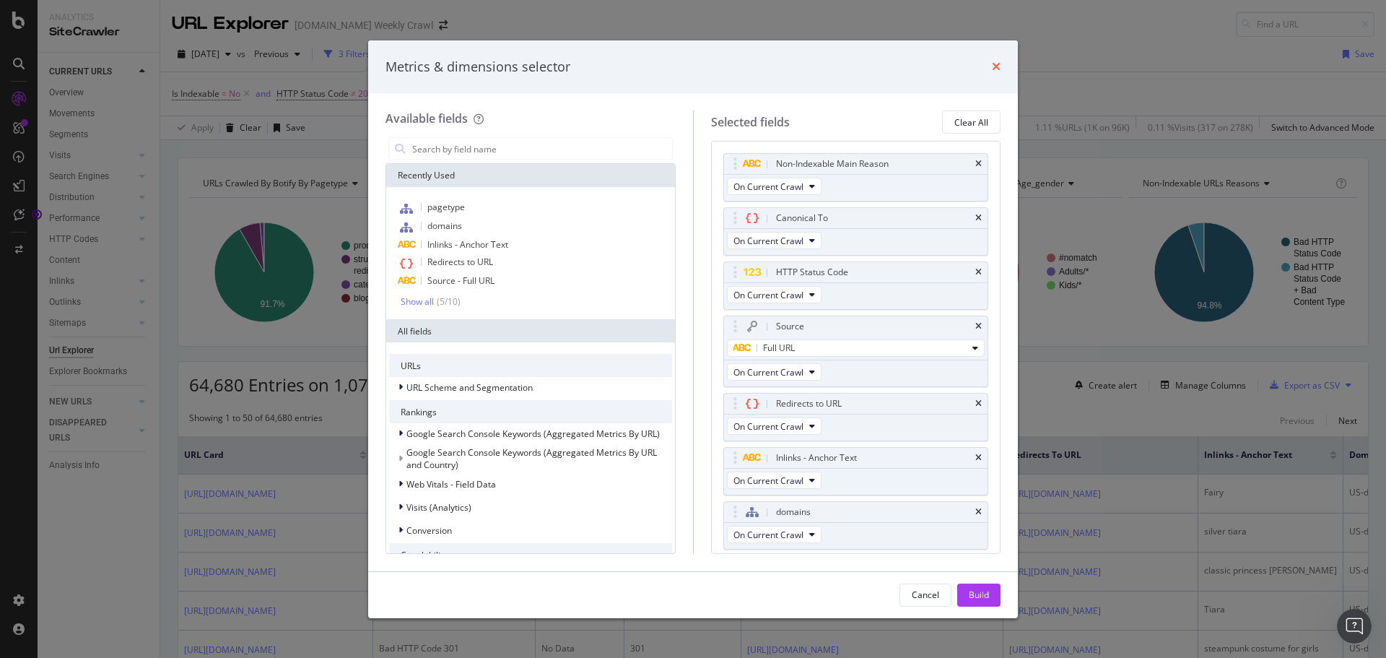
click at [994, 69] on icon "times" at bounding box center [996, 67] width 9 height 12
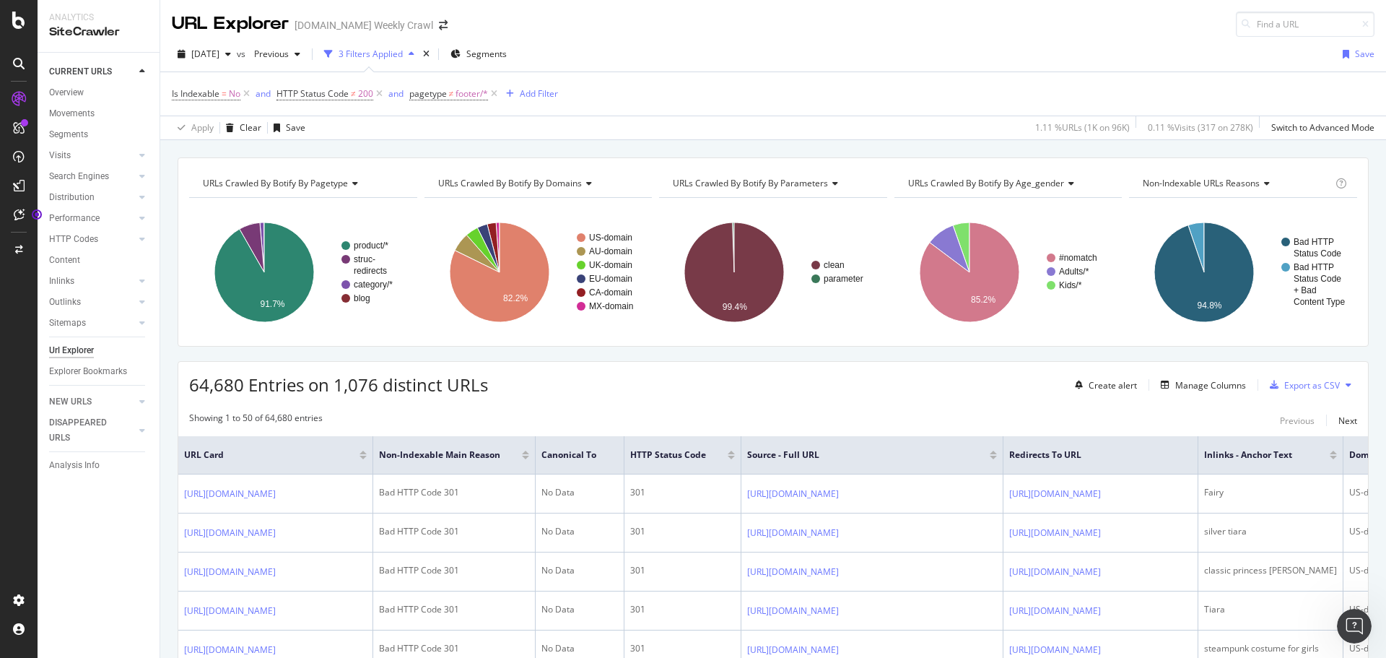
click at [992, 66] on div "[DATE] vs Previous 3 Filters Applied Segments Save" at bounding box center [773, 57] width 1226 height 29
click at [1202, 386] on div "Manage Columns" at bounding box center [1210, 385] width 71 height 12
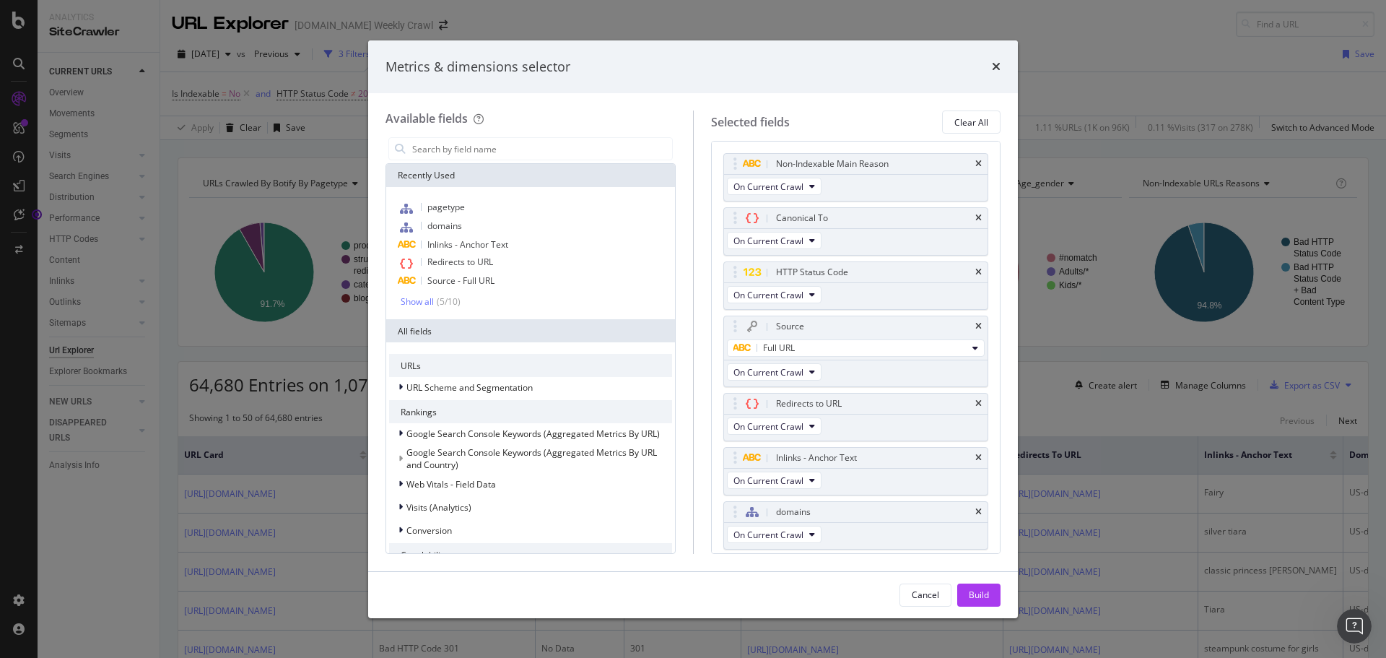
click at [993, 73] on div "times" at bounding box center [996, 67] width 9 height 19
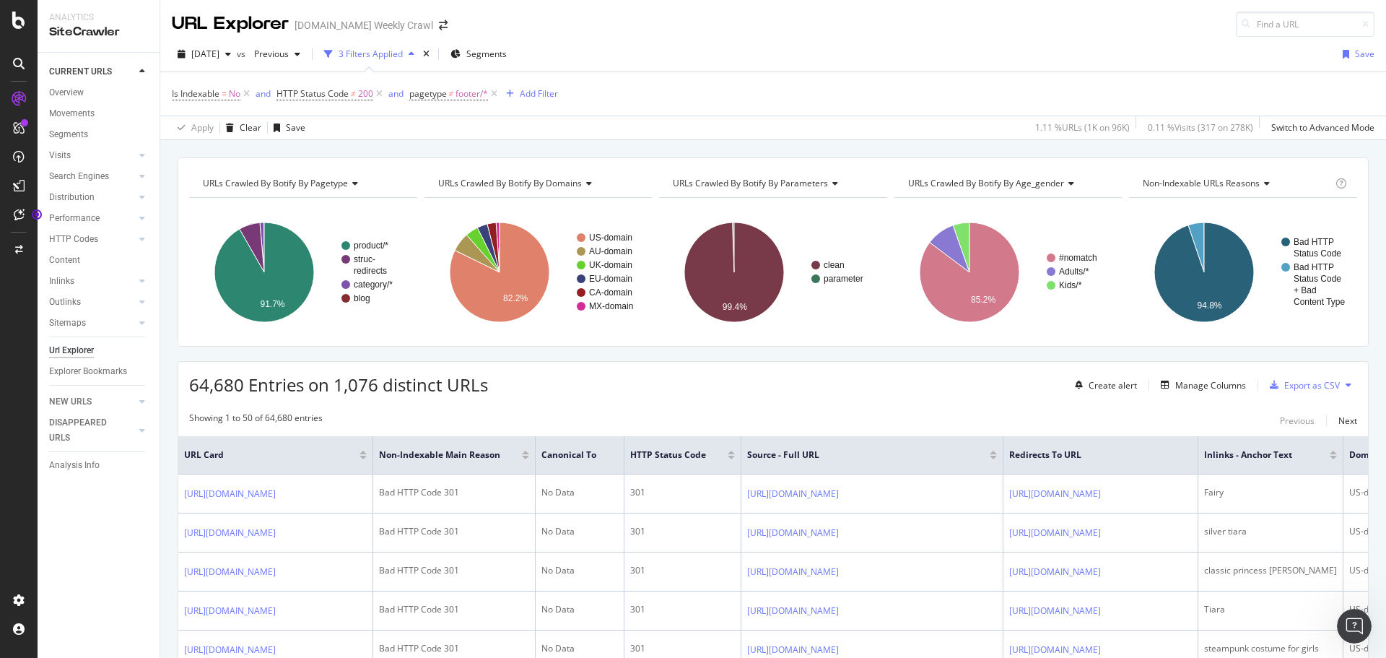
click at [1024, 65] on div "[DATE] vs Previous 3 Filters Applied Segments Save" at bounding box center [773, 57] width 1226 height 29
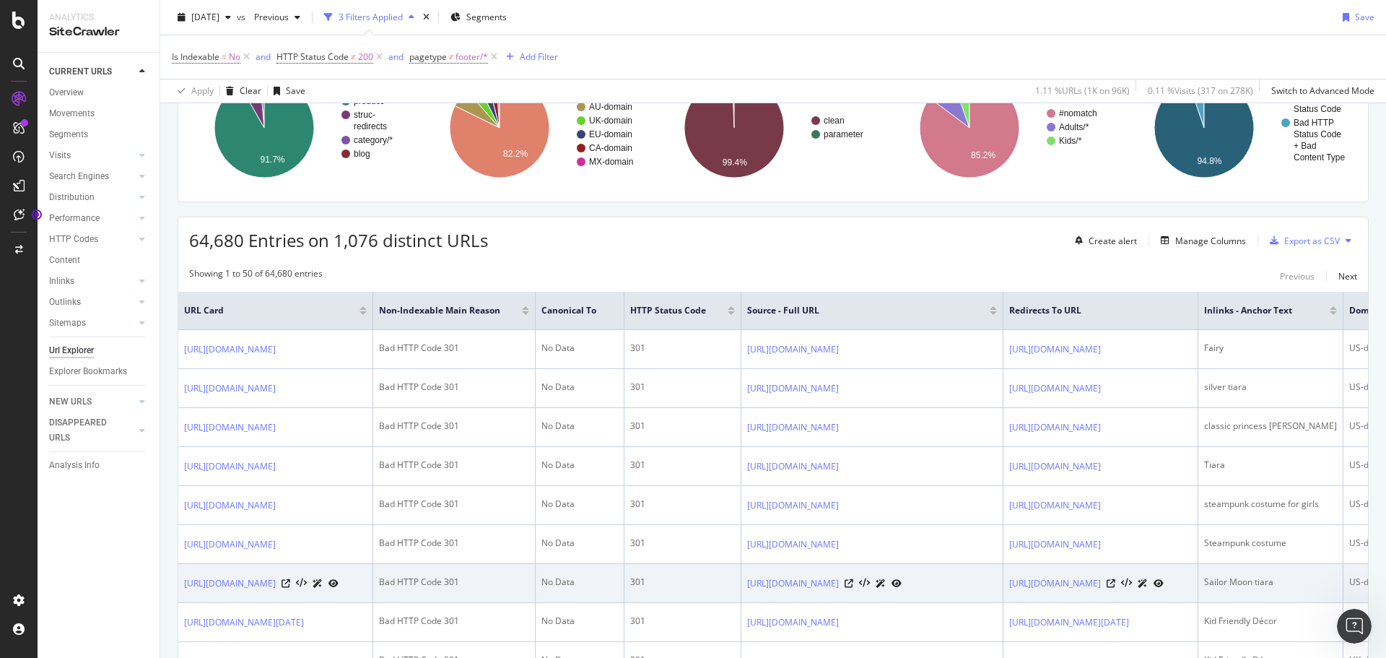
scroll to position [505, 0]
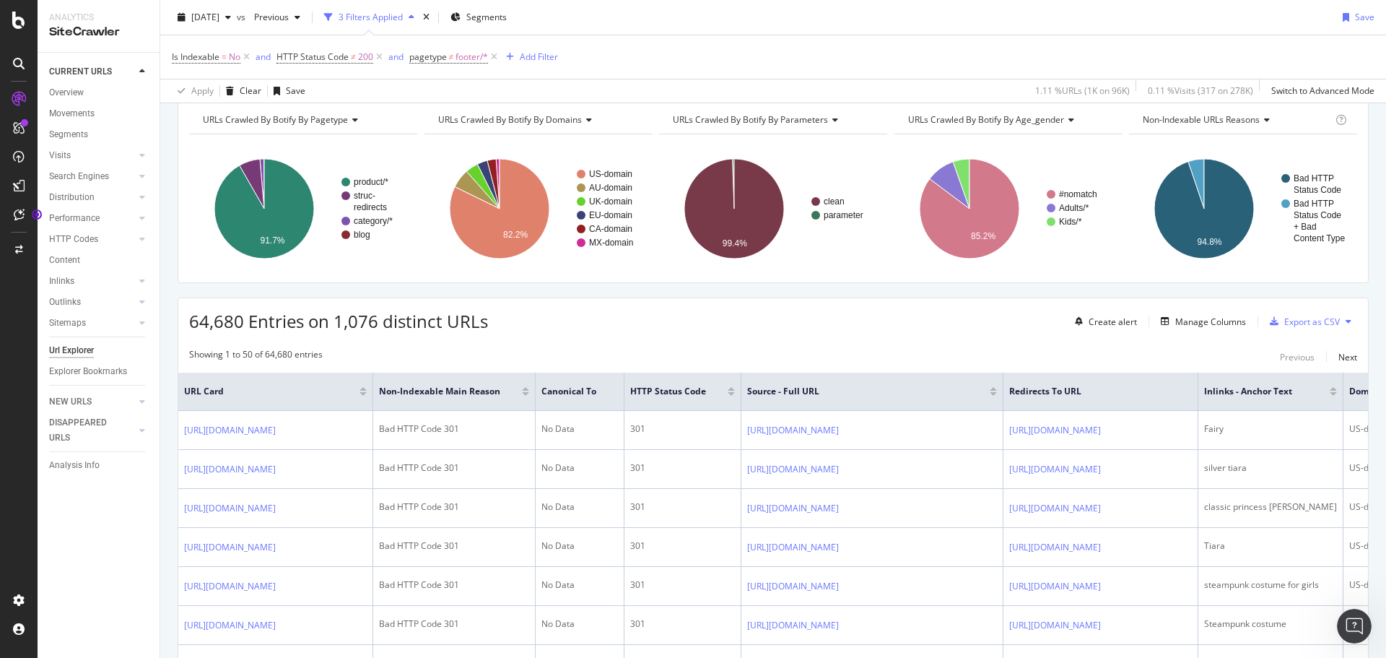
scroll to position [0, 0]
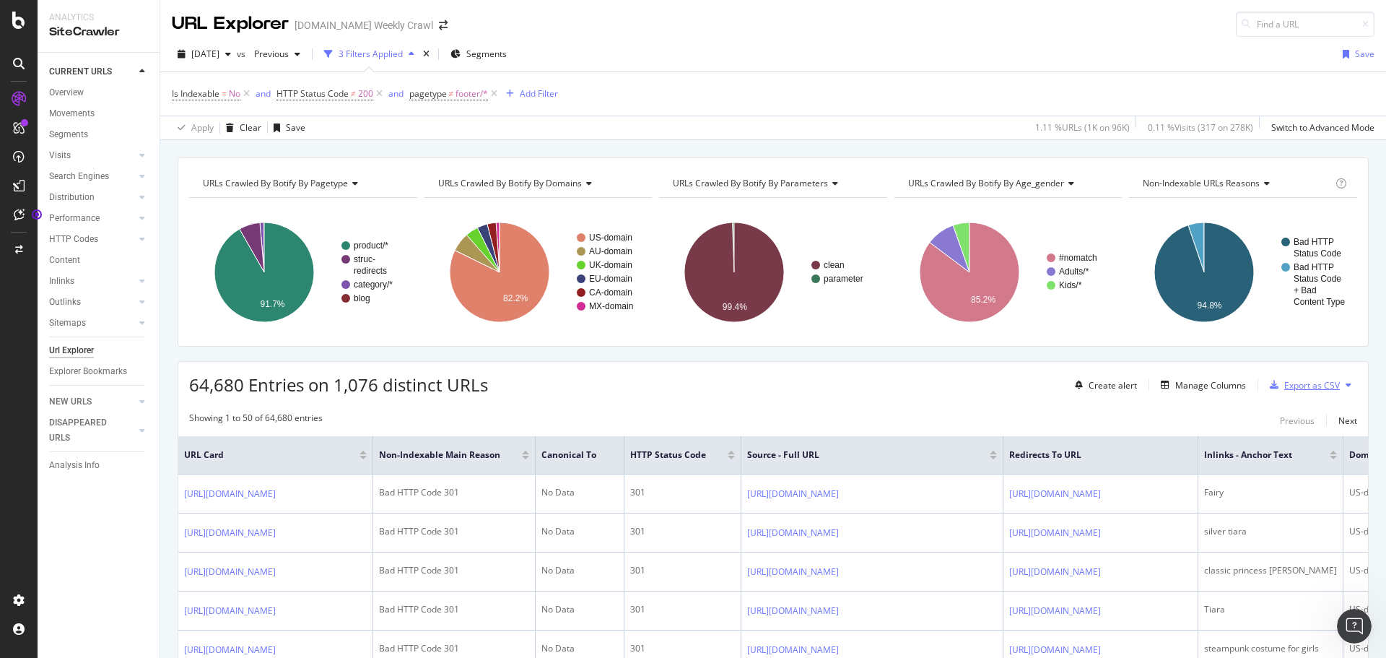
click at [1300, 382] on div "Export as CSV" at bounding box center [1312, 385] width 56 height 12
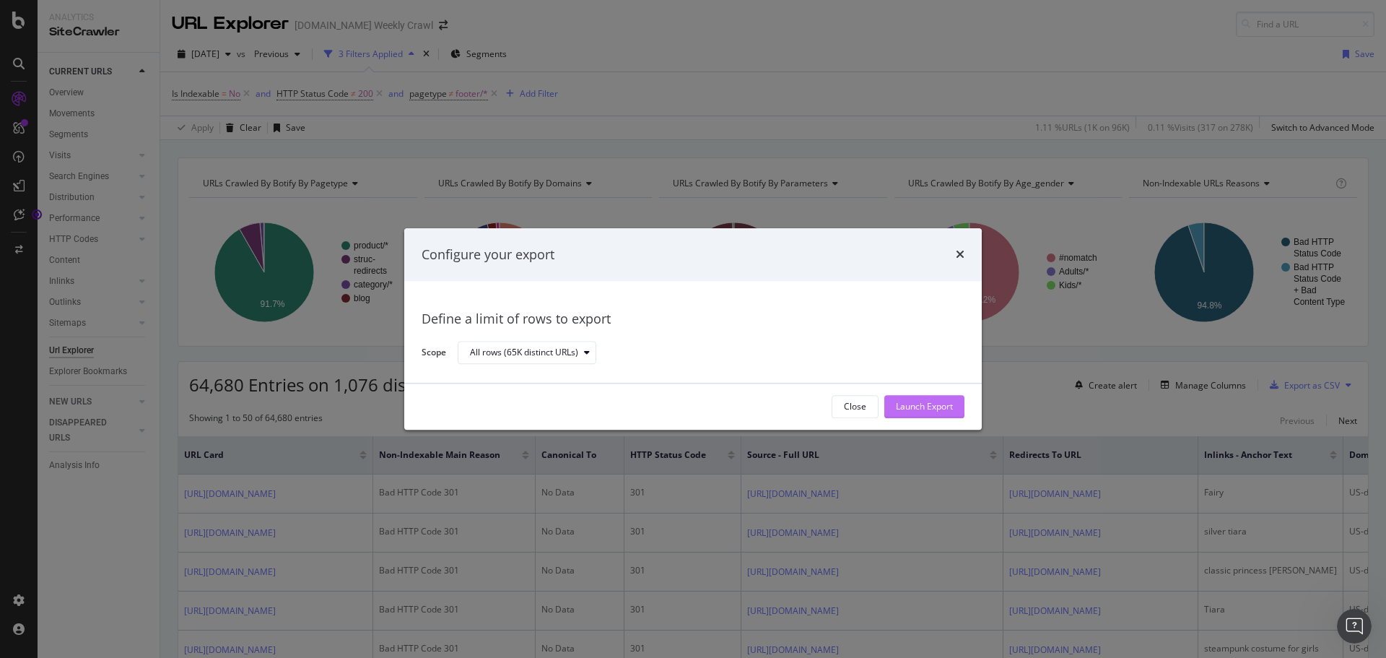
click at [941, 404] on div "Launch Export" at bounding box center [924, 407] width 57 height 12
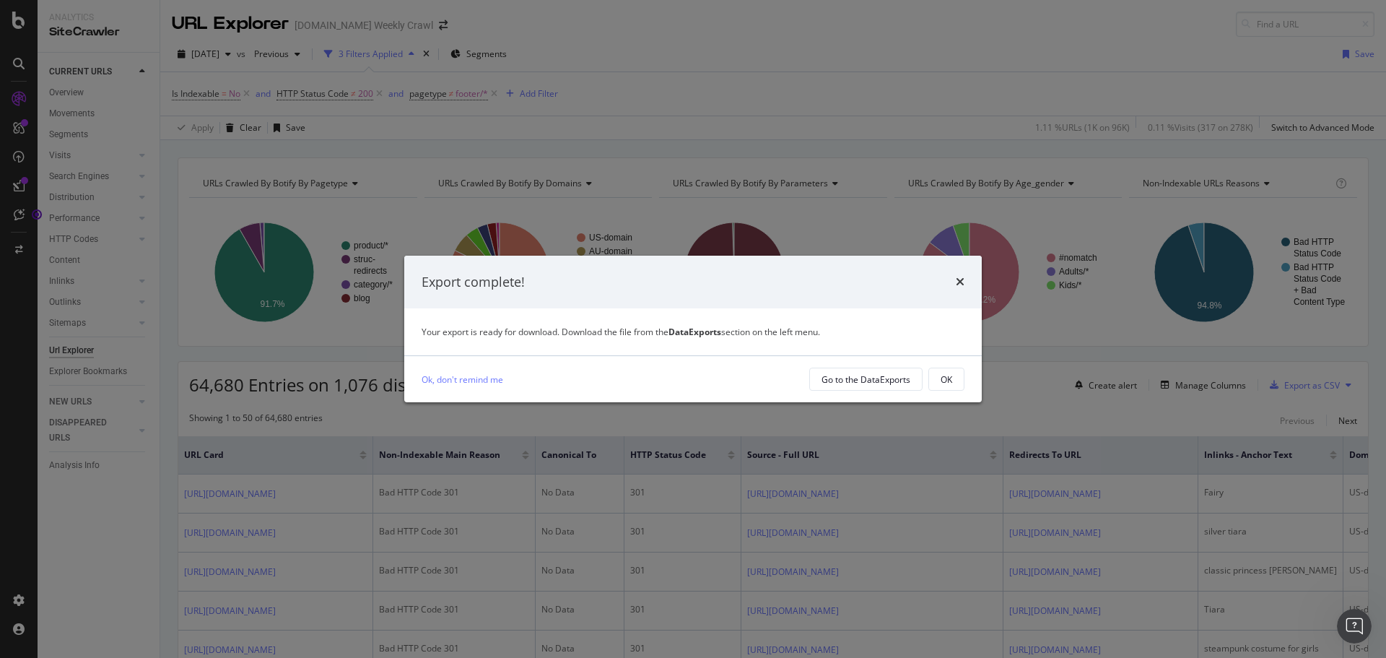
click at [958, 276] on icon "times" at bounding box center [960, 282] width 9 height 12
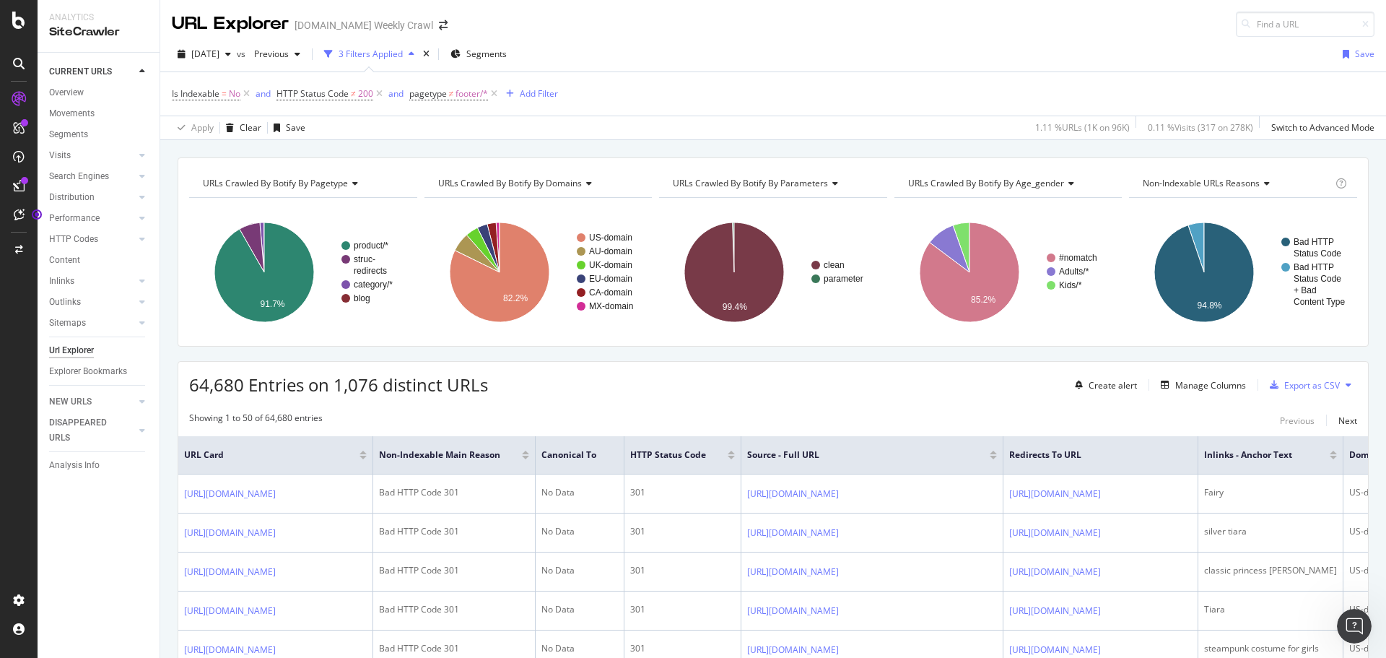
click at [92, 251] on div "DataExports" at bounding box center [81, 249] width 56 height 14
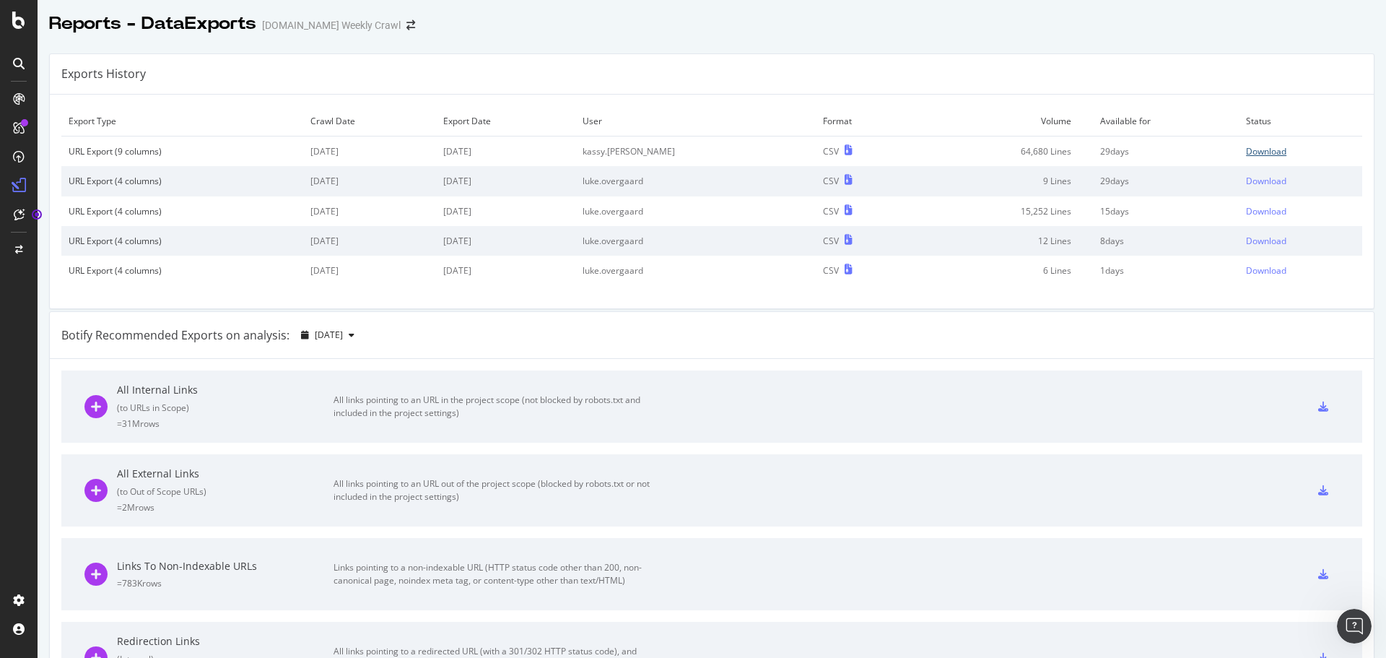
click at [1247, 157] on div "Download" at bounding box center [1266, 151] width 40 height 12
click at [943, 38] on div at bounding box center [712, 39] width 1348 height 6
click at [1050, 10] on div "Reports - DataExports [DOMAIN_NAME] Weekly Crawl" at bounding box center [712, 18] width 1348 height 36
click at [1176, 22] on div "Reports - DataExports [DOMAIN_NAME] Weekly Crawl" at bounding box center [712, 18] width 1348 height 36
click at [1145, 16] on div "Reports - DataExports [DOMAIN_NAME] Weekly Crawl" at bounding box center [712, 18] width 1348 height 36
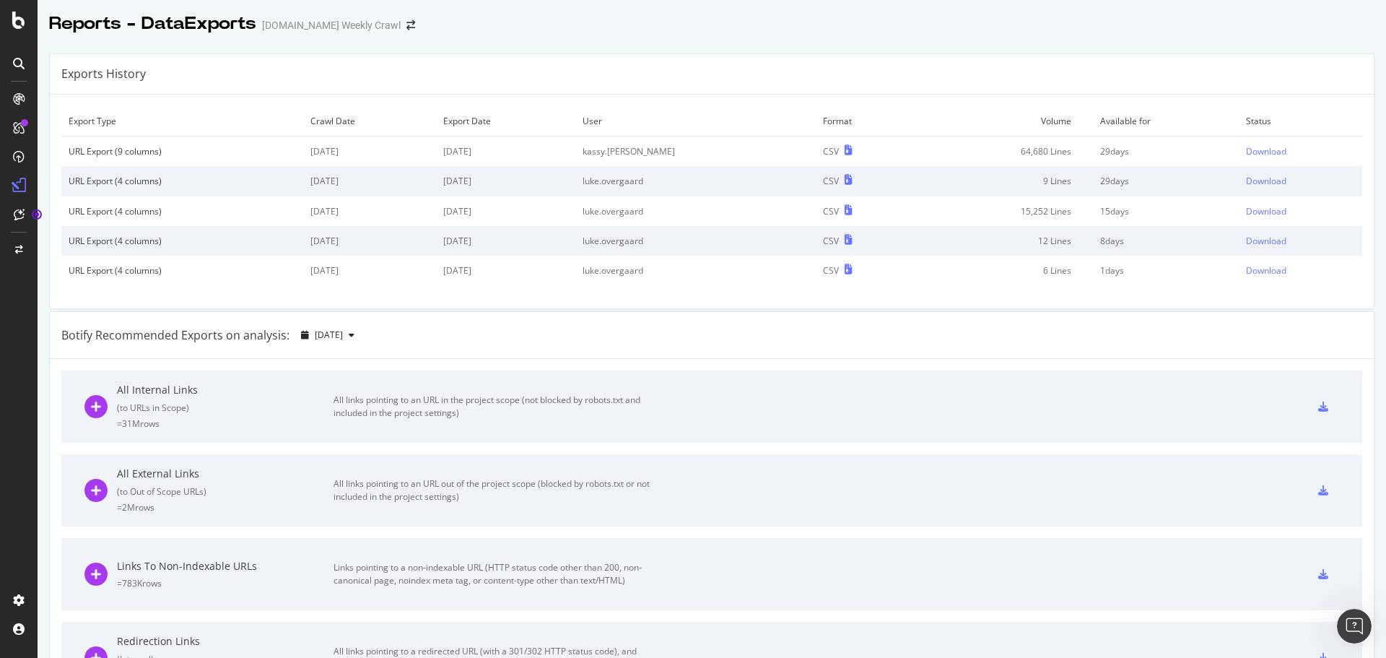
click at [1143, 14] on div "Reports - DataExports [DOMAIN_NAME] Weekly Crawl" at bounding box center [712, 18] width 1348 height 36
click at [1129, 23] on div "Reports - DataExports [DOMAIN_NAME] Weekly Crawl" at bounding box center [712, 18] width 1348 height 36
click at [1091, 30] on div "Reports - DataExports [DOMAIN_NAME] Weekly Crawl" at bounding box center [712, 18] width 1348 height 36
click at [1073, 30] on div "Reports - DataExports [DOMAIN_NAME] Weekly Crawl" at bounding box center [712, 18] width 1348 height 36
click at [1044, 16] on div "Reports - DataExports [DOMAIN_NAME] Weekly Crawl" at bounding box center [712, 18] width 1348 height 36
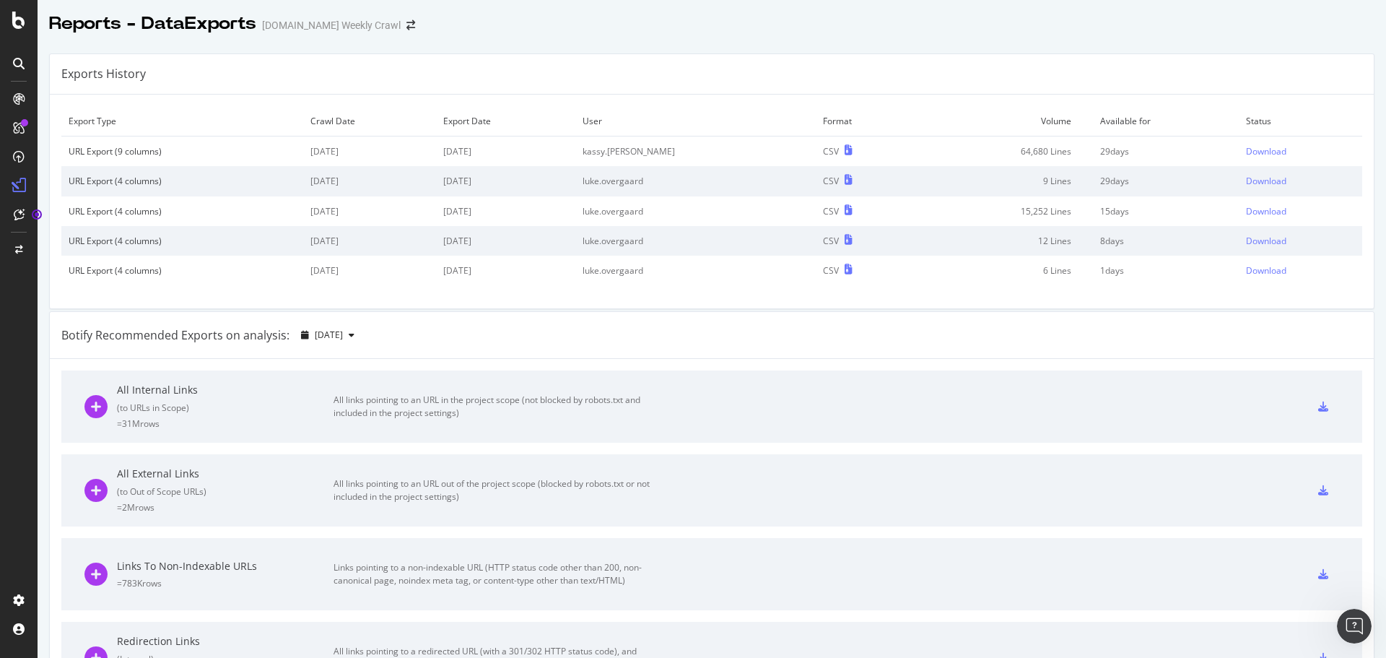
click at [791, 38] on div at bounding box center [712, 39] width 1348 height 6
click at [712, 37] on div at bounding box center [712, 39] width 1348 height 6
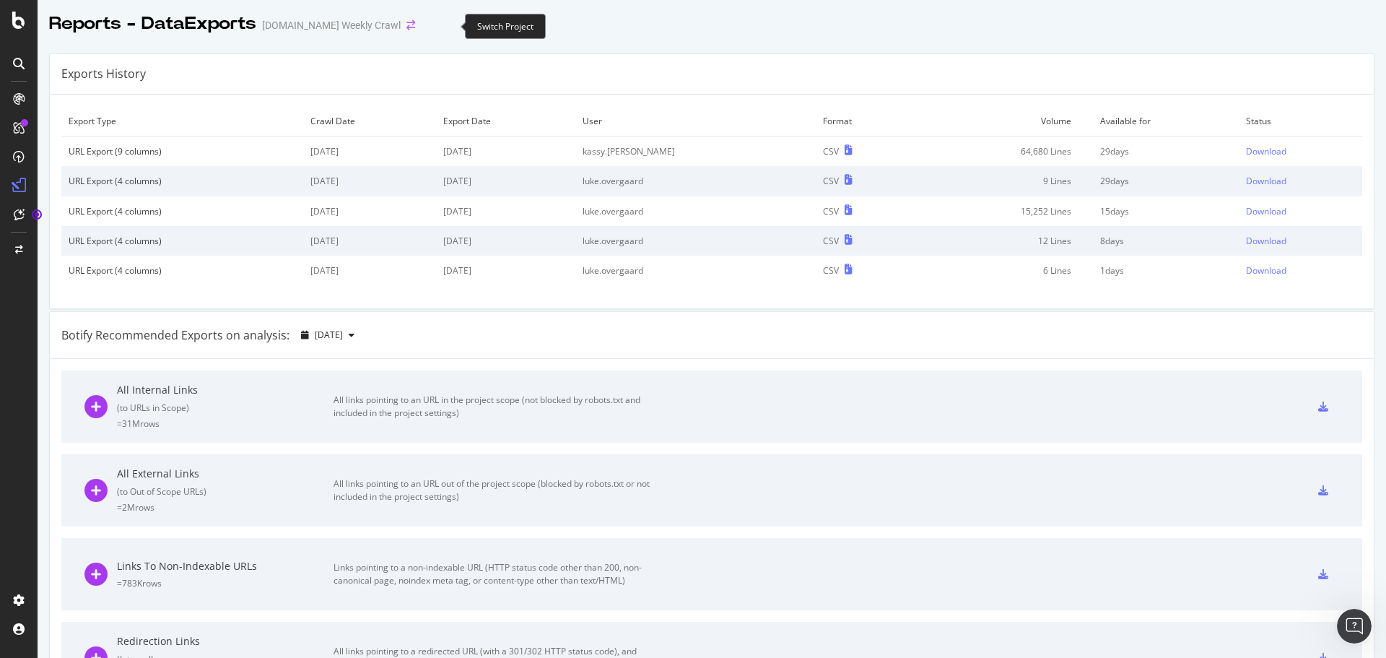
click at [415, 25] on icon "arrow-right-arrow-left" at bounding box center [410, 25] width 9 height 10
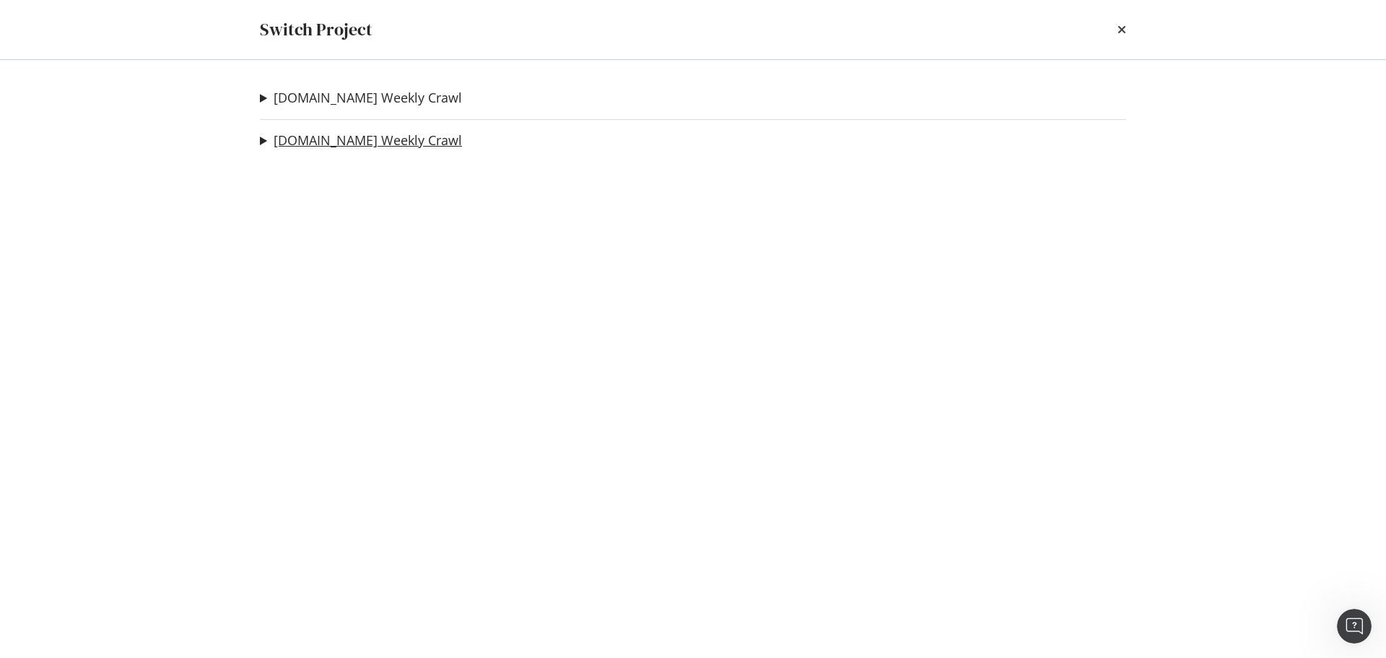
click at [408, 144] on link "[DOMAIN_NAME] Weekly Crawl" at bounding box center [368, 140] width 188 height 15
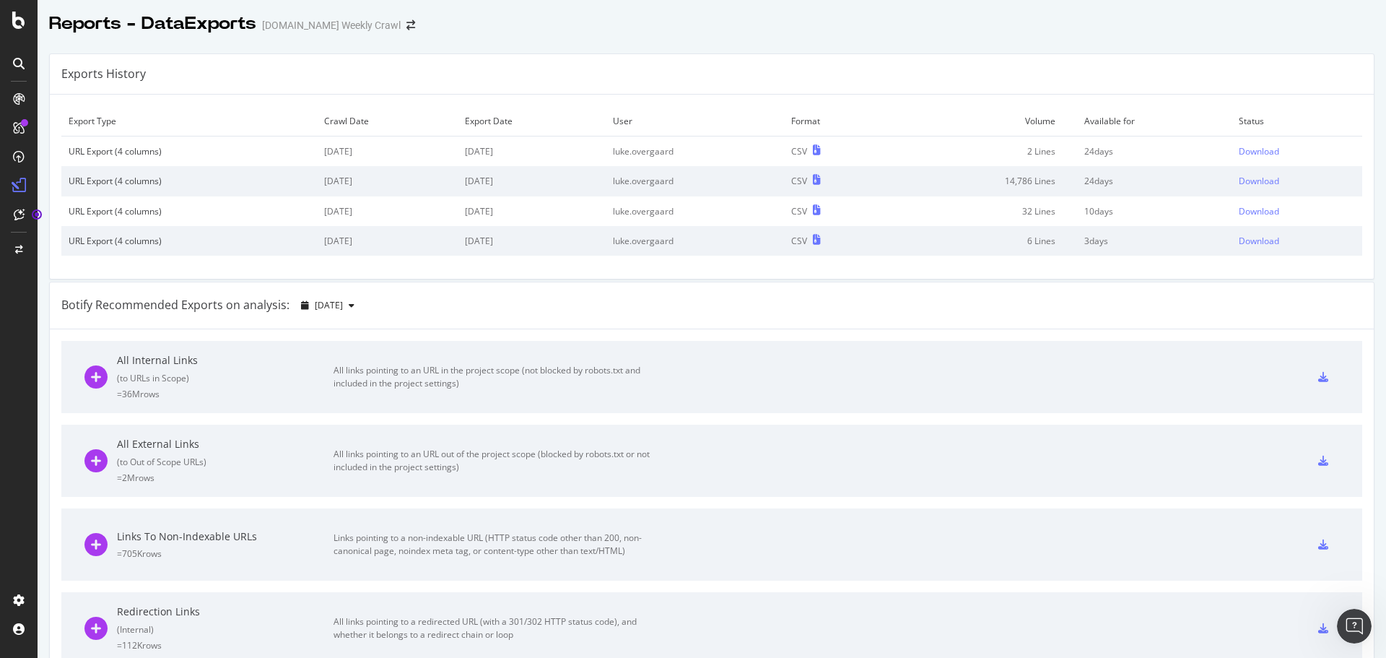
click at [564, 37] on div at bounding box center [712, 39] width 1348 height 6
drag, startPoint x: 590, startPoint y: 28, endPoint x: 587, endPoint y: 36, distance: 8.7
click at [589, 33] on div "Reports - DataExports [DOMAIN_NAME] Weekly Crawl" at bounding box center [712, 18] width 1348 height 36
click at [75, 157] on div "SiteCrawler" at bounding box center [78, 162] width 51 height 14
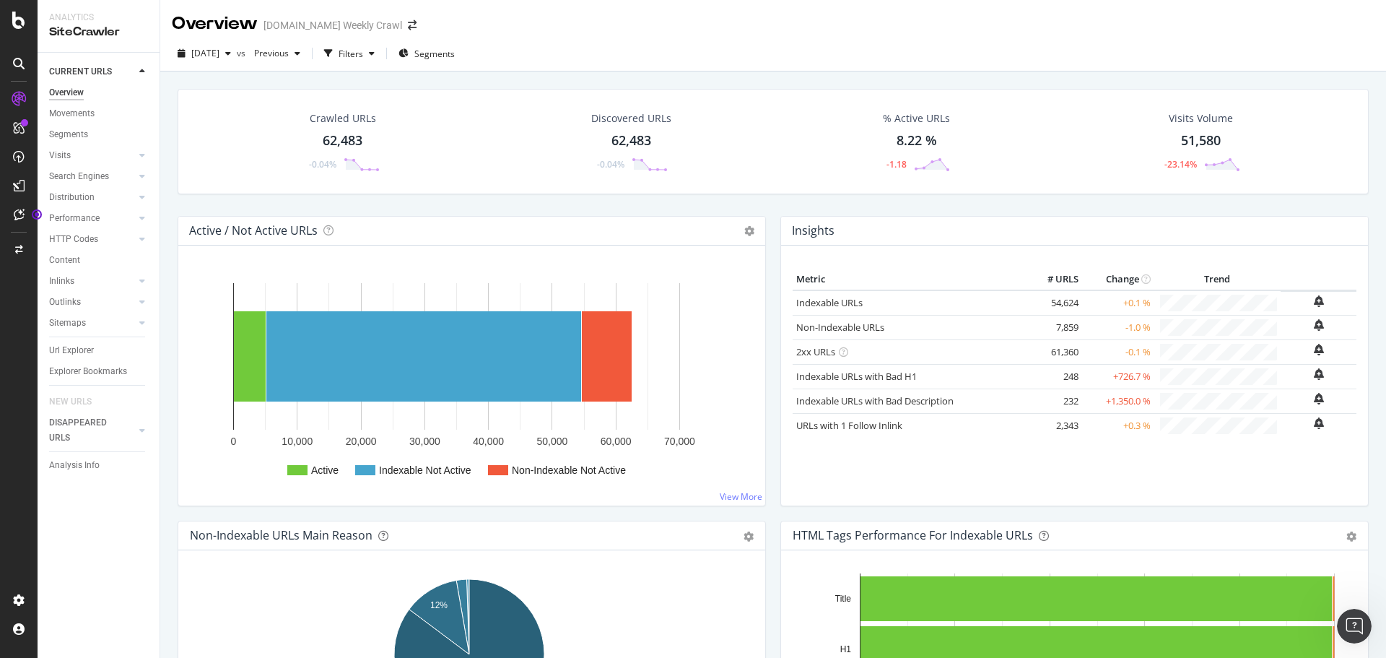
drag, startPoint x: 567, startPoint y: 206, endPoint x: 559, endPoint y: 209, distance: 8.7
click at [561, 208] on div "Crawled URLs 62,483 -0.04% Discovered URLs 62,483 -0.04% % Active URLs 8.22 % -…" at bounding box center [772, 152] width 1205 height 127
drag, startPoint x: 170, startPoint y: 131, endPoint x: 167, endPoint y: 141, distance: 11.0
click at [169, 132] on div "Crawled URLs 62,483 -0.04% Discovered URLs 62,483 -0.04% % Active URLs 8.22 % -…" at bounding box center [773, 400] width 1226 height 658
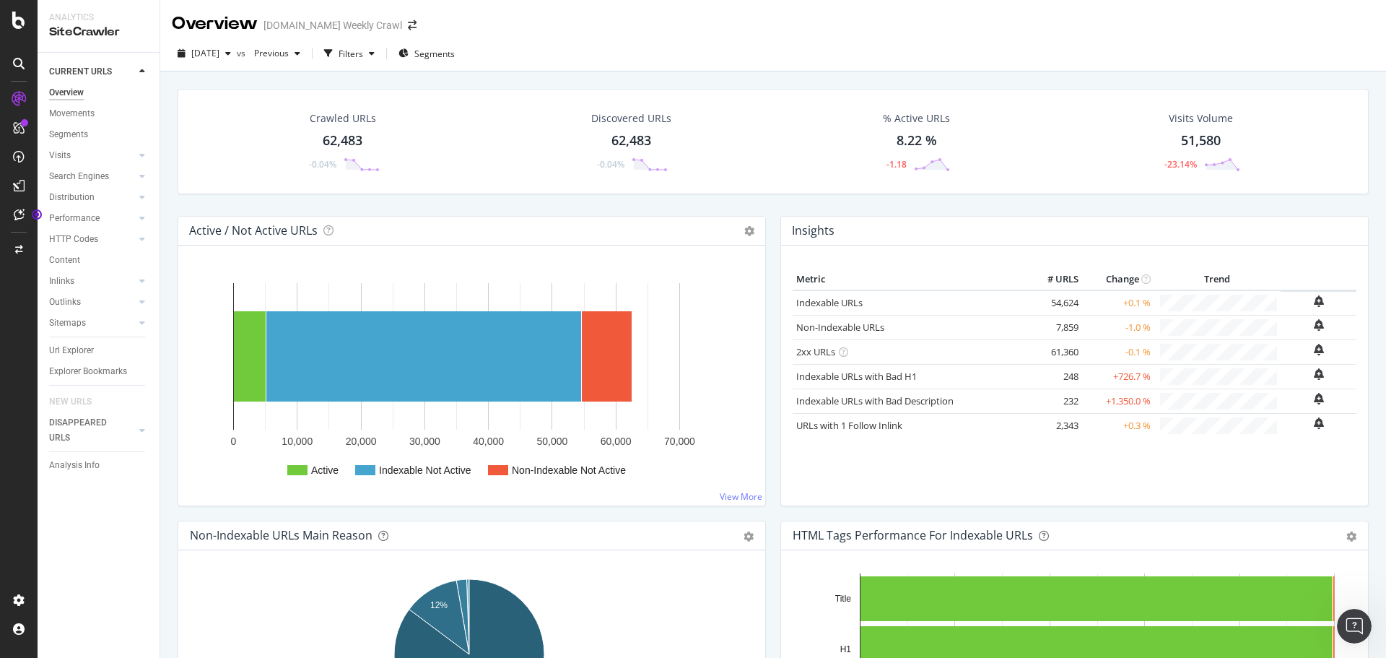
click at [176, 146] on div "Crawled URLs 62,483 -0.04% Discovered URLs 62,483 -0.04% % Active URLs 8.22 % -…" at bounding box center [772, 152] width 1205 height 127
click at [166, 121] on div "Crawled URLs 62,483 -0.04% Discovered URLs 62,483 -0.04% % Active URLs 8.22 % -…" at bounding box center [773, 400] width 1226 height 658
click at [762, 211] on div "Crawled URLs 62,483 -0.04% Discovered URLs 62,483 -0.04% % Active URLs 8.22 % -…" at bounding box center [772, 152] width 1205 height 127
click at [170, 203] on div "Crawled URLs 62,483 -0.04% Discovered URLs 62,483 -0.04% % Active URLs 8.22 % -…" at bounding box center [772, 152] width 1205 height 127
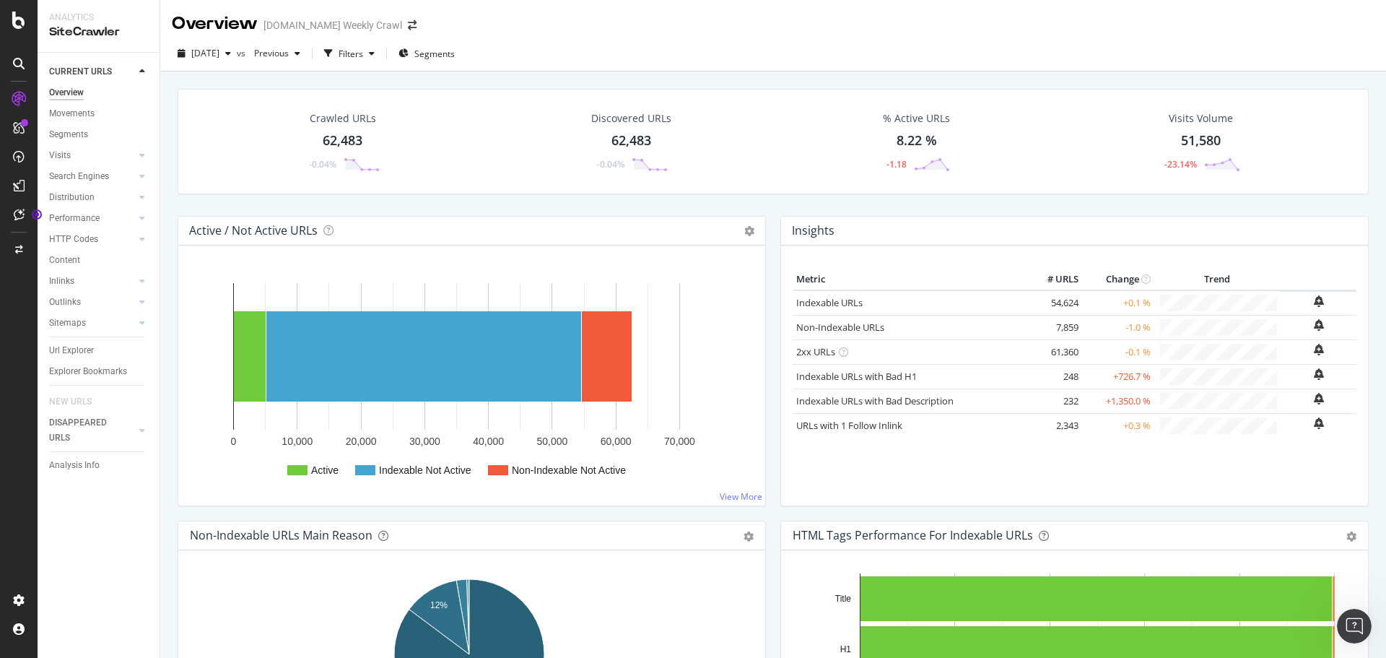
click at [161, 195] on div "Crawled URLs 62,483 -0.04% Discovered URLs 62,483 -0.04% % Active URLs 8.22 % -…" at bounding box center [773, 400] width 1226 height 658
click at [166, 191] on div "Crawled URLs 62,483 -0.04% Discovered URLs 62,483 -0.04% % Active URLs 8.22 % -…" at bounding box center [773, 400] width 1226 height 658
click at [170, 191] on div "Crawled URLs 62,483 -0.04% Discovered URLs 62,483 -0.04% % Active URLs 8.22 % -…" at bounding box center [773, 400] width 1226 height 658
drag, startPoint x: 81, startPoint y: 352, endPoint x: 9, endPoint y: 393, distance: 82.8
click at [81, 352] on div "Url Explorer" at bounding box center [71, 350] width 45 height 15
